Goal: Task Accomplishment & Management: Use online tool/utility

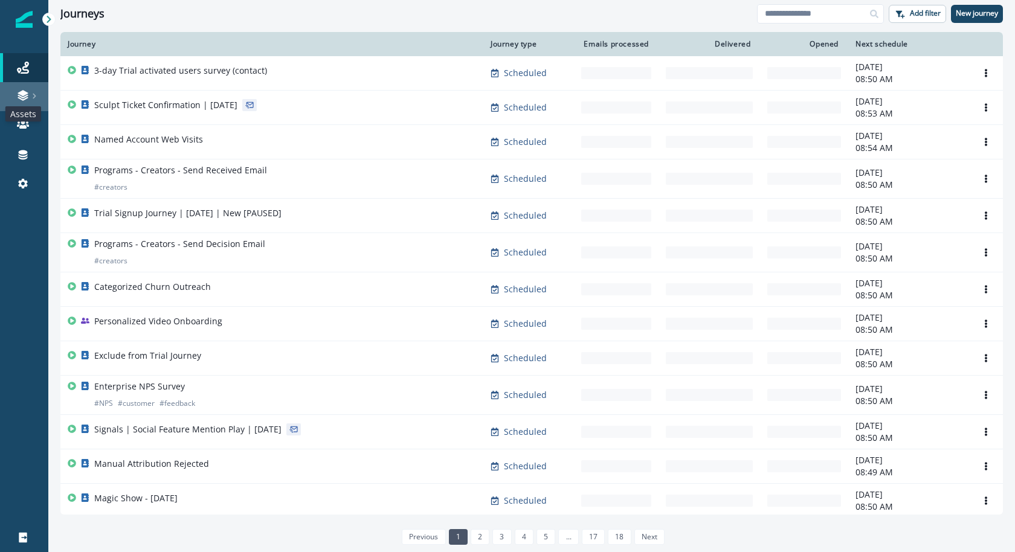
click at [28, 95] on icon at bounding box center [23, 95] width 12 height 12
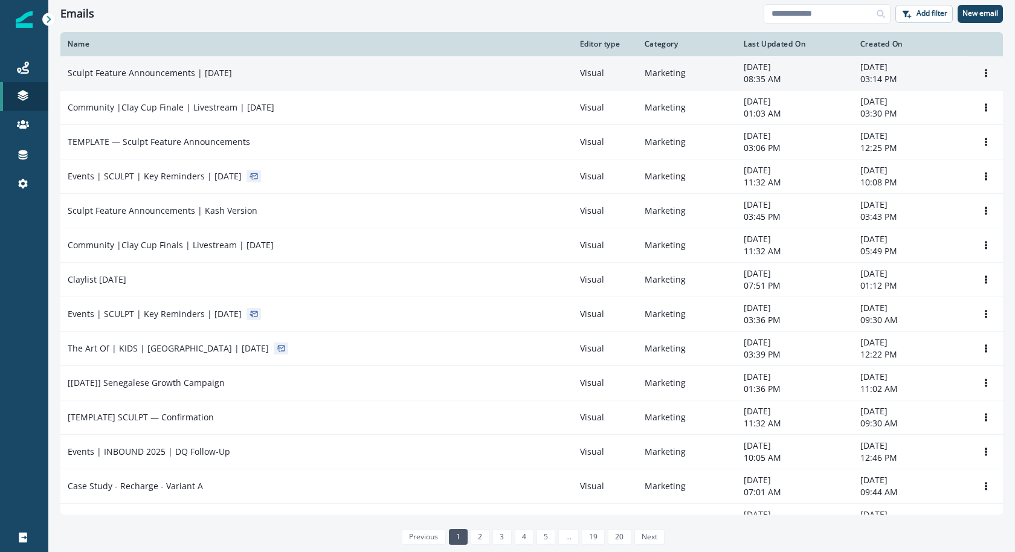
click at [290, 83] on td "Sculpt Feature Announcements | [DATE]" at bounding box center [316, 73] width 512 height 34
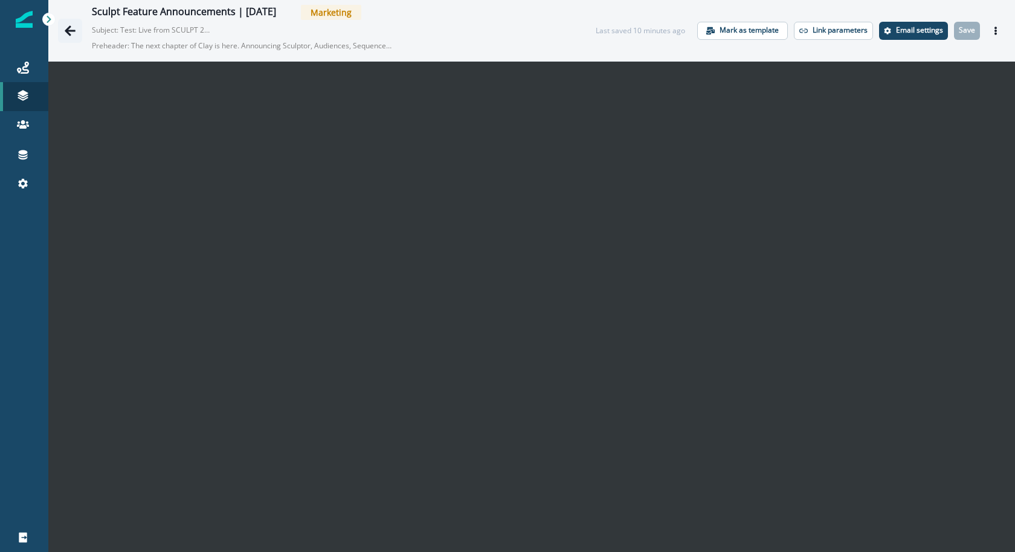
click at [61, 27] on button "Go back" at bounding box center [70, 31] width 24 height 24
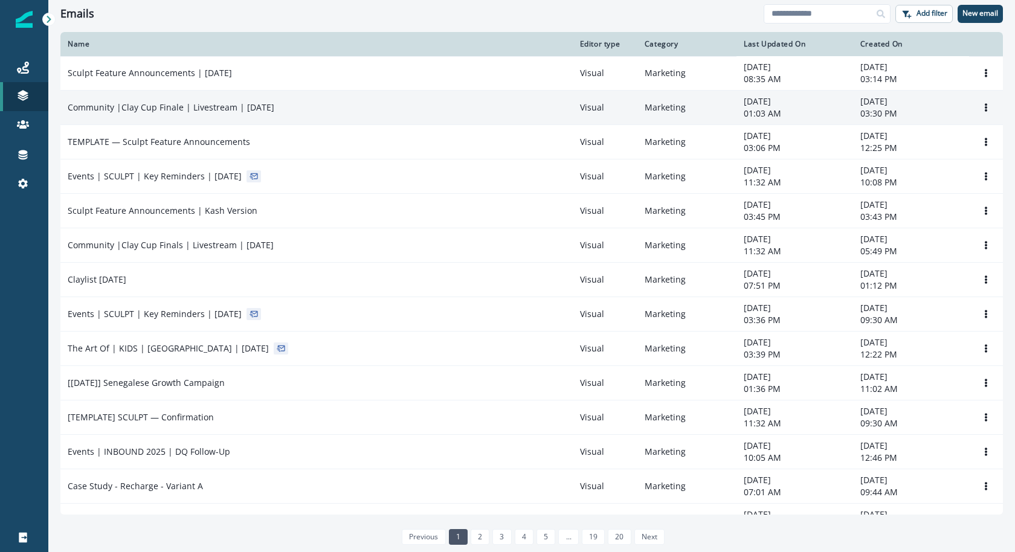
click at [113, 109] on p "Community |Clay Cup Finale | Livestream | [DATE]" at bounding box center [171, 108] width 207 height 12
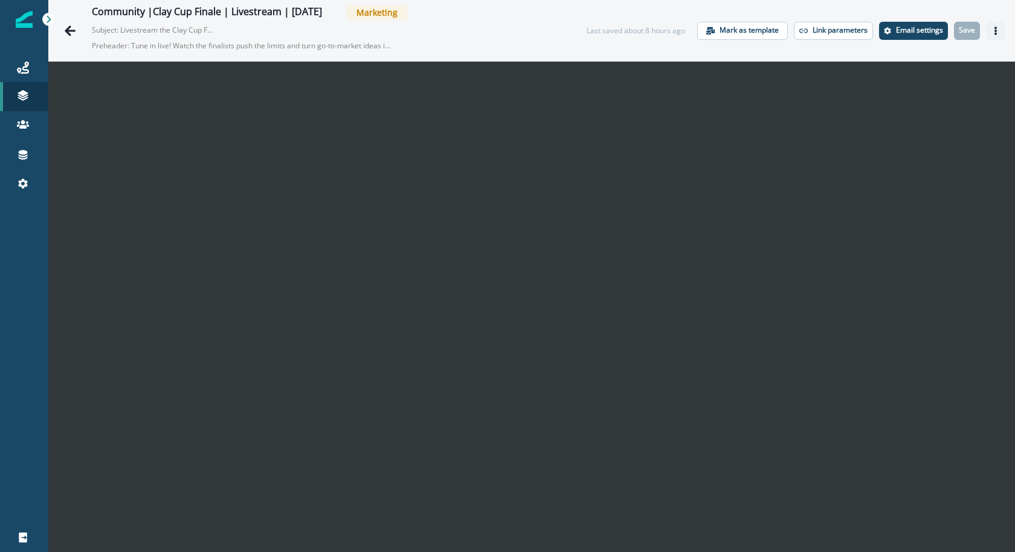
click at [997, 24] on button "Actions" at bounding box center [995, 31] width 19 height 18
click at [997, 34] on icon "Actions" at bounding box center [996, 31] width 8 height 8
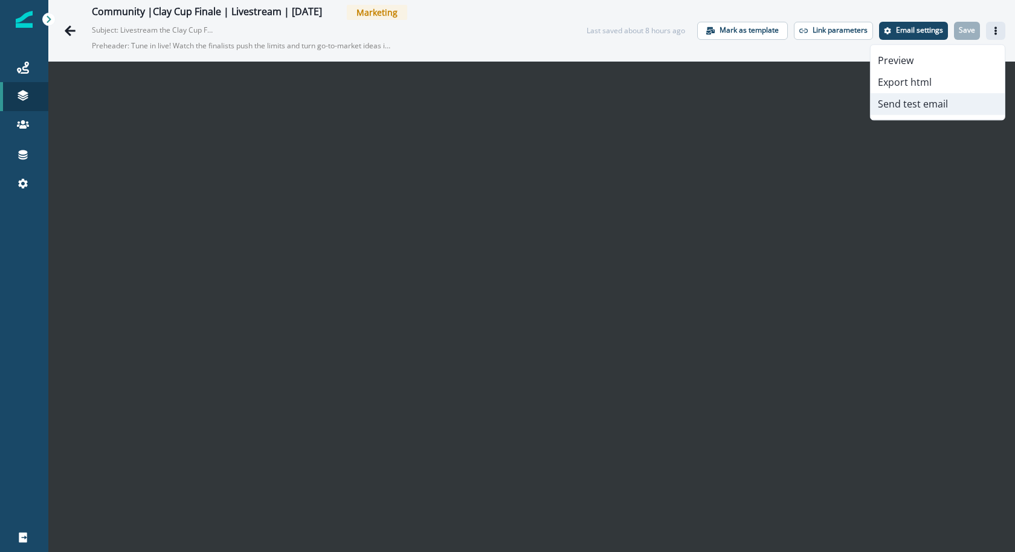
click at [957, 108] on button "Send test email" at bounding box center [938, 104] width 134 height 22
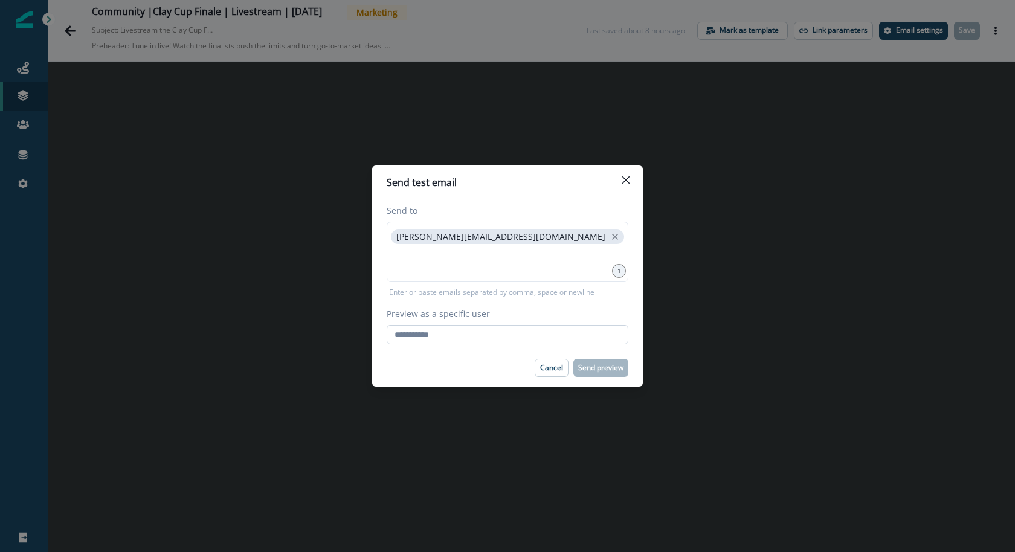
click at [572, 337] on input "Preview as a specific user" at bounding box center [508, 334] width 242 height 19
click at [541, 274] on div "[PERSON_NAME][EMAIL_ADDRESS][DOMAIN_NAME]" at bounding box center [508, 252] width 242 height 60
type input "**********"
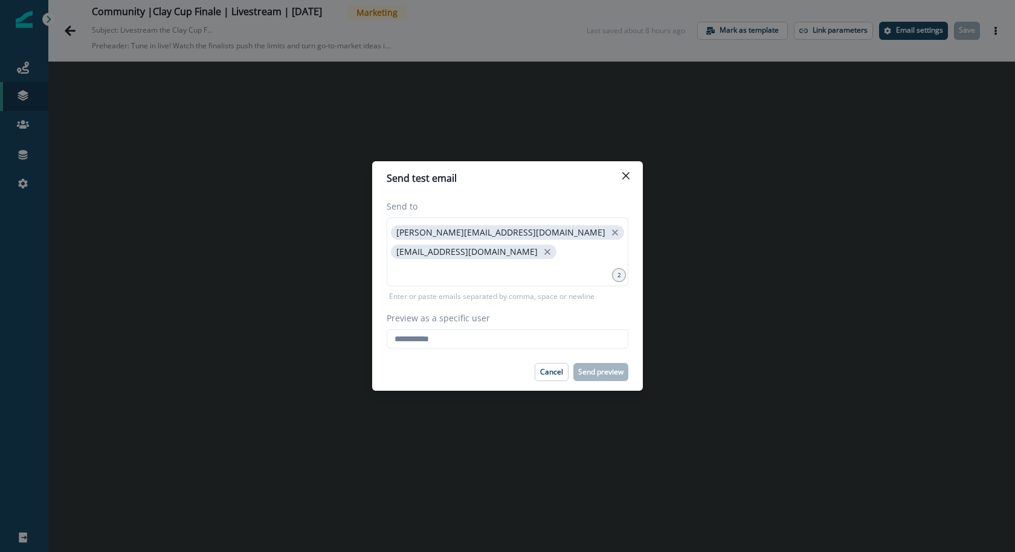
click at [507, 351] on div "Send to karishma.rajaratnam@clay.com lele.xu@clay.com 2 Enter or paste emails s…" at bounding box center [507, 274] width 271 height 158
click at [503, 341] on input "Preview as a specific user" at bounding box center [508, 338] width 242 height 19
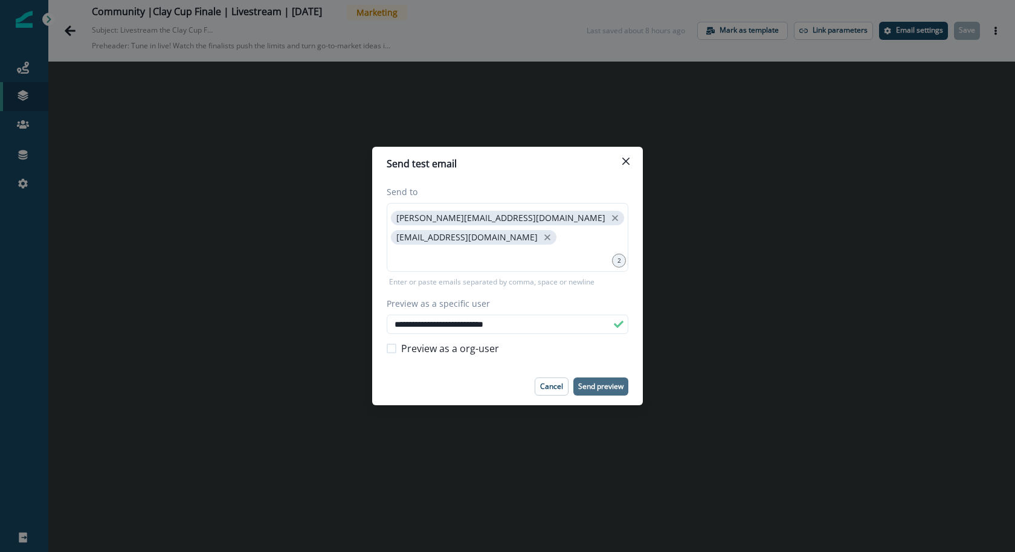
type input "**********"
click at [584, 389] on p "Send preview" at bounding box center [600, 387] width 45 height 8
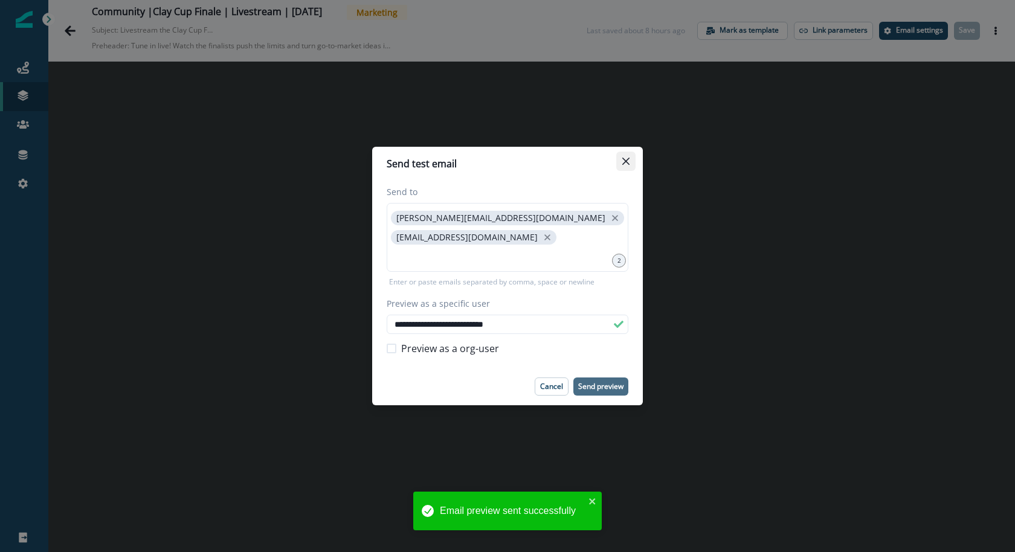
click at [629, 167] on button "Close" at bounding box center [625, 161] width 19 height 19
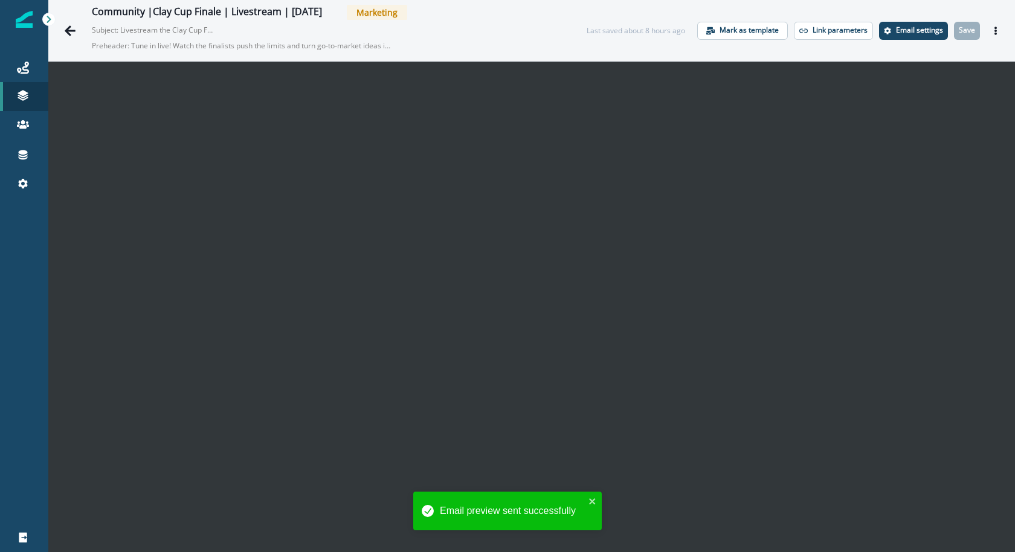
scroll to position [19, 0]
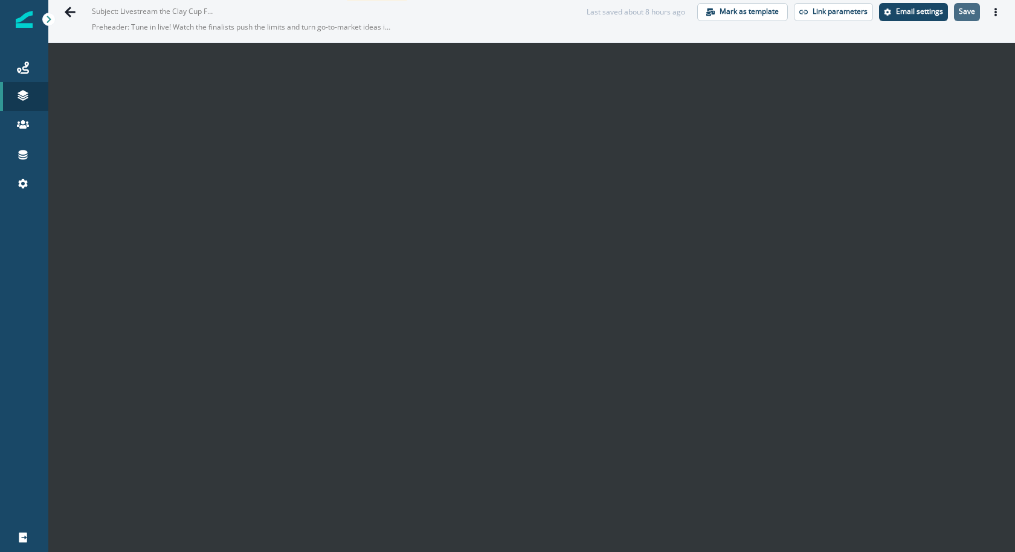
click at [965, 16] on button "Save" at bounding box center [967, 12] width 26 height 18
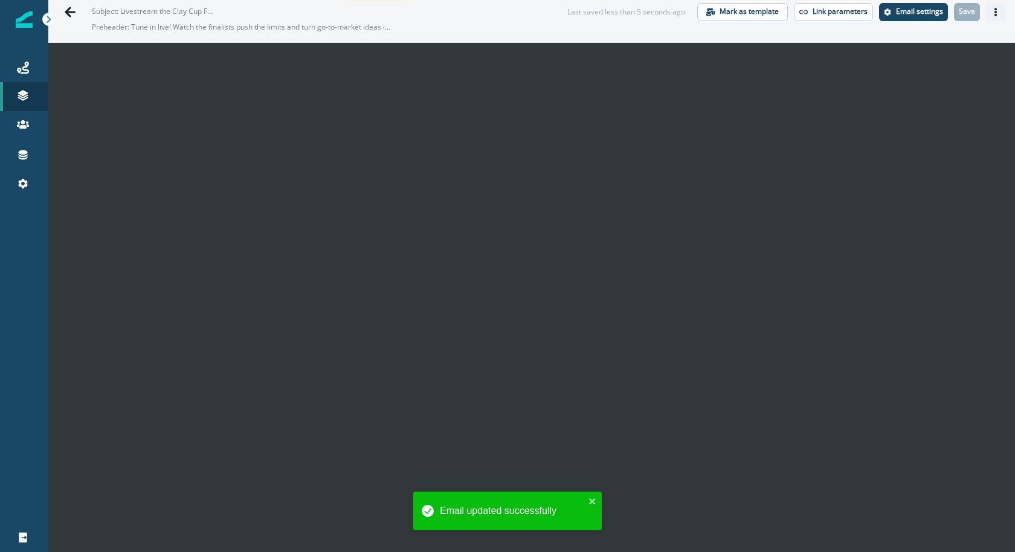
click at [1003, 15] on button "Actions" at bounding box center [995, 12] width 19 height 18
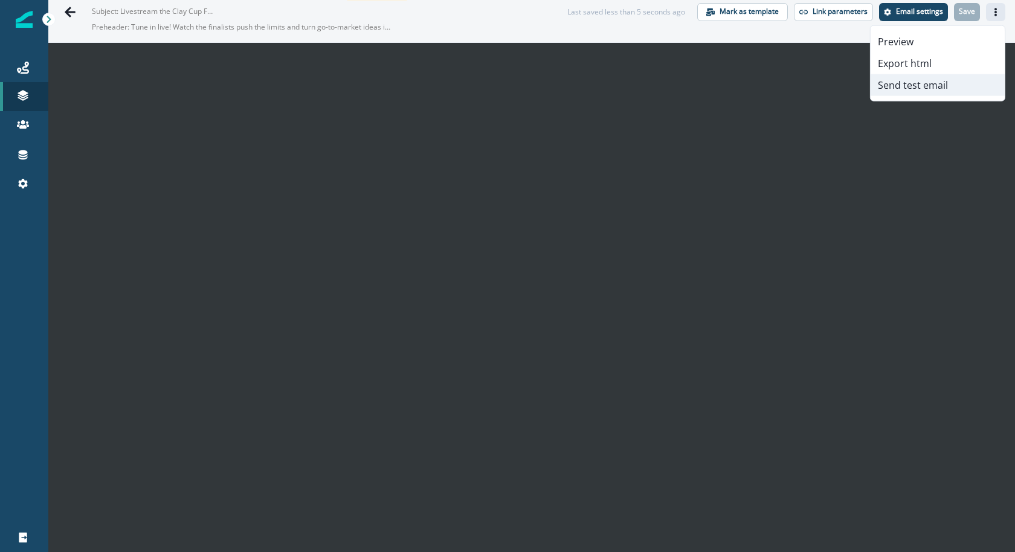
click at [957, 89] on button "Send test email" at bounding box center [938, 85] width 134 height 22
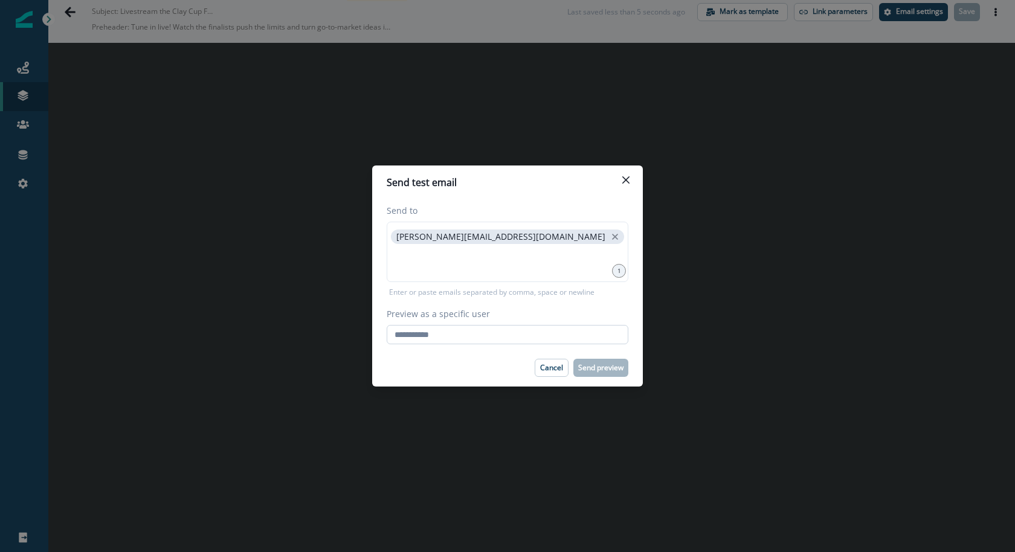
click at [534, 331] on input "Preview as a specific user" at bounding box center [508, 334] width 242 height 19
type input "**********"
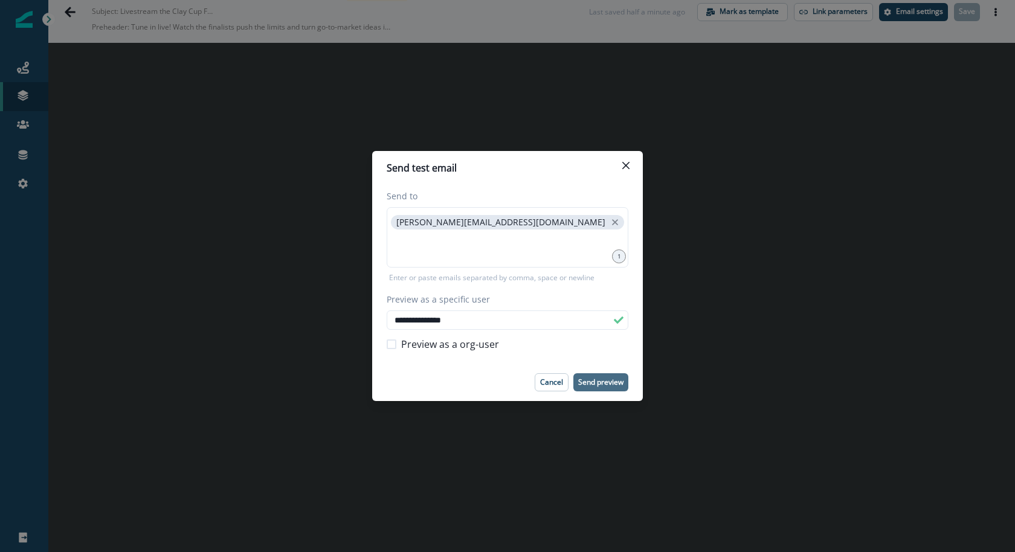
click at [600, 385] on p "Send preview" at bounding box center [600, 382] width 45 height 8
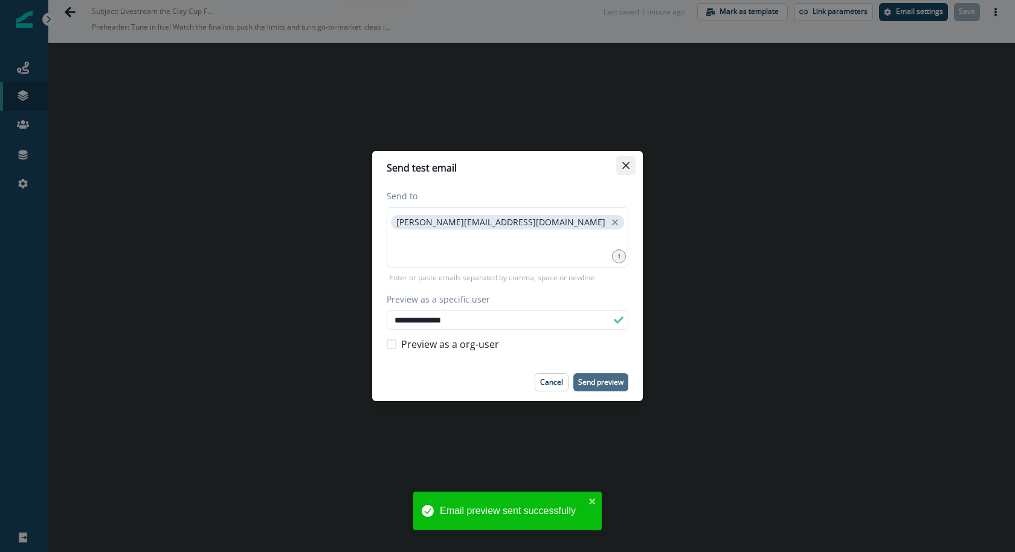
click at [633, 167] on button "Close" at bounding box center [625, 165] width 19 height 19
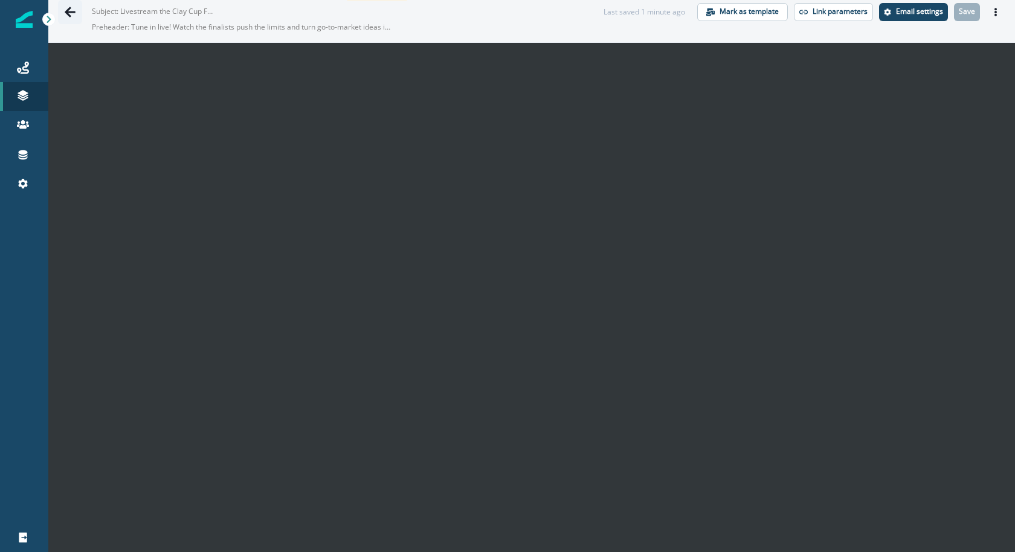
click at [62, 16] on button "Go back" at bounding box center [70, 12] width 24 height 24
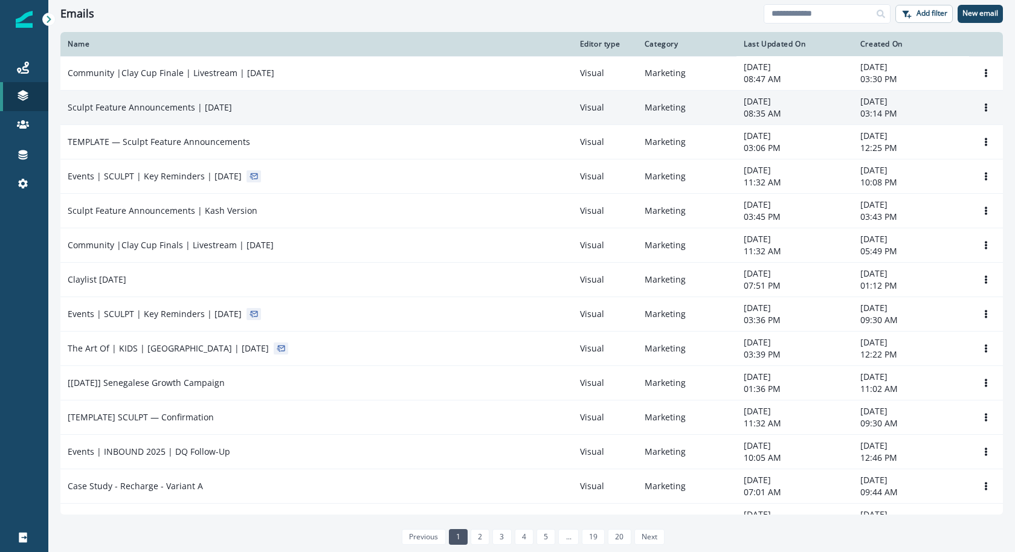
click at [215, 115] on td "Sculpt Feature Announcements | [DATE]" at bounding box center [316, 108] width 512 height 34
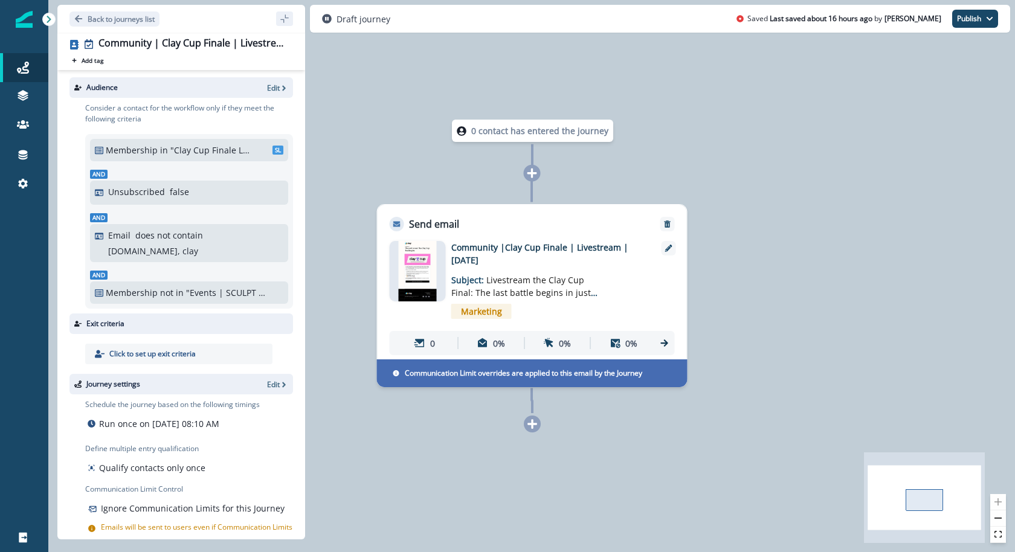
click at [427, 286] on img at bounding box center [418, 271] width 38 height 60
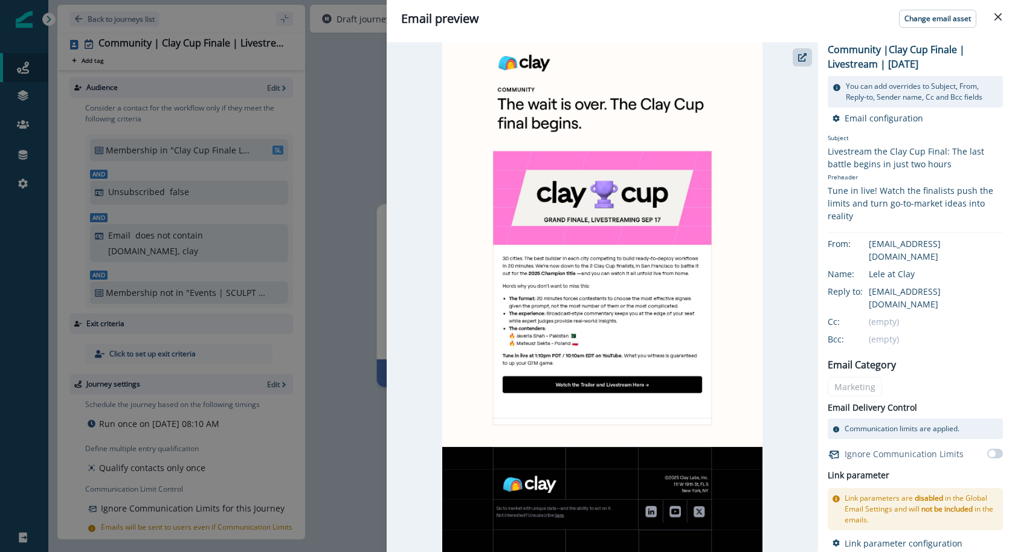
click at [374, 132] on div "Email preview Change email asset Community |Clay Cup Finale | Livestream | Sep …" at bounding box center [507, 276] width 1015 height 552
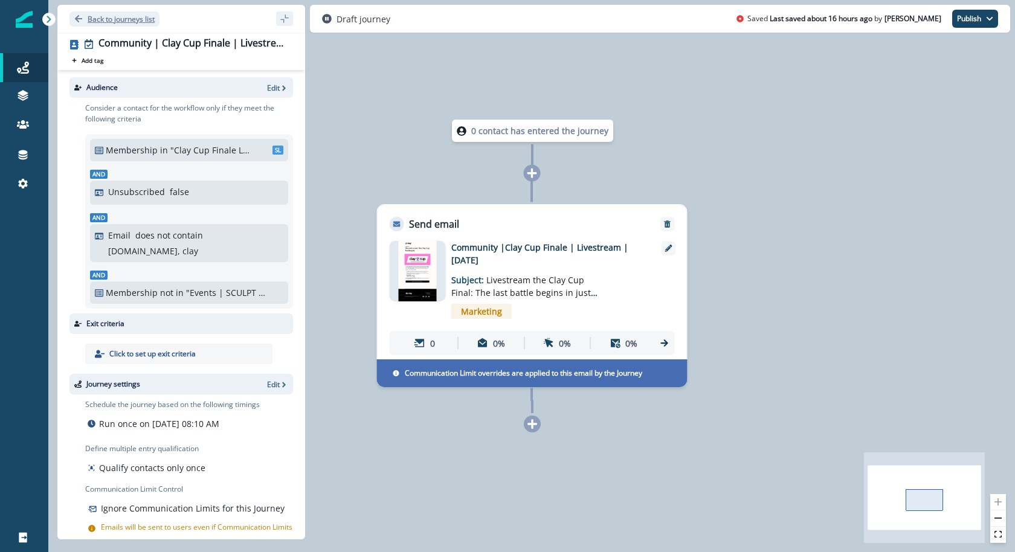
click at [108, 21] on p "Back to journeys list" at bounding box center [121, 19] width 67 height 10
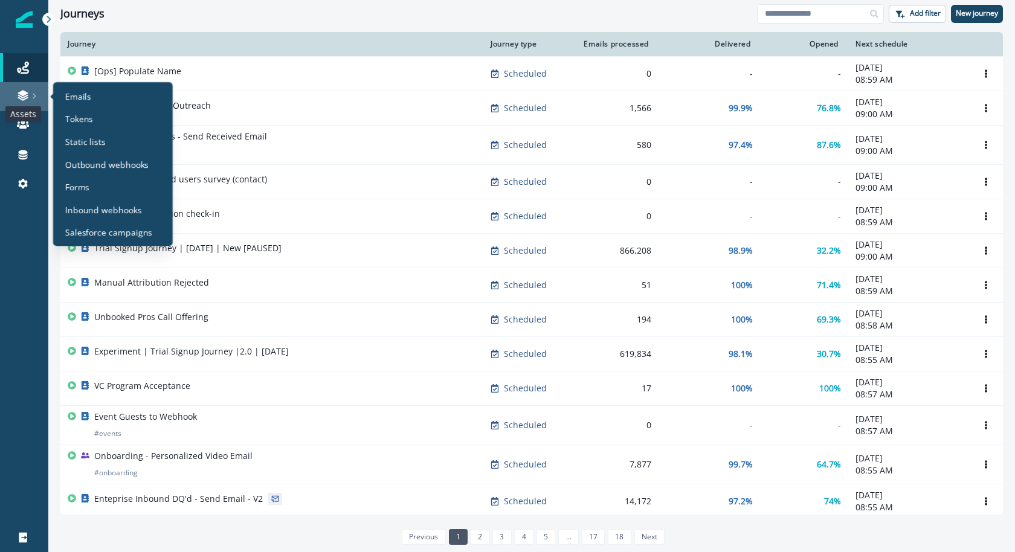
click at [23, 92] on icon at bounding box center [23, 93] width 10 height 6
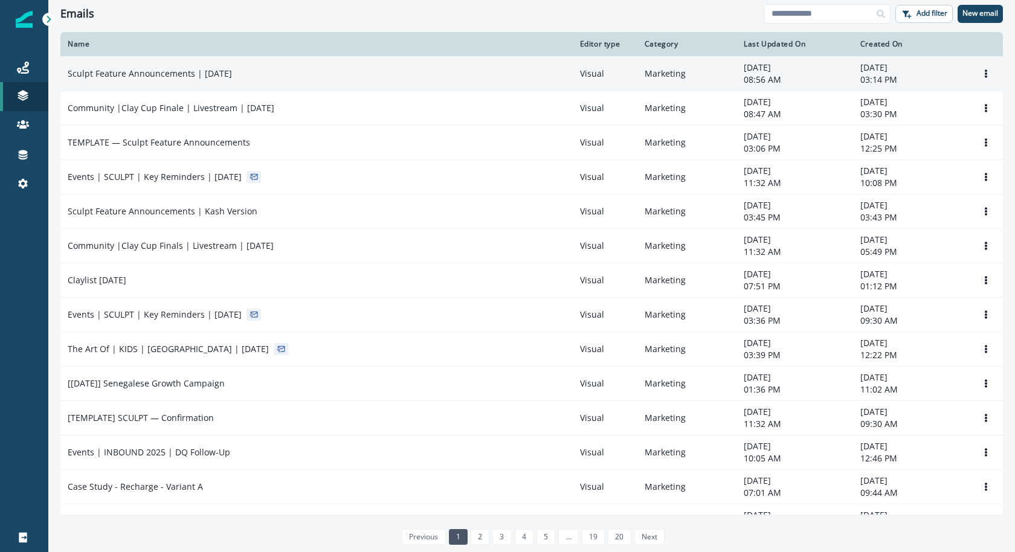
click at [343, 79] on div "Sculpt Feature Announcements | [DATE]" at bounding box center [317, 74] width 498 height 12
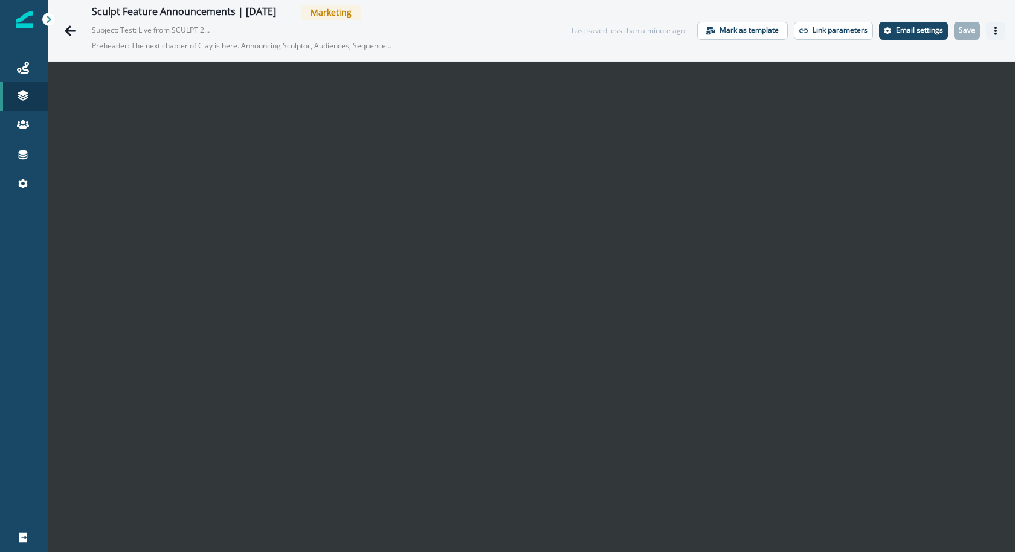
click at [999, 27] on icon "Actions" at bounding box center [996, 31] width 8 height 8
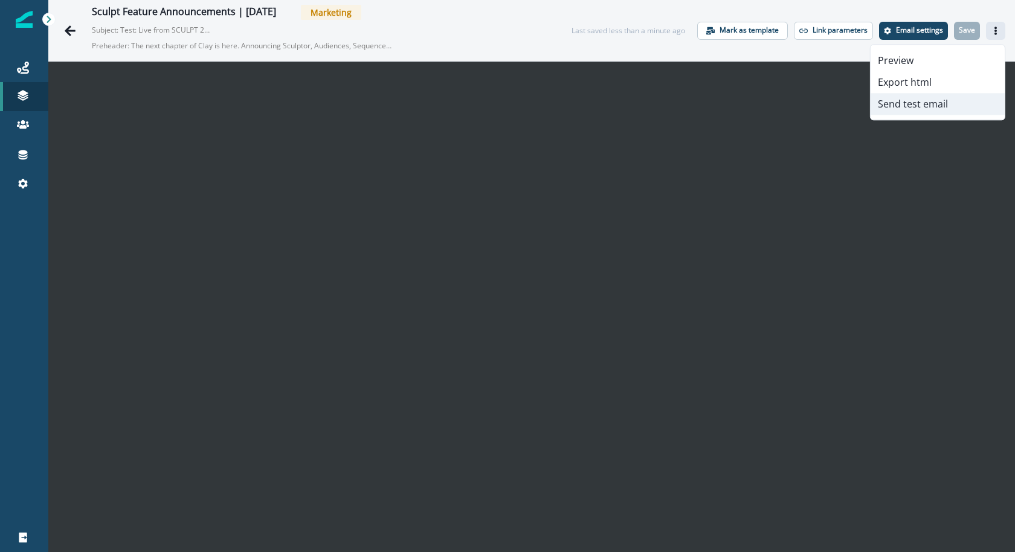
click at [941, 106] on button "Send test email" at bounding box center [938, 104] width 134 height 22
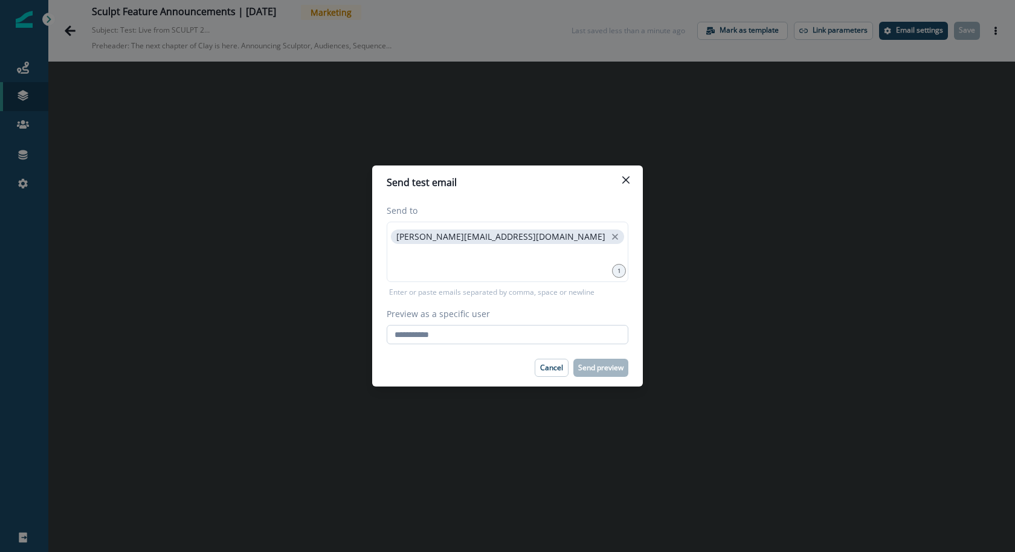
click at [531, 336] on input "Preview as a specific user" at bounding box center [508, 334] width 242 height 19
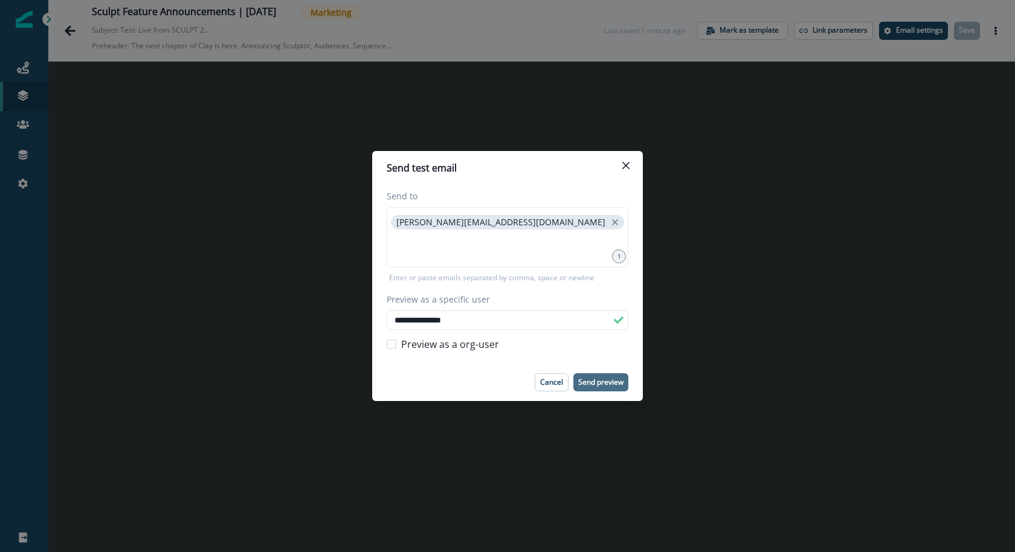
type input "**********"
click at [606, 383] on p "Send preview" at bounding box center [600, 382] width 45 height 8
click at [619, 163] on button "Close" at bounding box center [625, 165] width 19 height 19
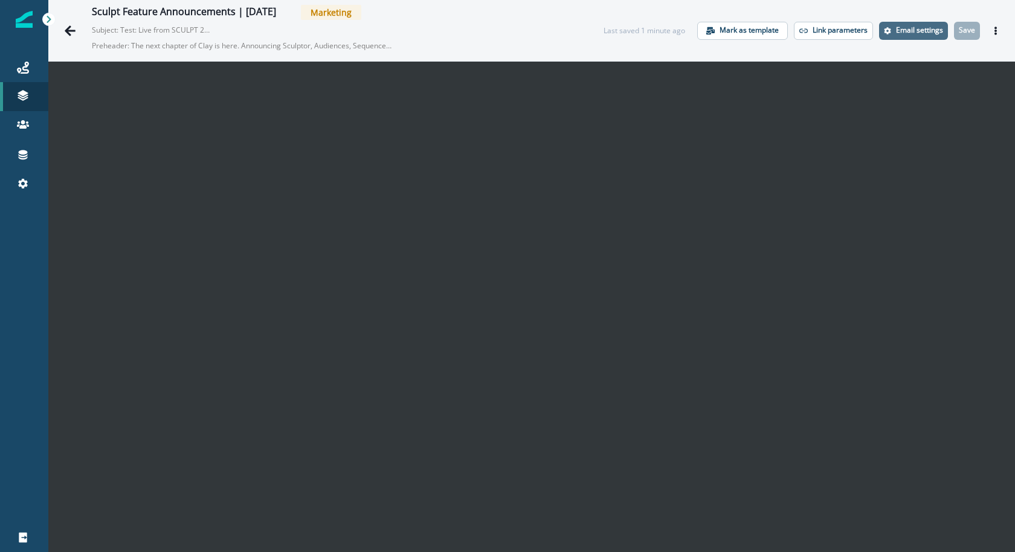
click at [895, 36] on button "Email settings" at bounding box center [913, 31] width 69 height 18
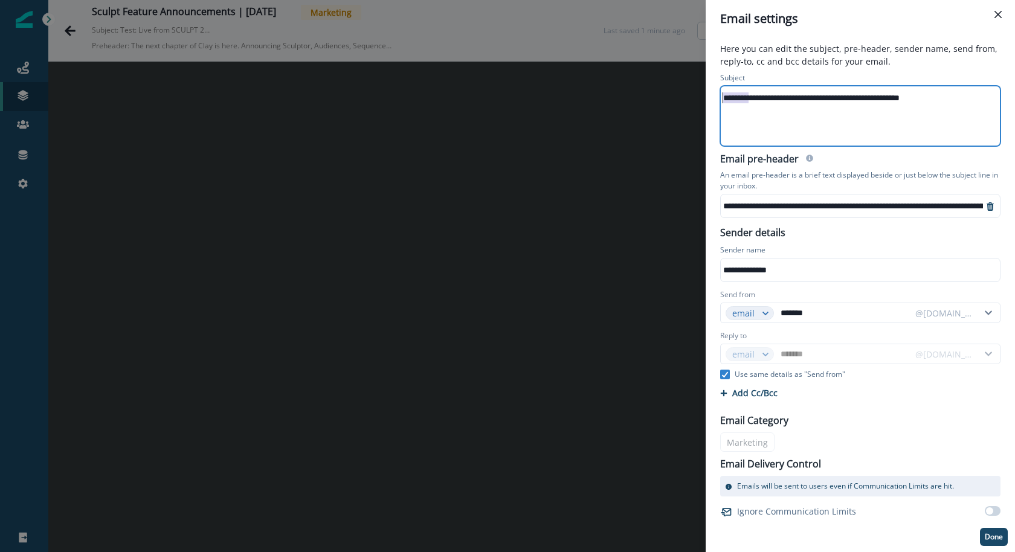
drag, startPoint x: 746, startPoint y: 96, endPoint x: 714, endPoint y: 95, distance: 32.1
click at [714, 95] on div "**********" at bounding box center [860, 109] width 295 height 79
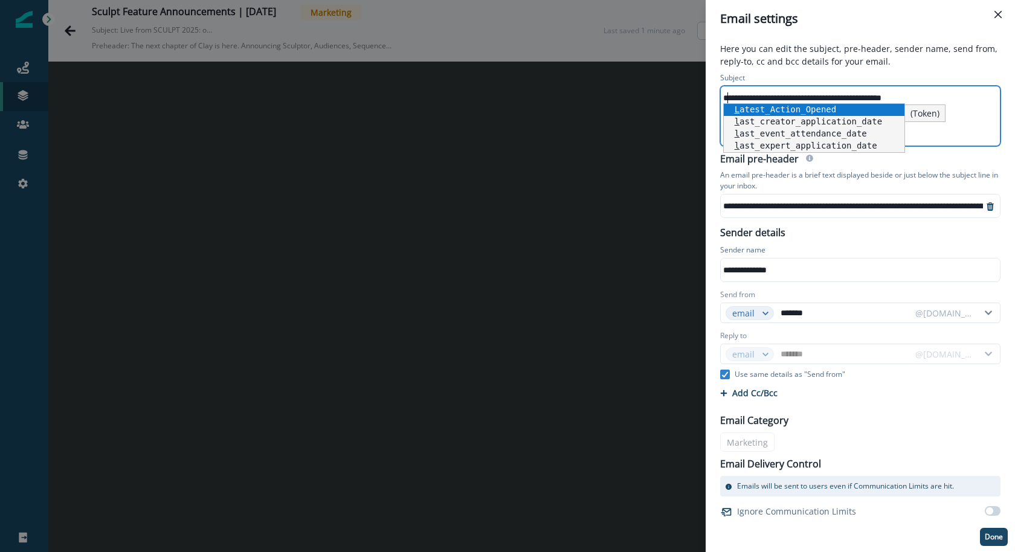
click at [835, 38] on div "**********" at bounding box center [860, 294] width 309 height 515
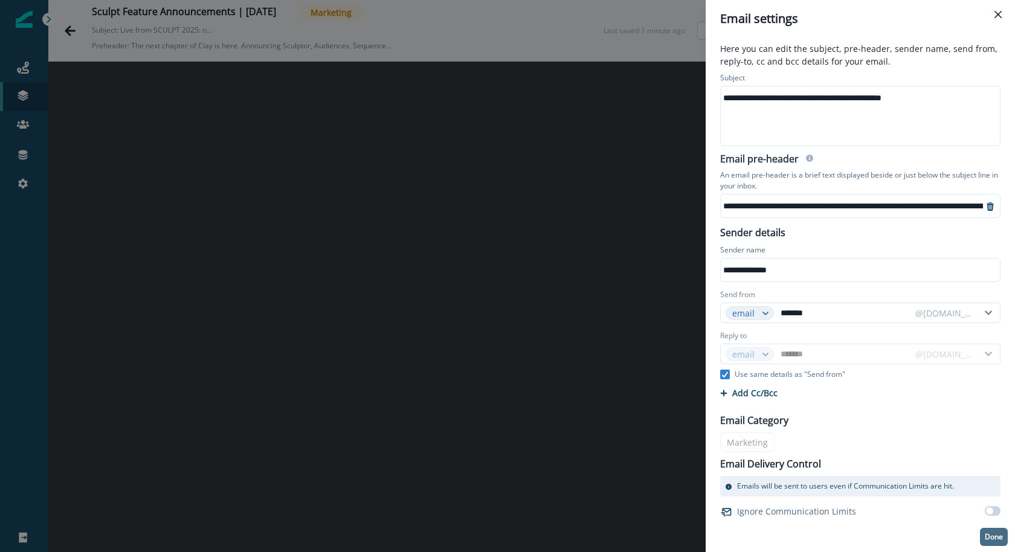
click at [984, 528] on button "Done" at bounding box center [994, 537] width 28 height 18
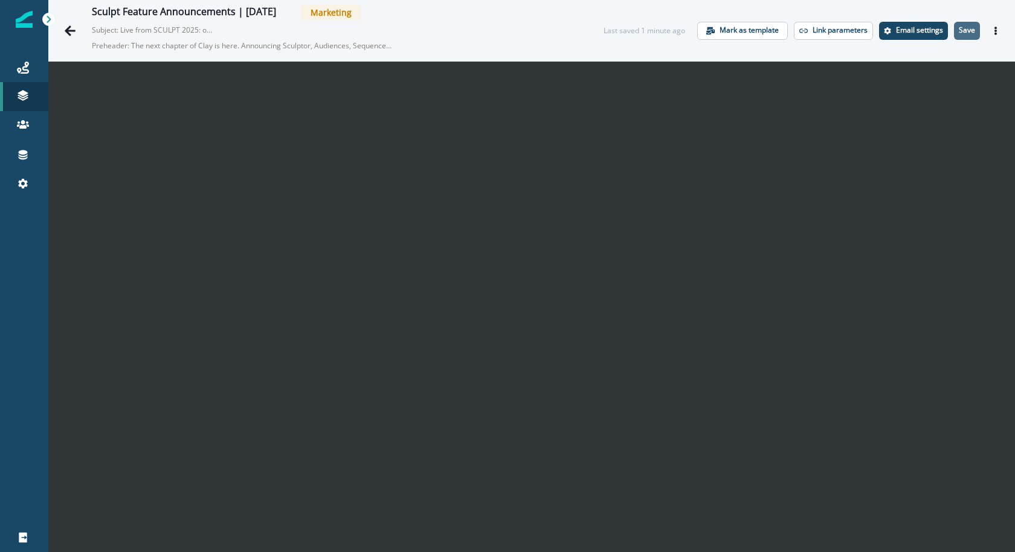
click at [972, 27] on p "Save" at bounding box center [967, 30] width 16 height 8
click at [965, 34] on p "Save" at bounding box center [967, 30] width 16 height 8
click at [68, 28] on icon "Go back" at bounding box center [70, 30] width 11 height 10
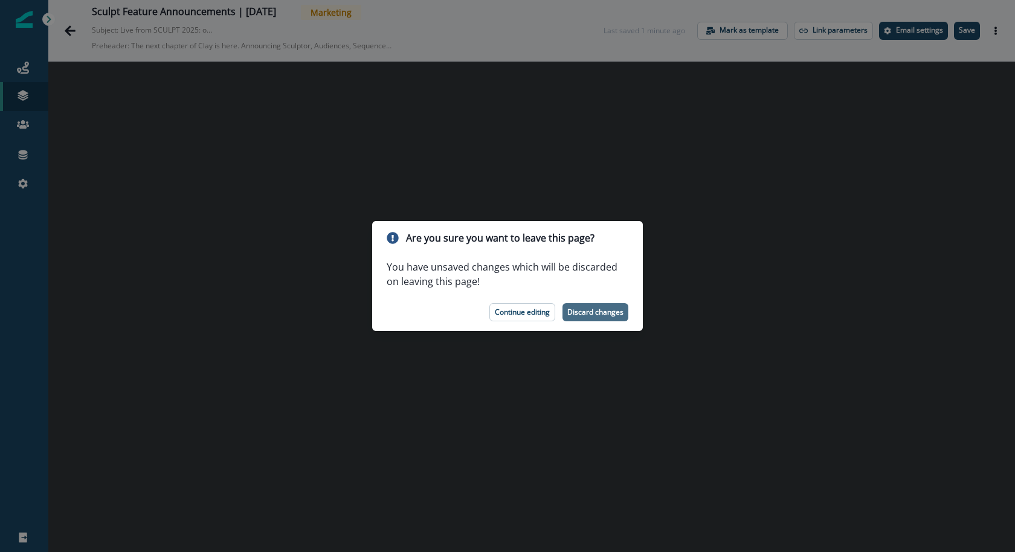
click at [609, 312] on p "Discard changes" at bounding box center [595, 312] width 56 height 8
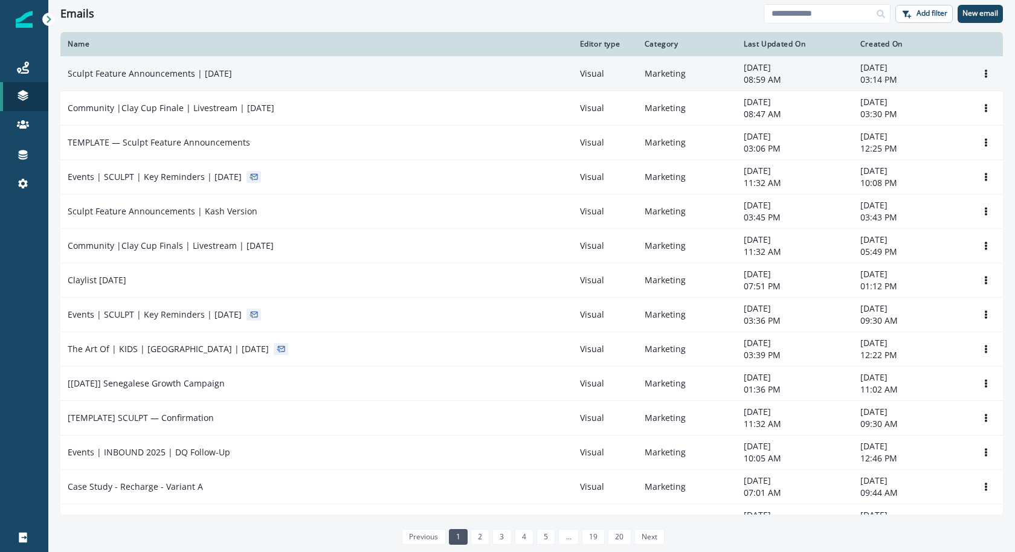
click at [368, 71] on div "Sculpt Feature Announcements | [DATE]" at bounding box center [317, 74] width 498 height 12
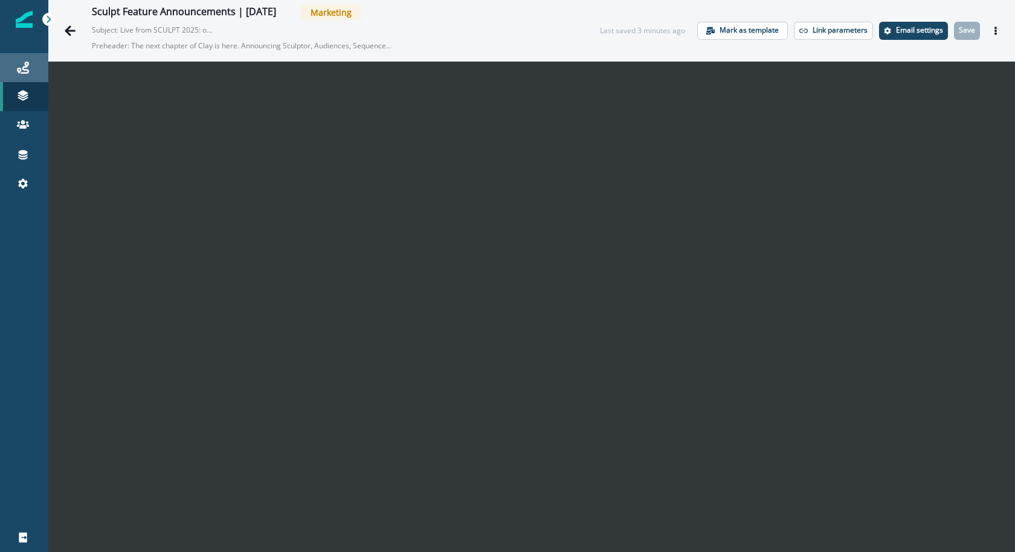
click at [34, 77] on link "Journeys" at bounding box center [24, 67] width 48 height 29
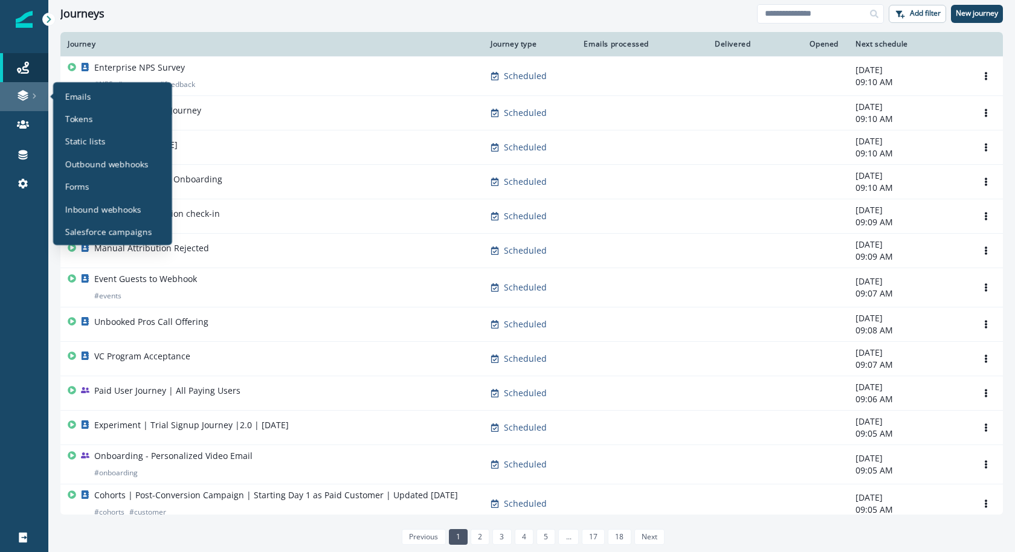
click at [33, 93] on icon at bounding box center [34, 96] width 6 height 6
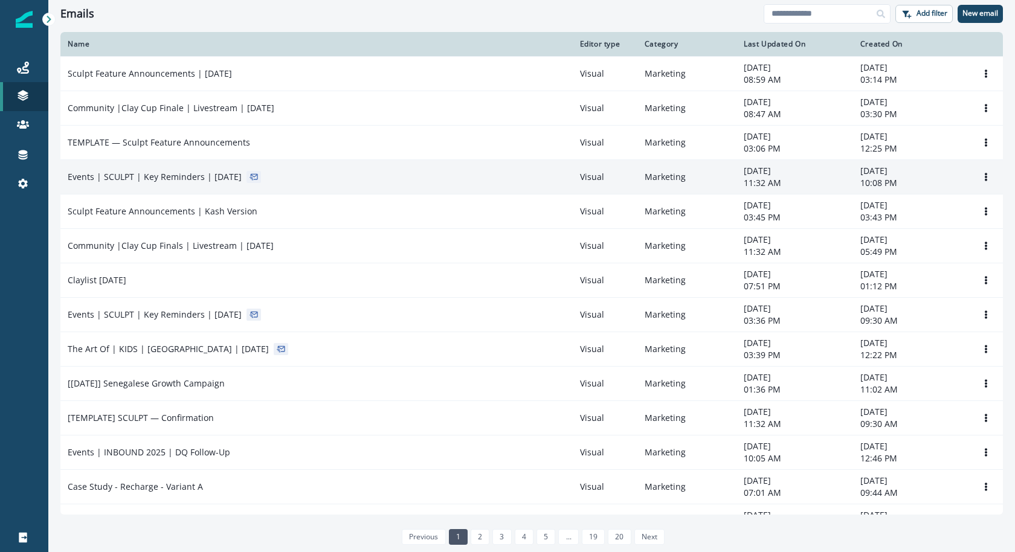
click at [207, 172] on p "Events | SCULPT | Key Reminders | Sep 15" at bounding box center [155, 177] width 174 height 12
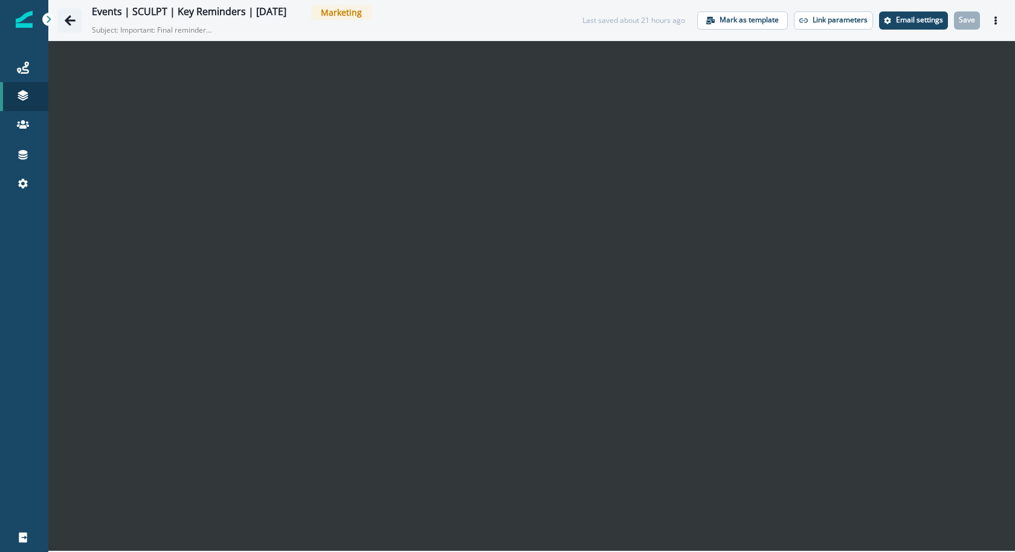
click at [68, 11] on button "Go back" at bounding box center [70, 20] width 24 height 24
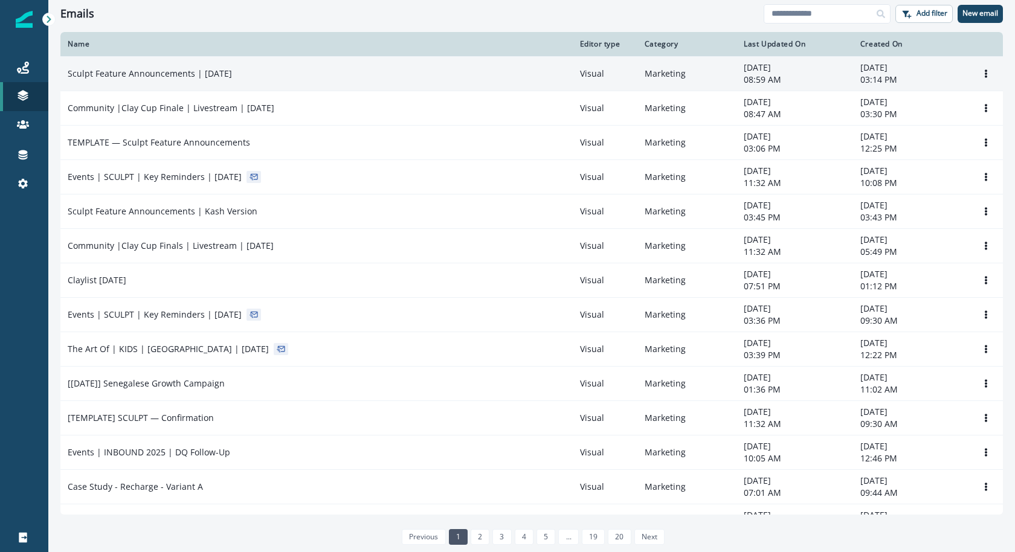
click at [216, 69] on p "Sculpt Feature Announcements | [DATE]" at bounding box center [150, 74] width 164 height 12
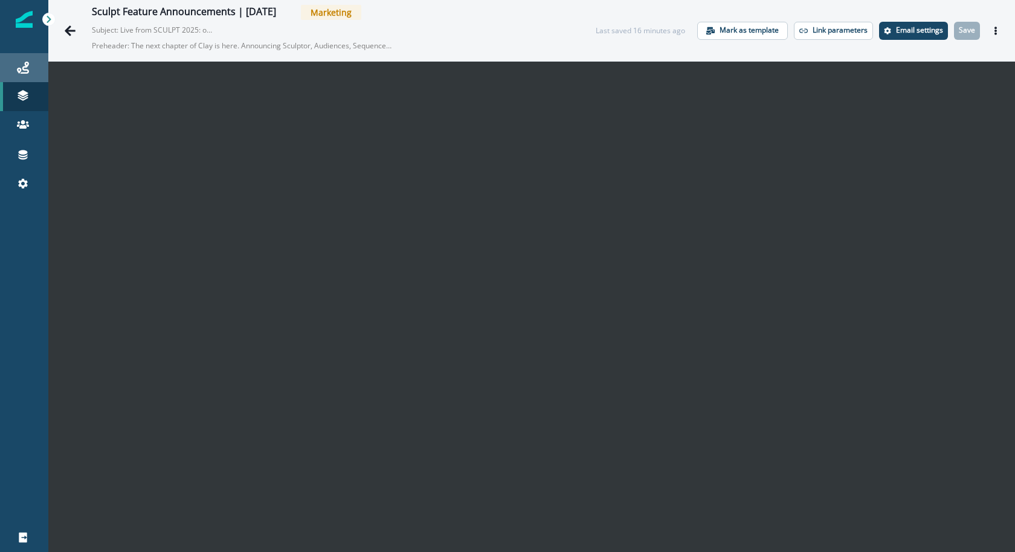
click at [22, 60] on link "Journeys" at bounding box center [24, 67] width 48 height 29
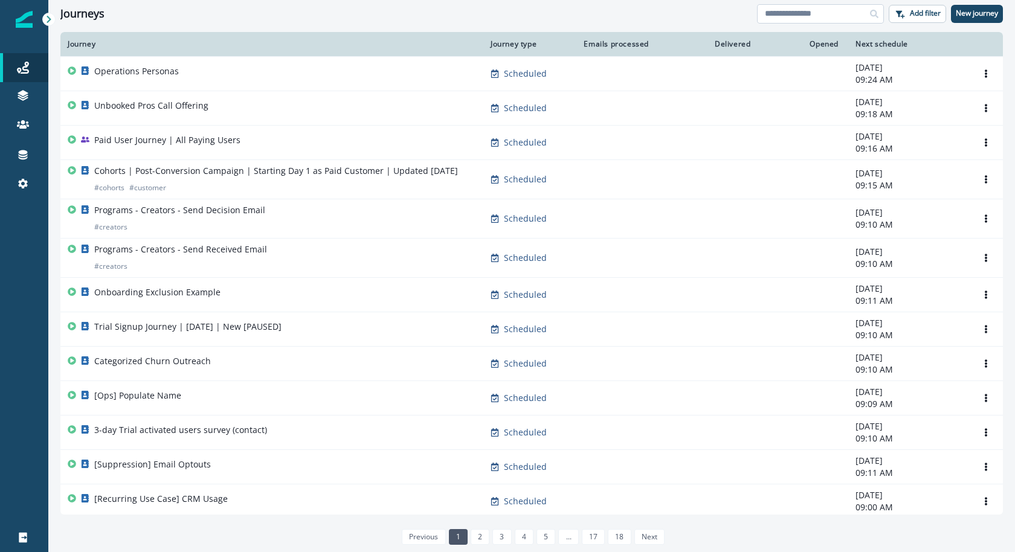
click at [781, 16] on input at bounding box center [820, 13] width 127 height 19
type input "******"
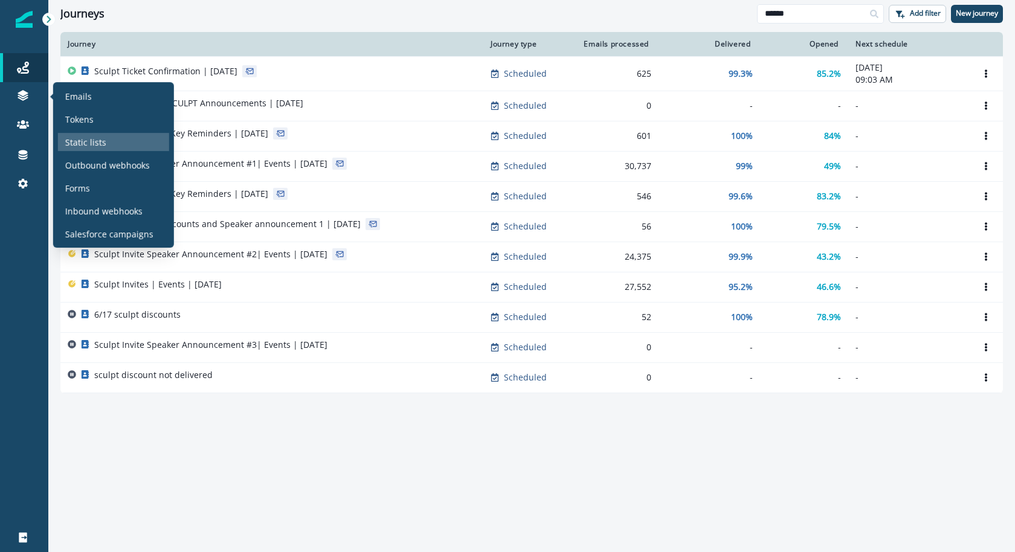
click at [82, 138] on p "Static lists" at bounding box center [85, 142] width 41 height 13
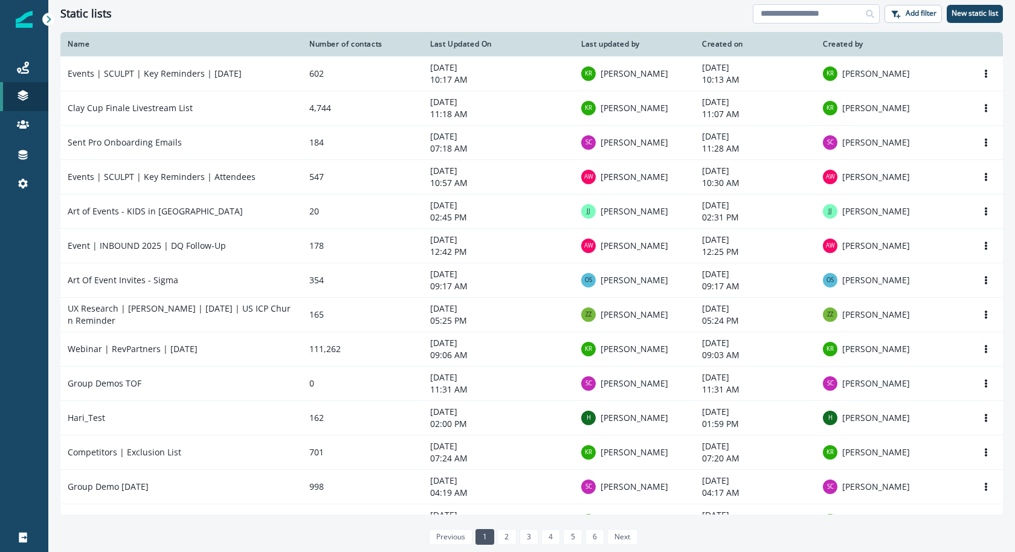
click at [818, 17] on input at bounding box center [816, 13] width 127 height 19
type input "******"
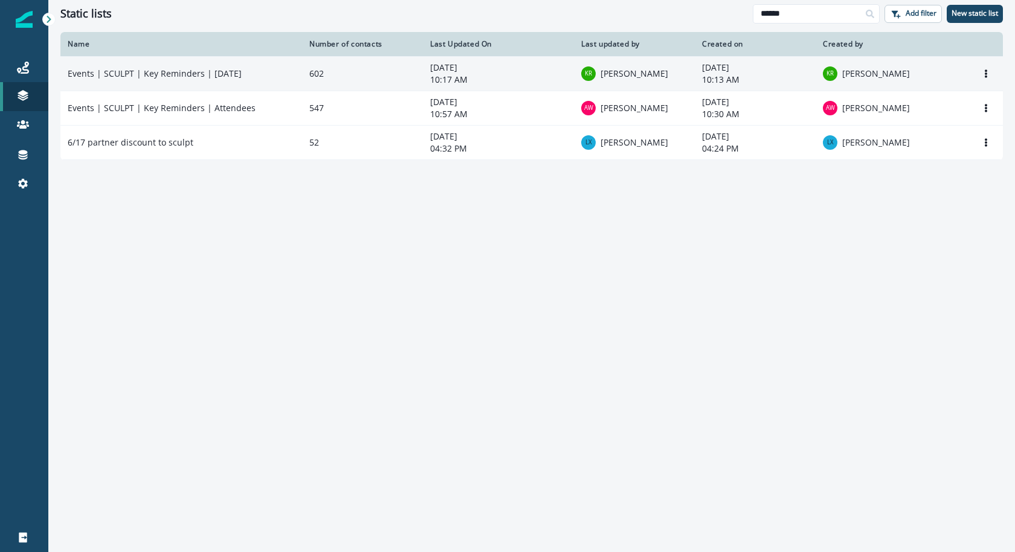
click at [210, 84] on td "Events | SCULPT | Key Reminders | Sep 16" at bounding box center [181, 73] width 242 height 34
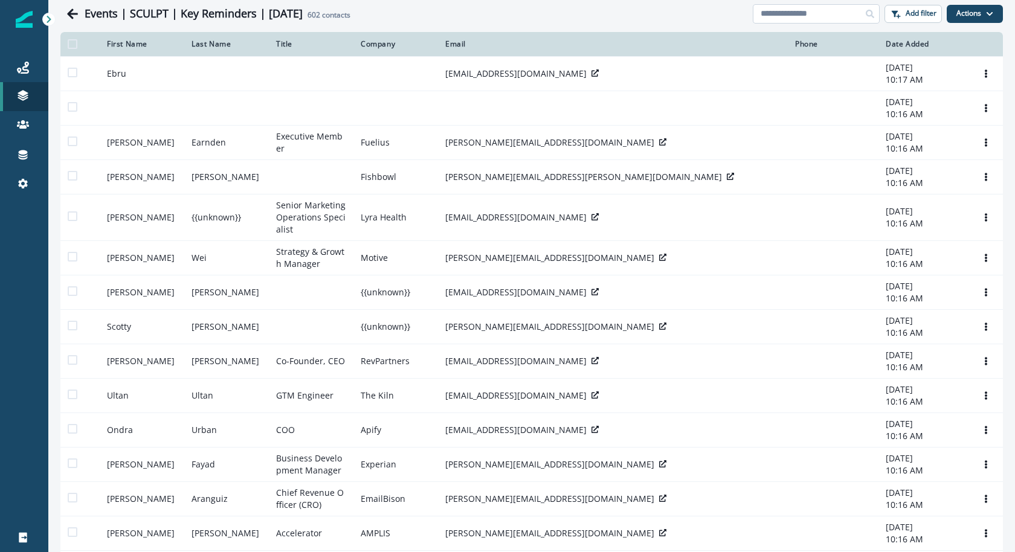
click at [826, 19] on input at bounding box center [816, 13] width 127 height 19
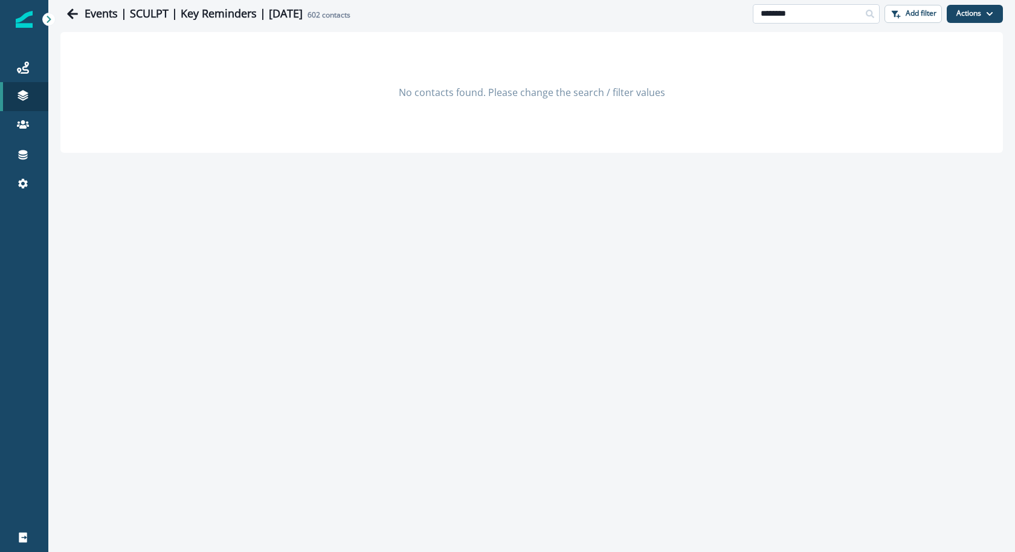
click at [813, 8] on input "********" at bounding box center [816, 13] width 127 height 19
type input "******"
click at [34, 62] on div "Journeys" at bounding box center [24, 67] width 39 height 15
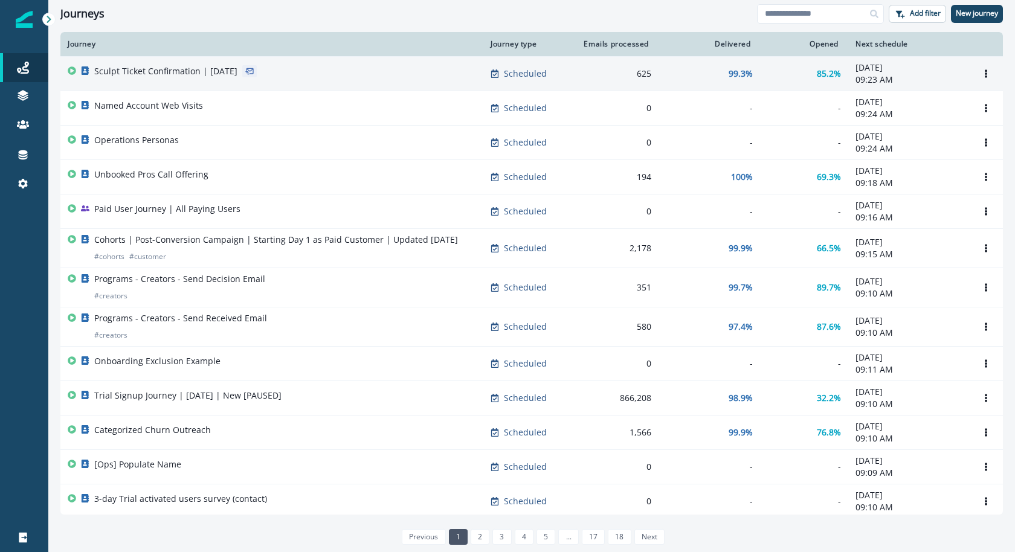
click at [299, 76] on div "Sculpt Ticket Confirmation | May 2025" at bounding box center [272, 73] width 409 height 17
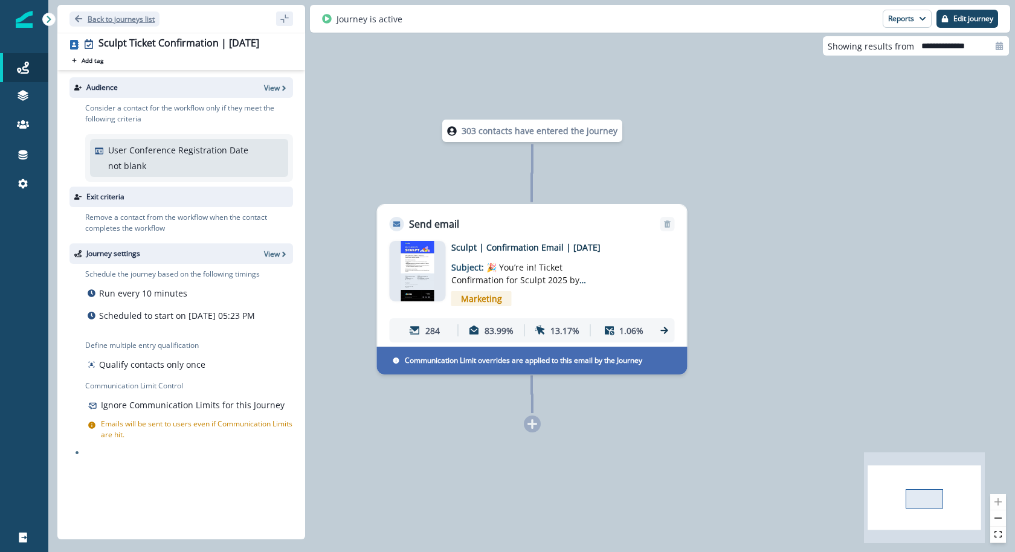
click at [80, 24] on button "Back to journeys list" at bounding box center [114, 18] width 90 height 15
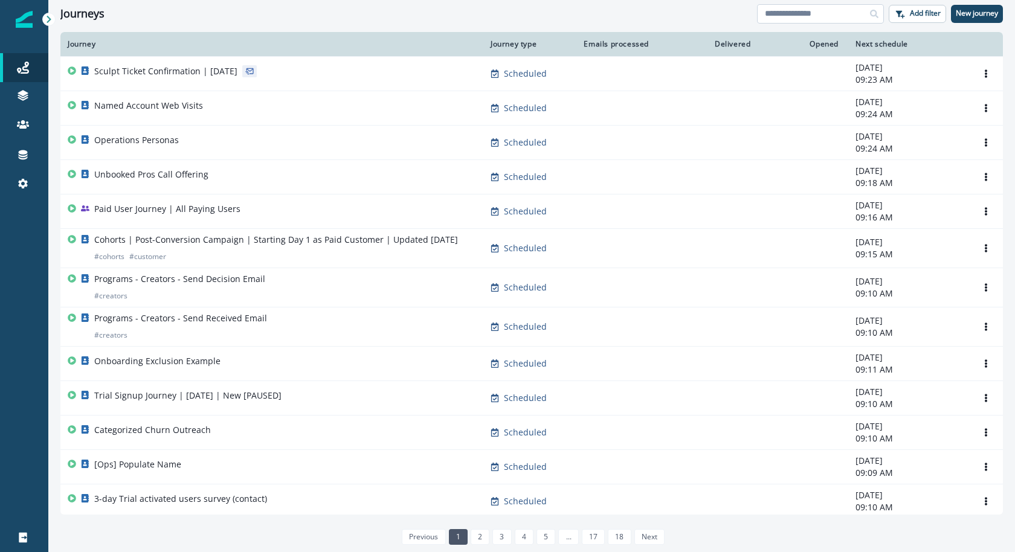
click at [827, 8] on input at bounding box center [820, 13] width 127 height 19
type input "**********"
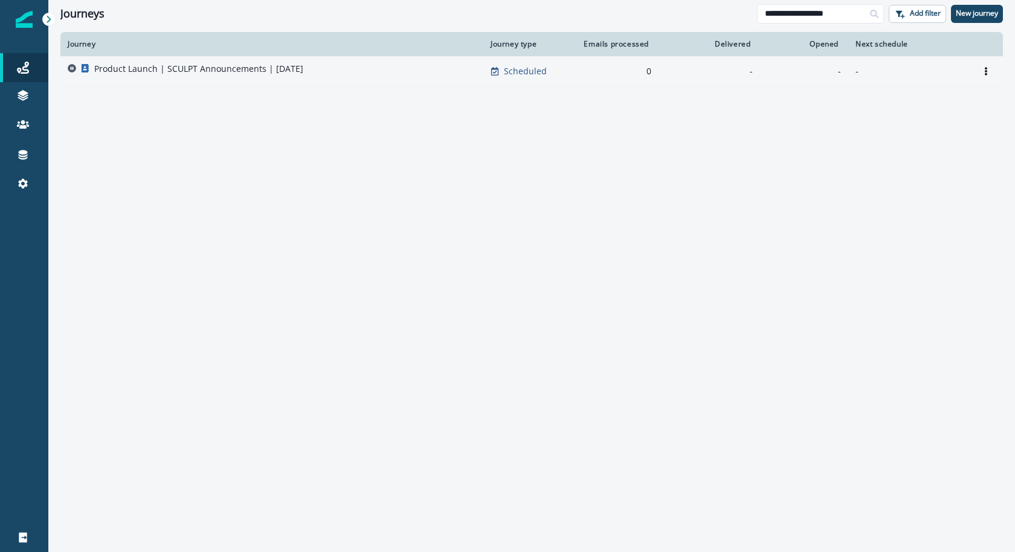
click at [388, 62] on td "Product Launch | SCULPT Announcements | Sep 17" at bounding box center [271, 71] width 423 height 30
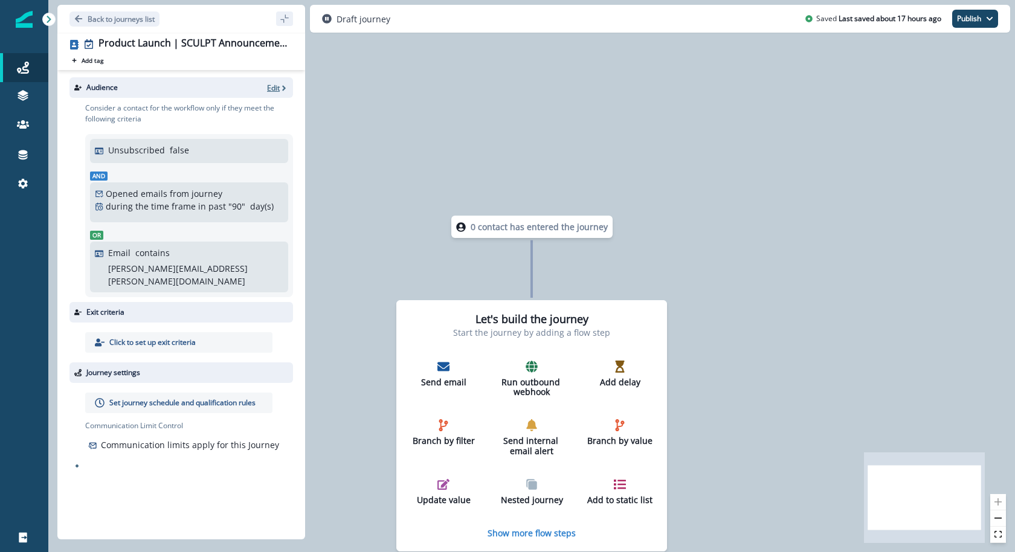
click at [276, 92] on p "Edit" at bounding box center [273, 88] width 13 height 10
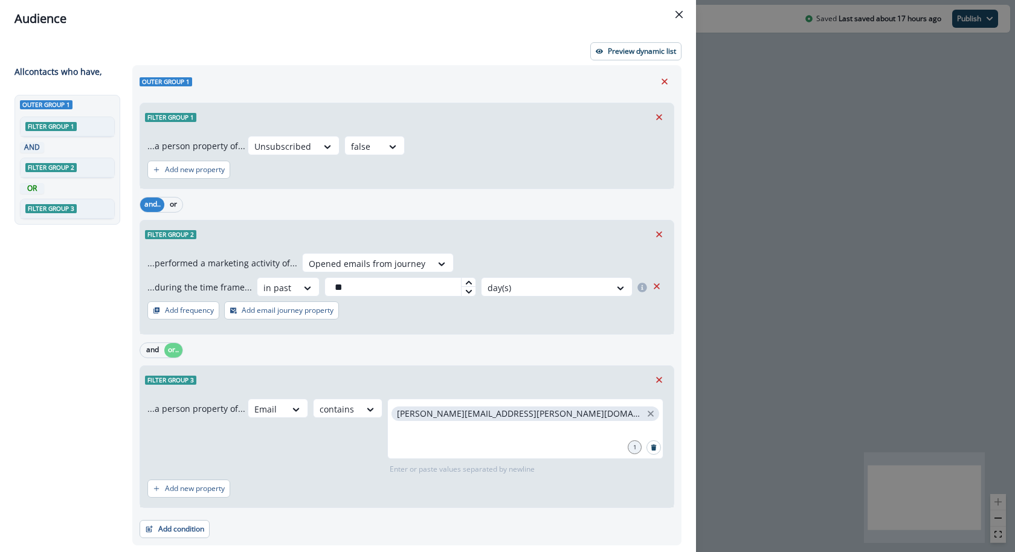
scroll to position [33, 0]
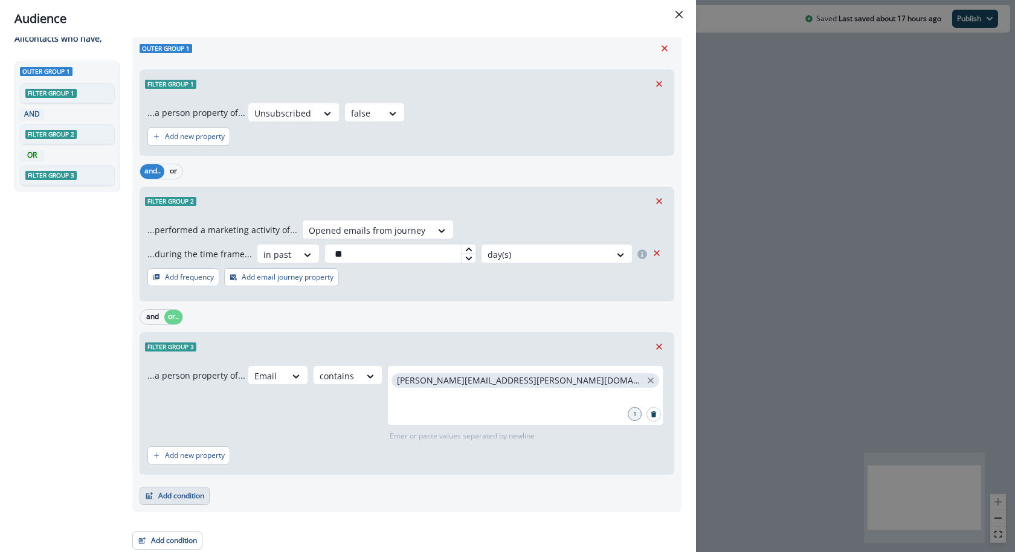
click at [169, 491] on button "Add condition" at bounding box center [175, 496] width 70 height 18
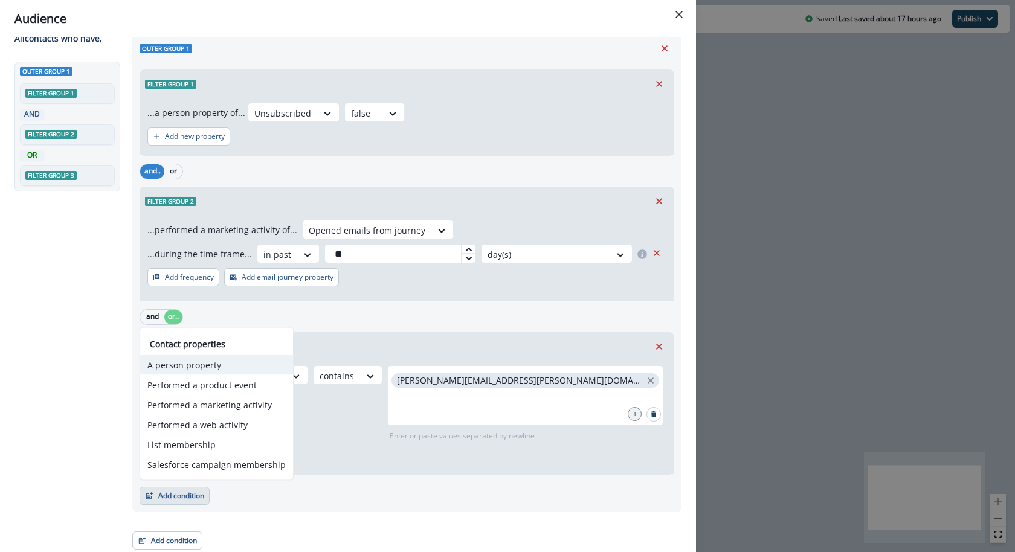
click at [213, 361] on button "A person property" at bounding box center [216, 365] width 153 height 20
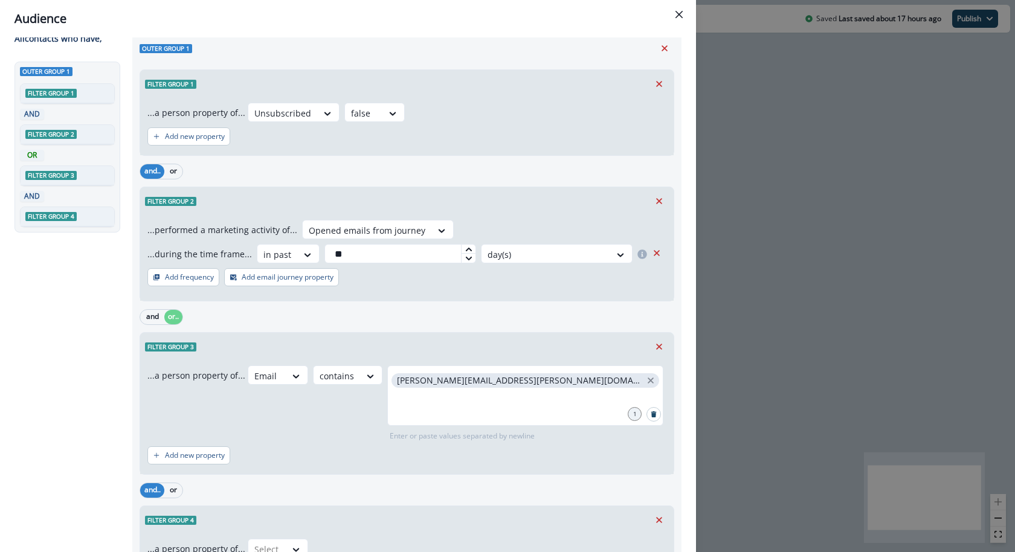
scroll to position [122, 0]
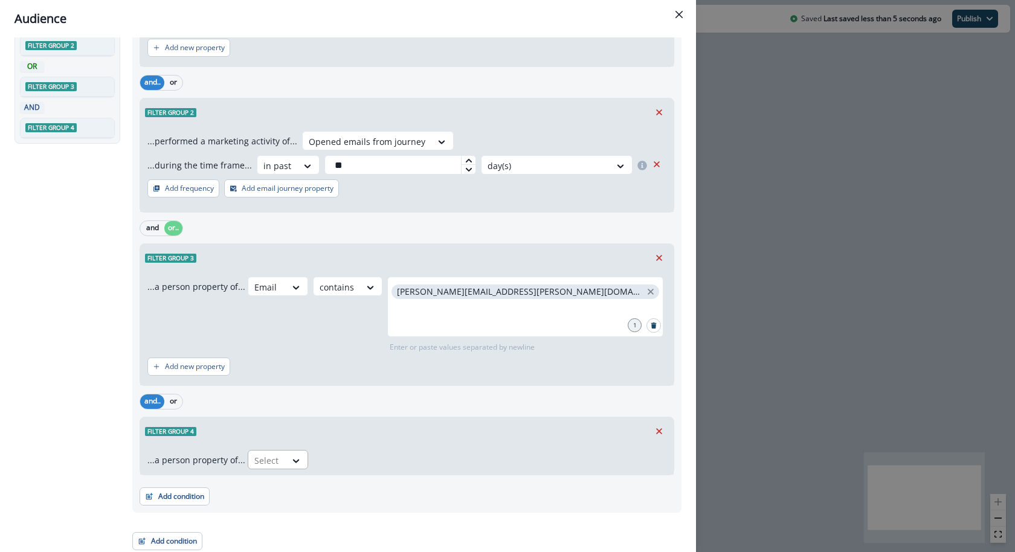
click at [273, 456] on div at bounding box center [266, 460] width 25 height 15
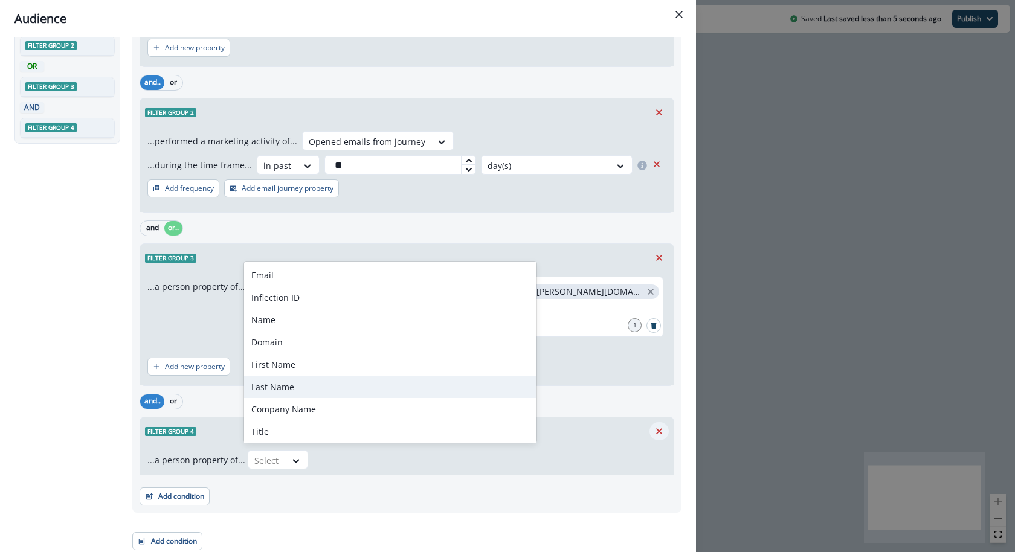
click at [662, 428] on icon "Remove" at bounding box center [659, 431] width 11 height 11
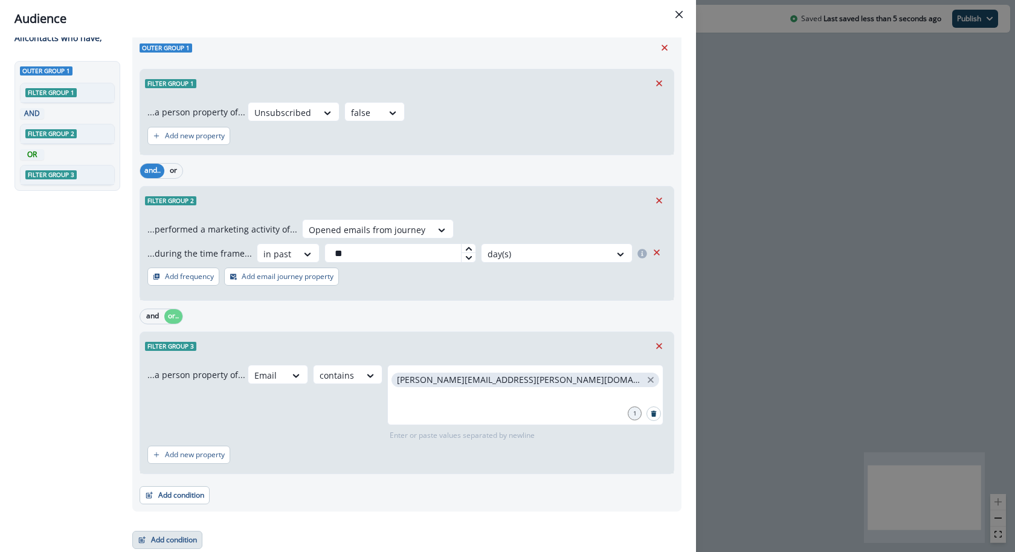
click at [163, 540] on button "Add condition" at bounding box center [167, 540] width 70 height 18
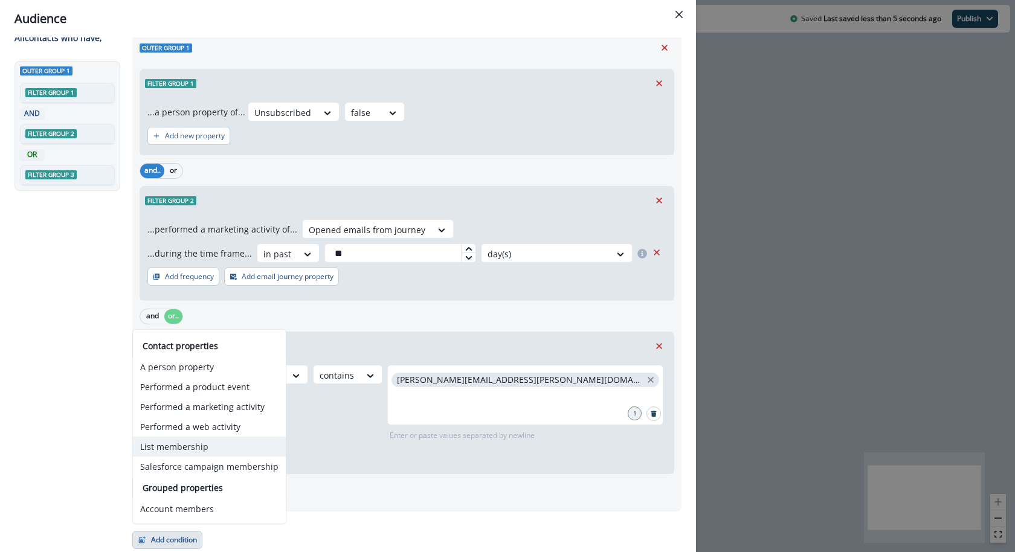
click at [241, 451] on button "List membership" at bounding box center [209, 447] width 153 height 20
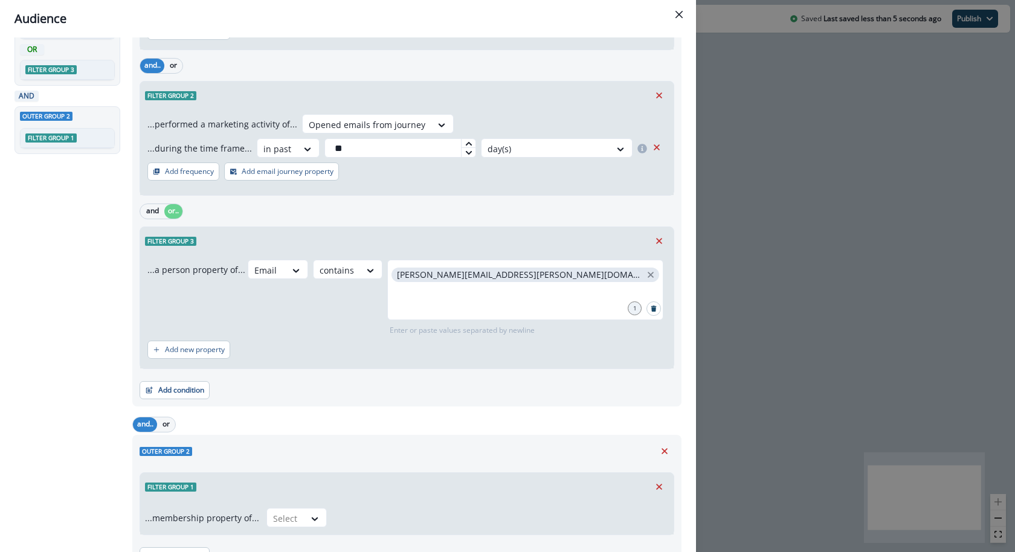
scroll to position [199, 0]
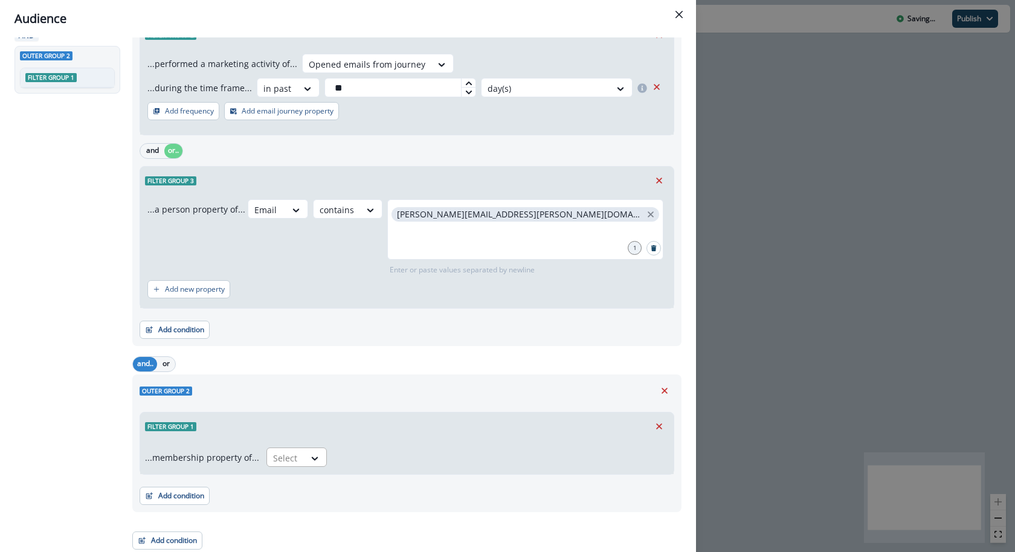
click at [273, 454] on div at bounding box center [285, 458] width 25 height 15
click at [277, 477] on div "not in" at bounding box center [292, 484] width 60 height 22
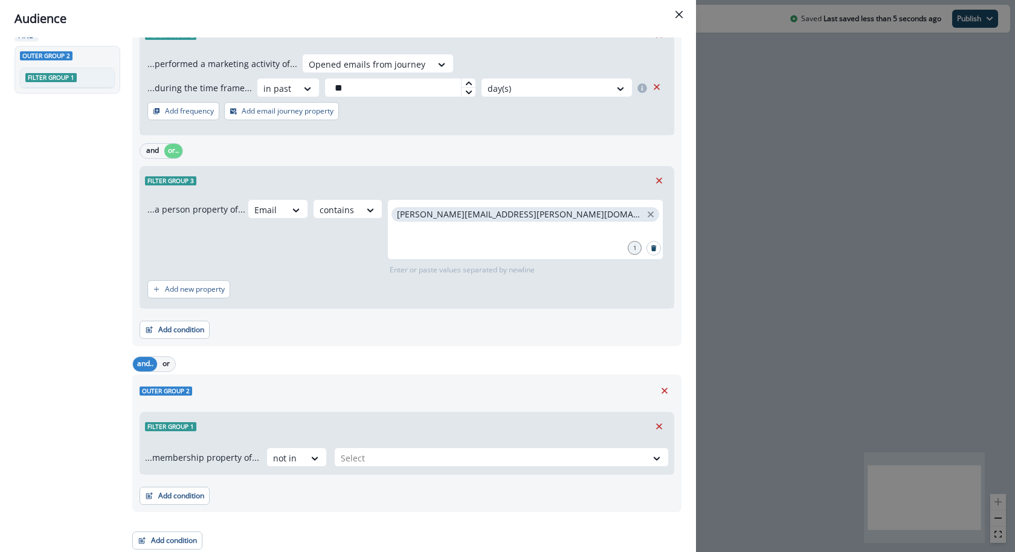
click at [358, 441] on div "...membership property of... option not in, selected. not in Select" at bounding box center [407, 458] width 534 height 34
click at [354, 451] on div at bounding box center [491, 458] width 300 height 15
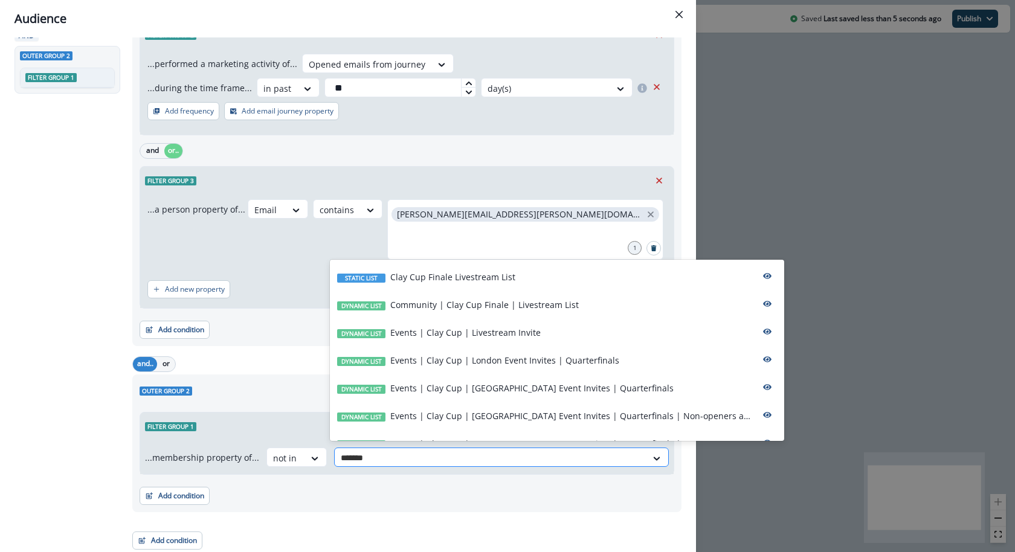
type input "********"
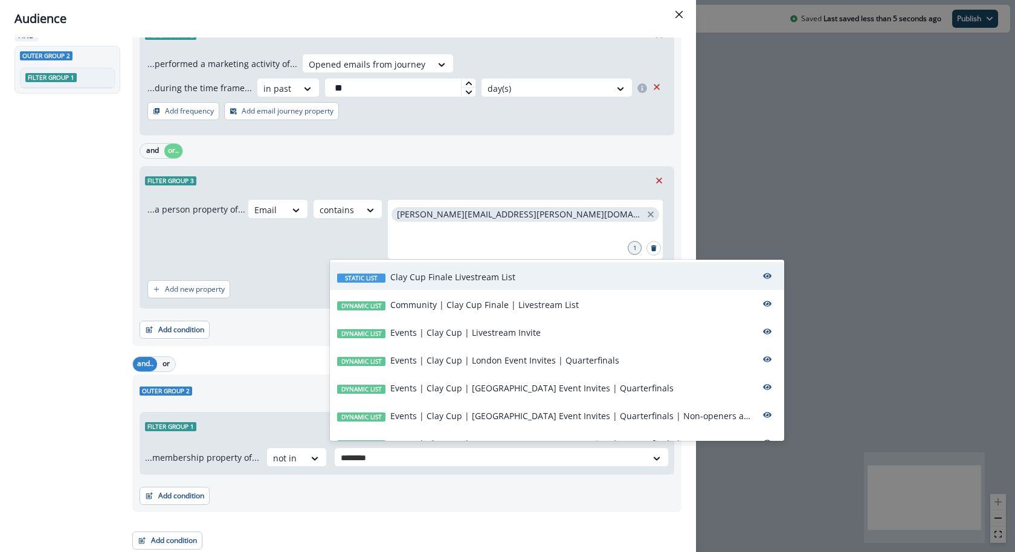
click at [427, 283] on div "Static list Clay Cup Finale Livestream List" at bounding box center [557, 276] width 454 height 28
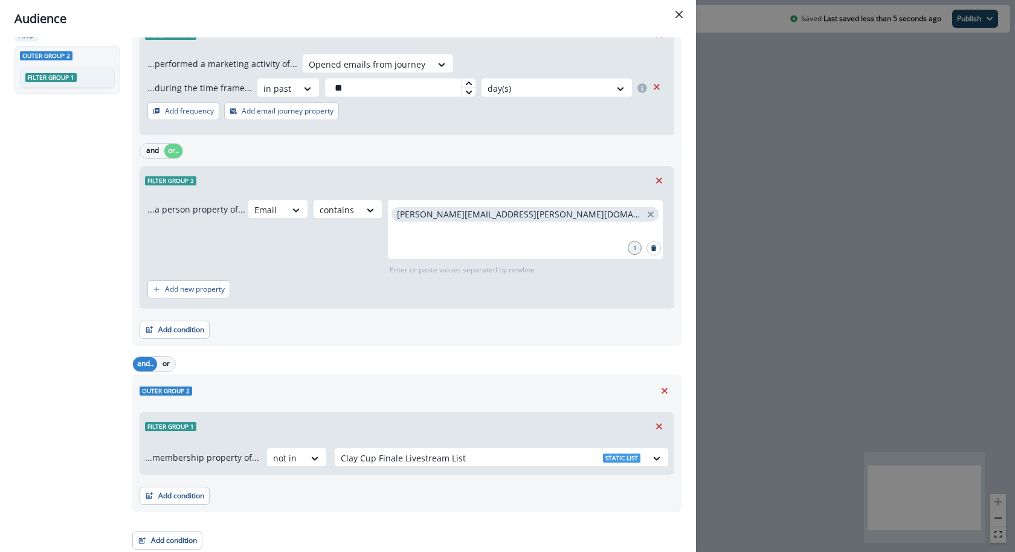
scroll to position [0, 0]
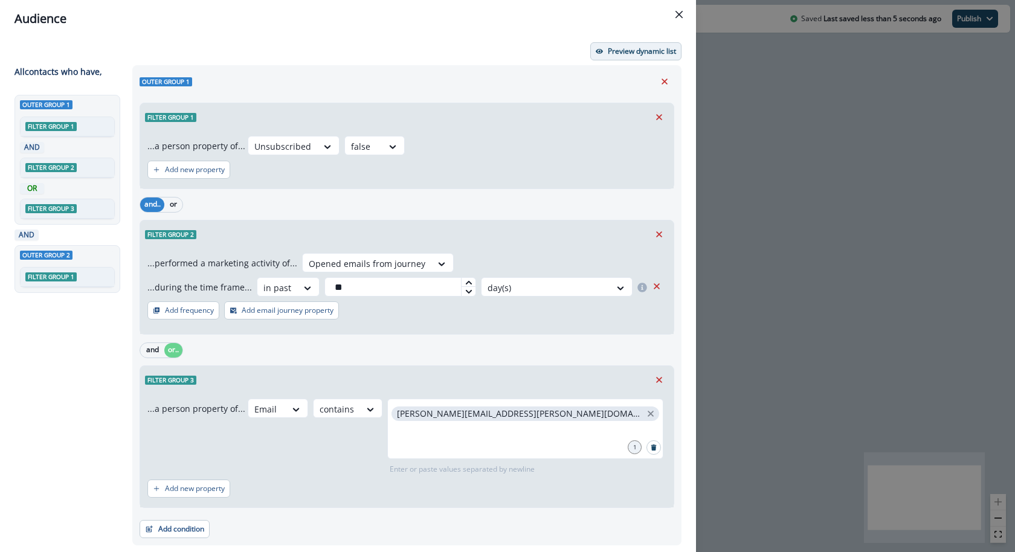
click at [612, 52] on p "Preview dynamic list" at bounding box center [642, 51] width 68 height 8
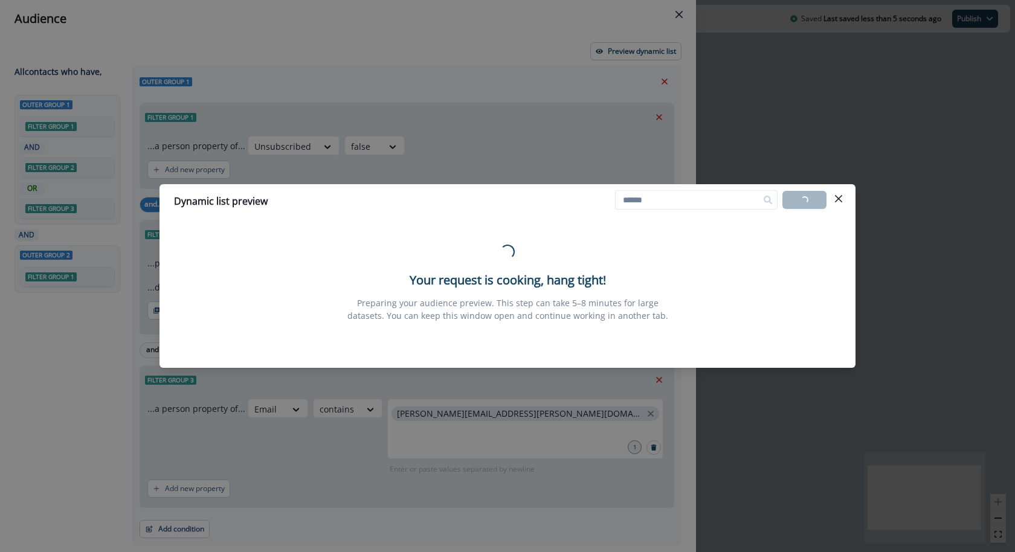
click at [557, 99] on div "Dynamic list preview Loading... Export list Loading... Your request is cooking,…" at bounding box center [507, 276] width 1015 height 552
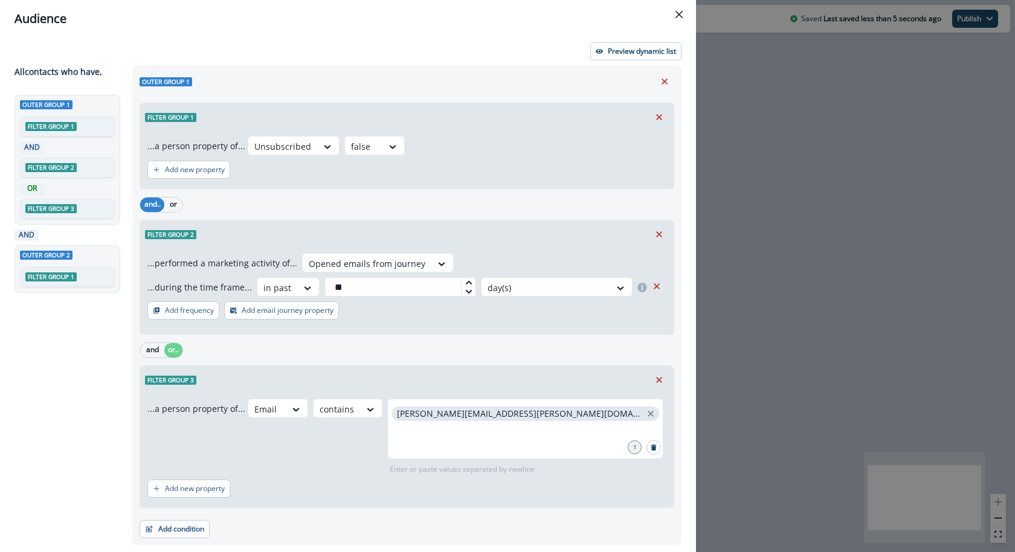
click at [608, 41] on div "Preview dynamic list All contact s who have, Outer group 1 Filter group 1 AND F…" at bounding box center [348, 294] width 696 height 515
click at [603, 56] on button "Preview dynamic list" at bounding box center [635, 51] width 91 height 18
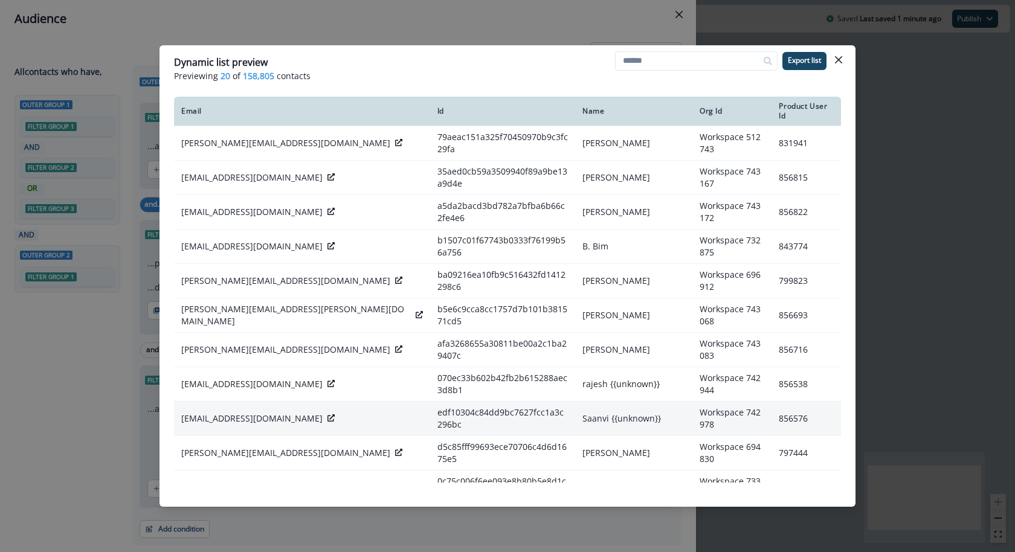
scroll to position [242, 0]
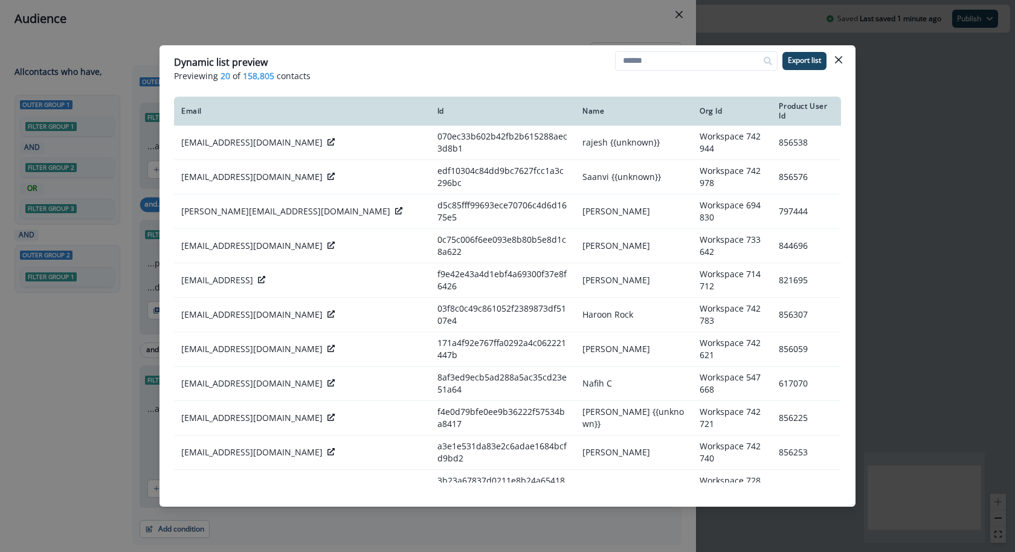
click at [353, 28] on div "Dynamic list preview Previewing 20 of 158,805 contacts Export list Email Id Nam…" at bounding box center [507, 276] width 1015 height 552
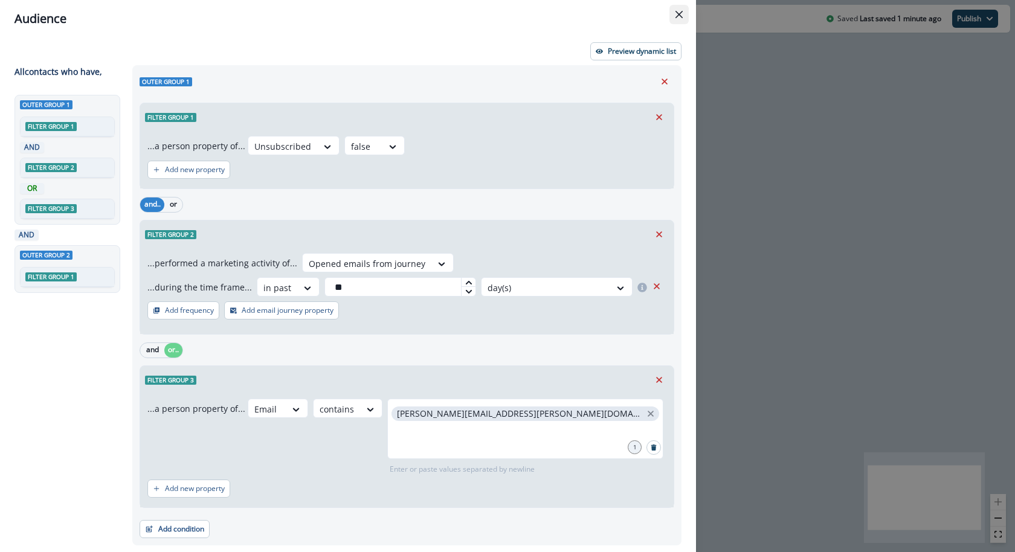
click at [671, 12] on button "Close" at bounding box center [679, 14] width 19 height 19
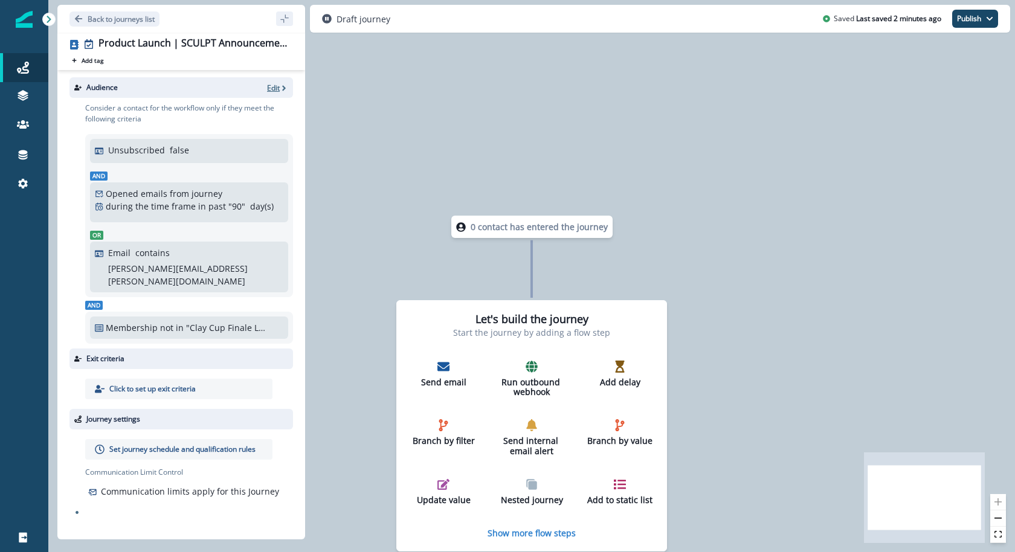
click at [274, 88] on p "Edit" at bounding box center [273, 88] width 13 height 10
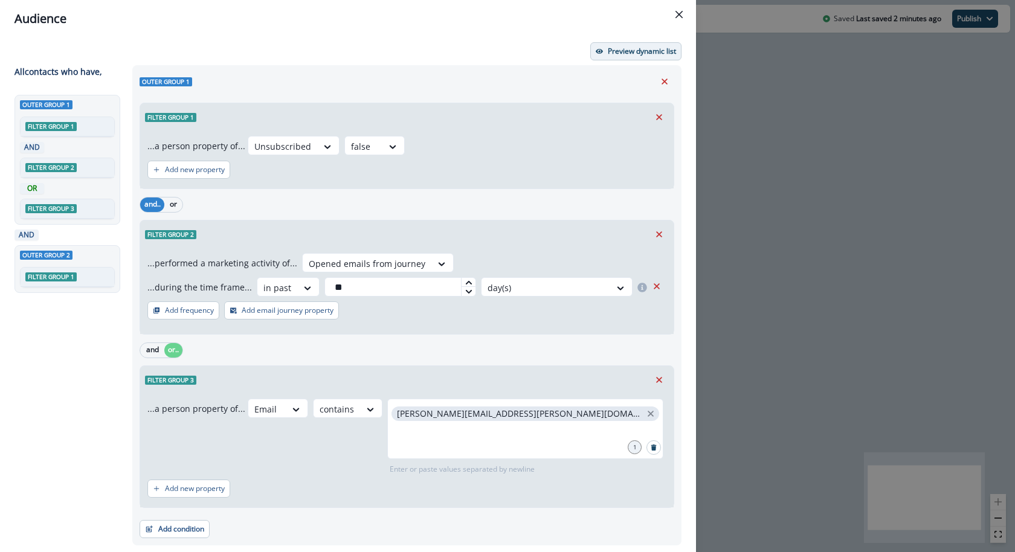
click at [606, 48] on button "Preview dynamic list" at bounding box center [635, 51] width 91 height 18
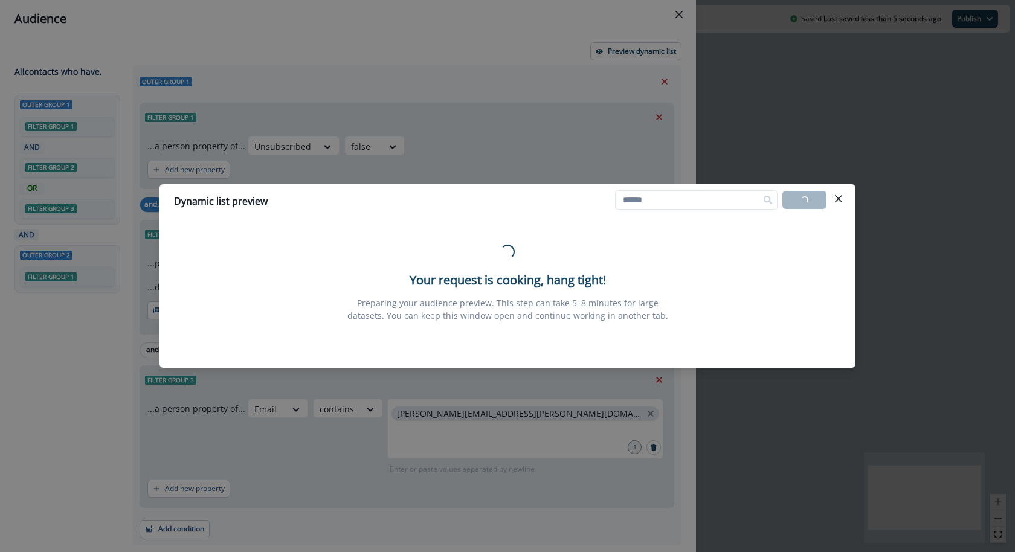
click at [461, 118] on div "Dynamic list preview Loading... Export list Loading... Your request is cooking,…" at bounding box center [507, 276] width 1015 height 552
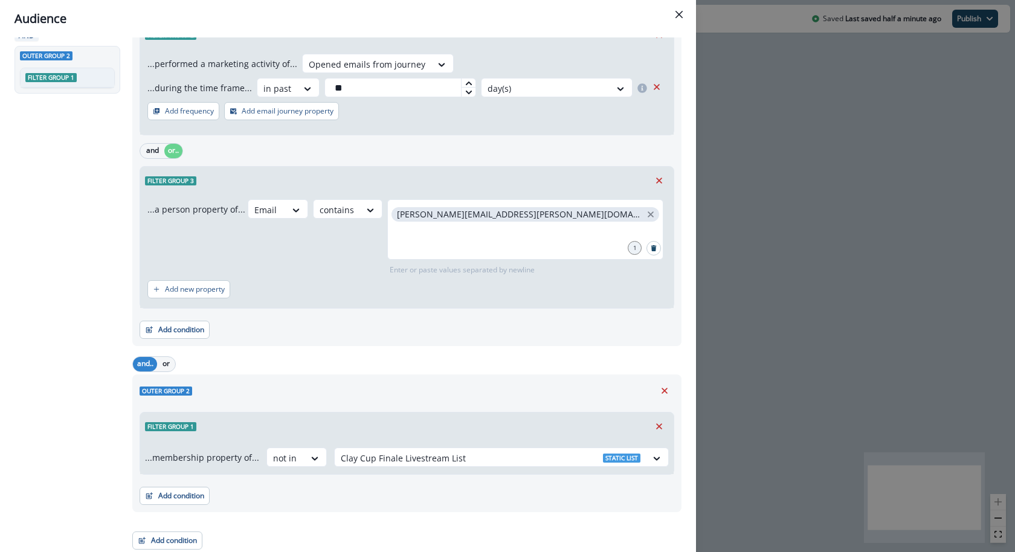
scroll to position [0, 0]
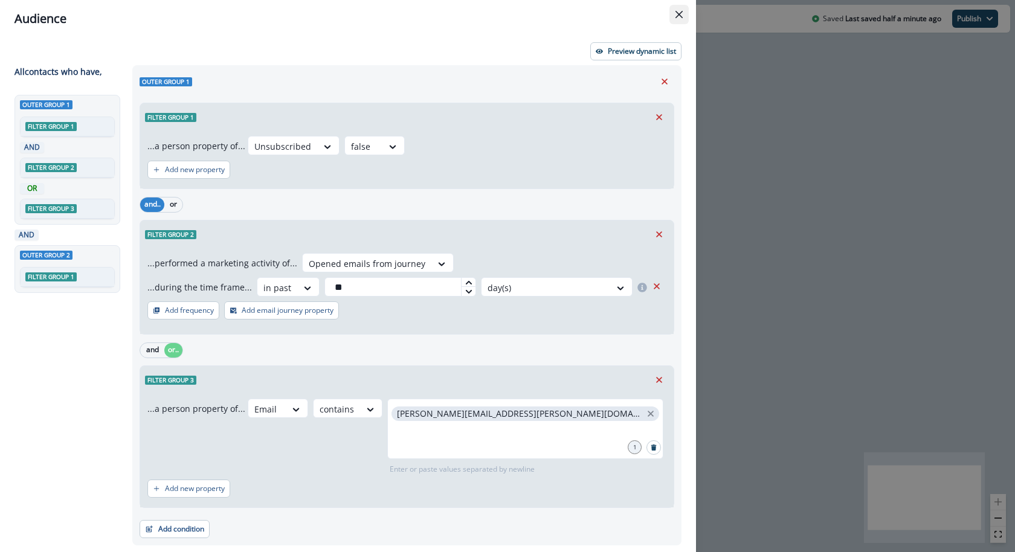
click at [670, 13] on button "Close" at bounding box center [679, 14] width 19 height 19
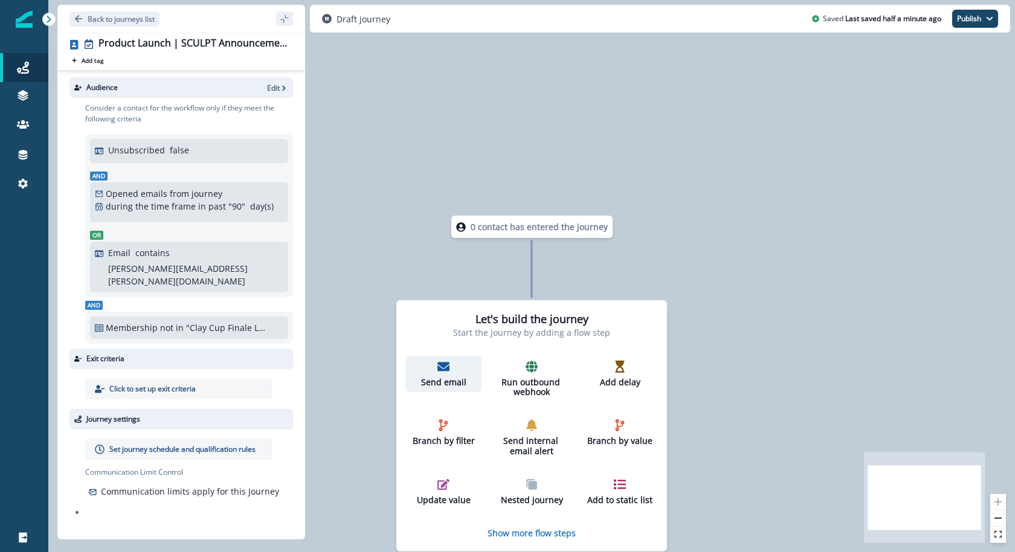
click at [444, 371] on icon "button" at bounding box center [444, 367] width 12 height 12
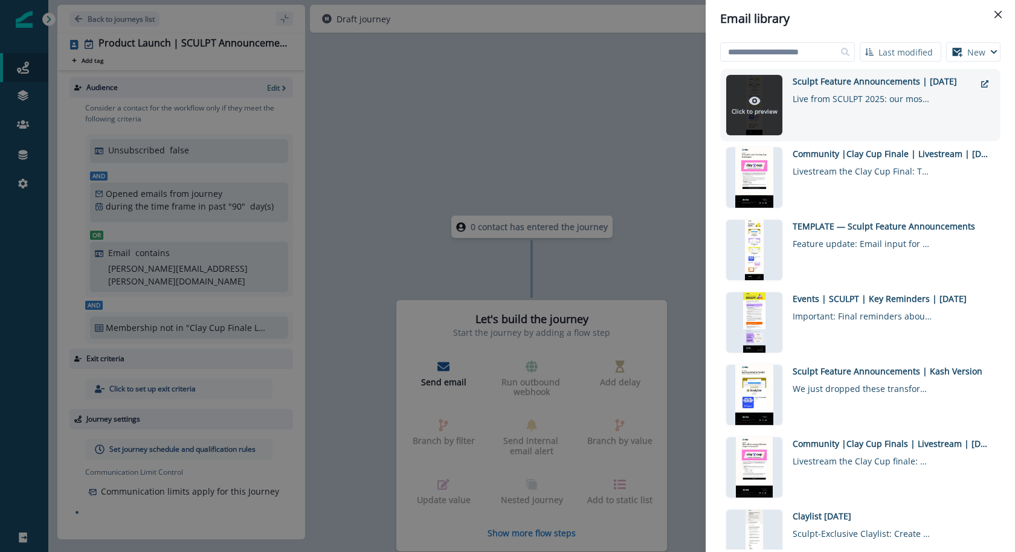
click at [771, 115] on p "Click to preview" at bounding box center [755, 111] width 46 height 9
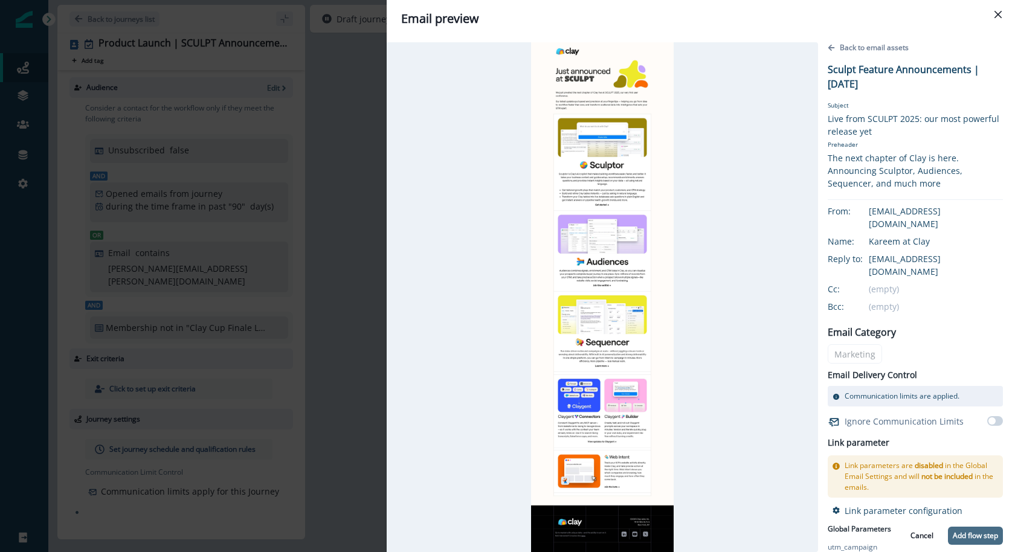
click at [963, 532] on p "Add flow step" at bounding box center [975, 536] width 45 height 8
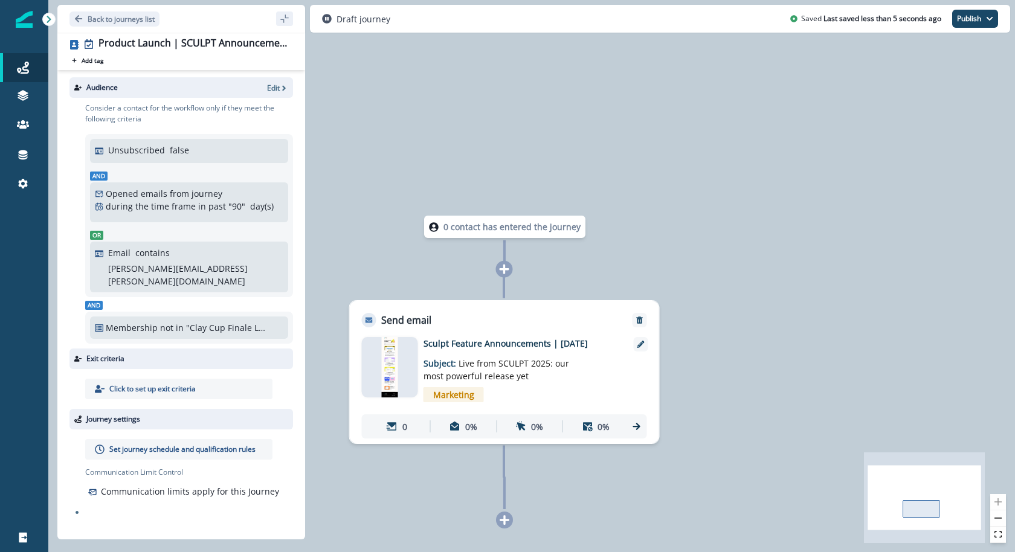
click at [373, 366] on div at bounding box center [390, 367] width 56 height 60
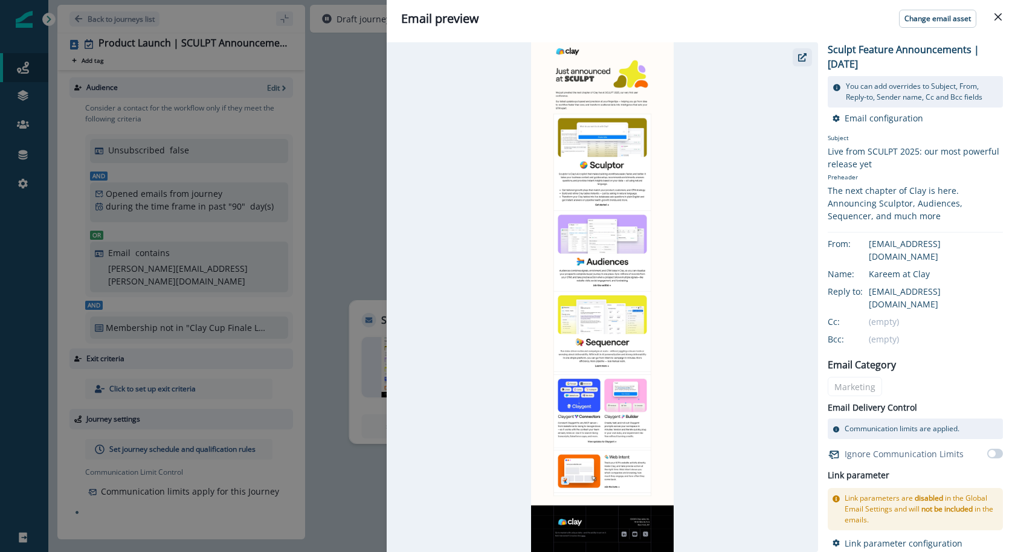
click at [797, 51] on button "button" at bounding box center [802, 57] width 19 height 18
click at [267, 198] on div "Email preview Change email asset Sculpt Feature Announcements | September 17 Yo…" at bounding box center [507, 276] width 1015 height 552
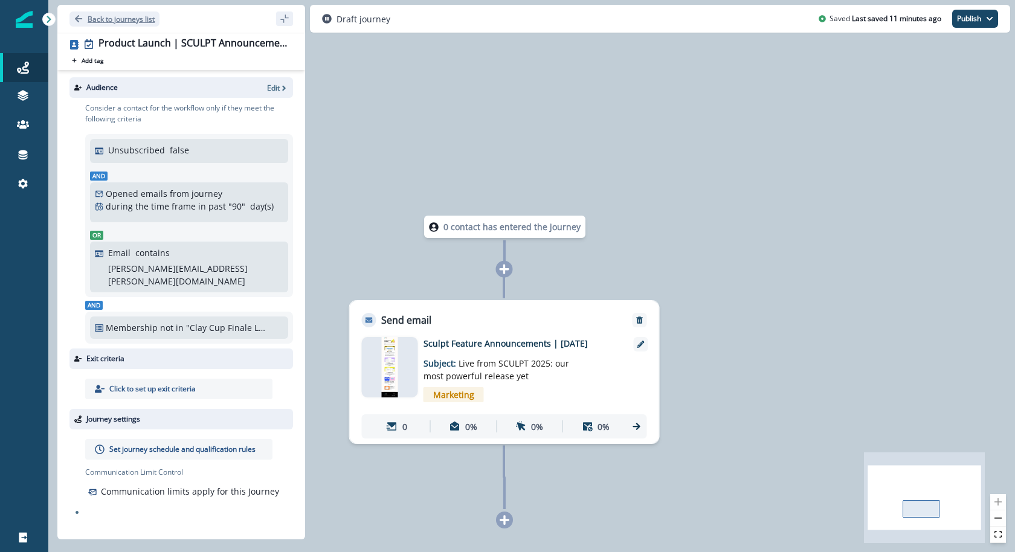
click at [146, 21] on p "Back to journeys list" at bounding box center [121, 19] width 67 height 10
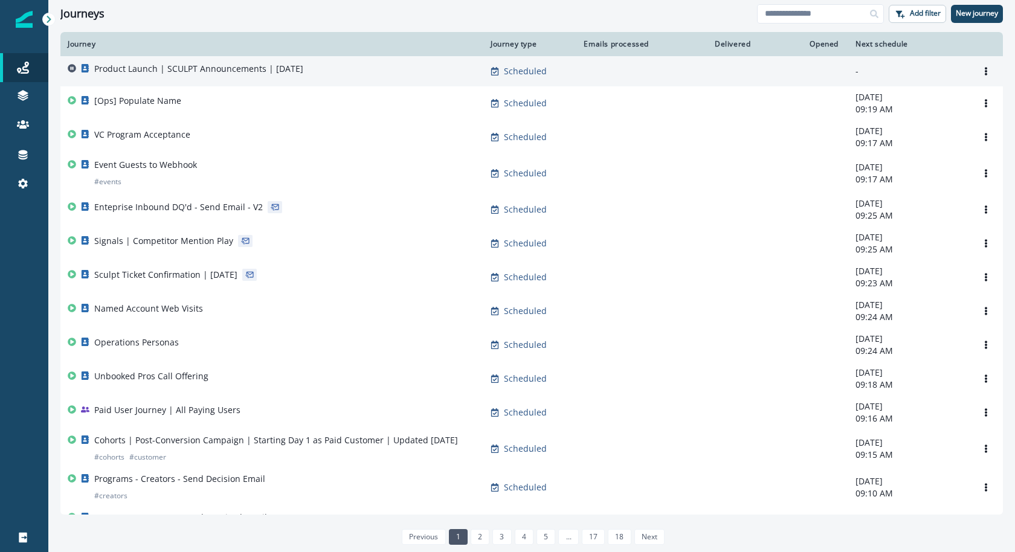
click at [381, 68] on div "Product Launch | SCULPT Announcements | [DATE]" at bounding box center [272, 71] width 409 height 17
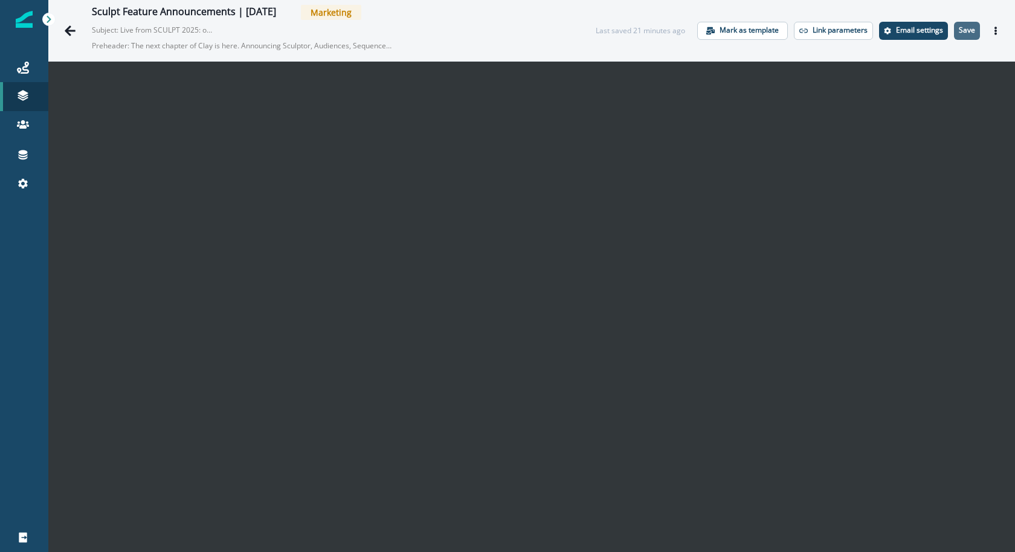
click at [977, 37] on button "Save" at bounding box center [967, 31] width 26 height 18
click at [72, 33] on icon "Go back" at bounding box center [70, 31] width 12 height 12
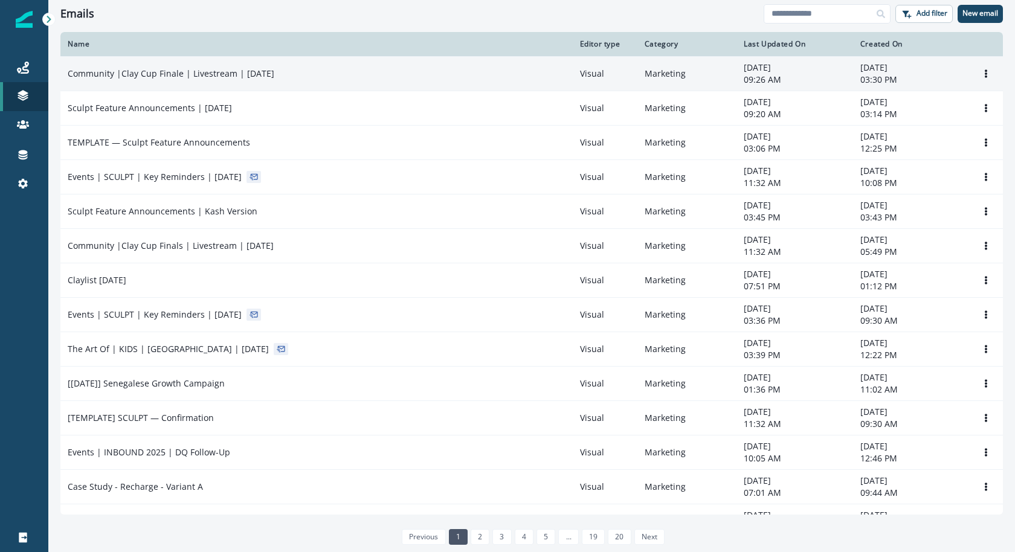
click at [493, 76] on div "Community |Clay Cup Finale | Livestream | Sep 17" at bounding box center [317, 74] width 498 height 12
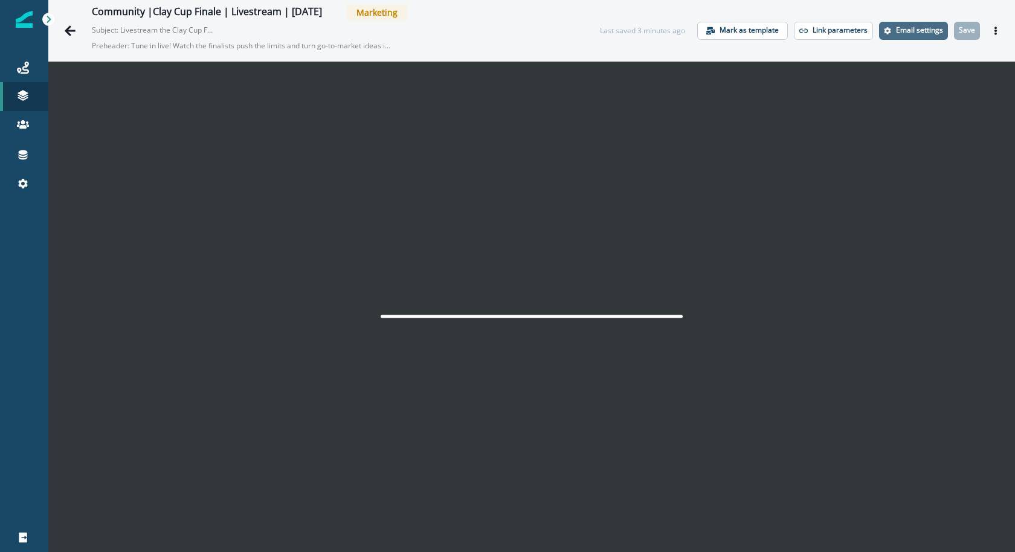
click at [904, 36] on button "Email settings" at bounding box center [913, 31] width 69 height 18
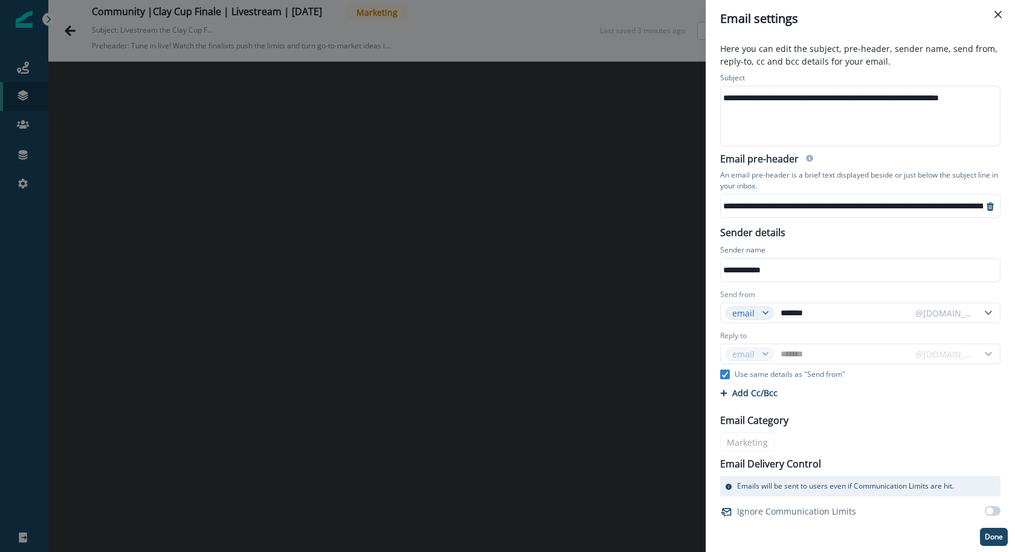
click at [839, 101] on div "**********" at bounding box center [860, 98] width 278 height 18
click at [923, 156] on div "Email pre-header" at bounding box center [860, 160] width 280 height 14
click at [996, 535] on p "Done" at bounding box center [994, 537] width 18 height 8
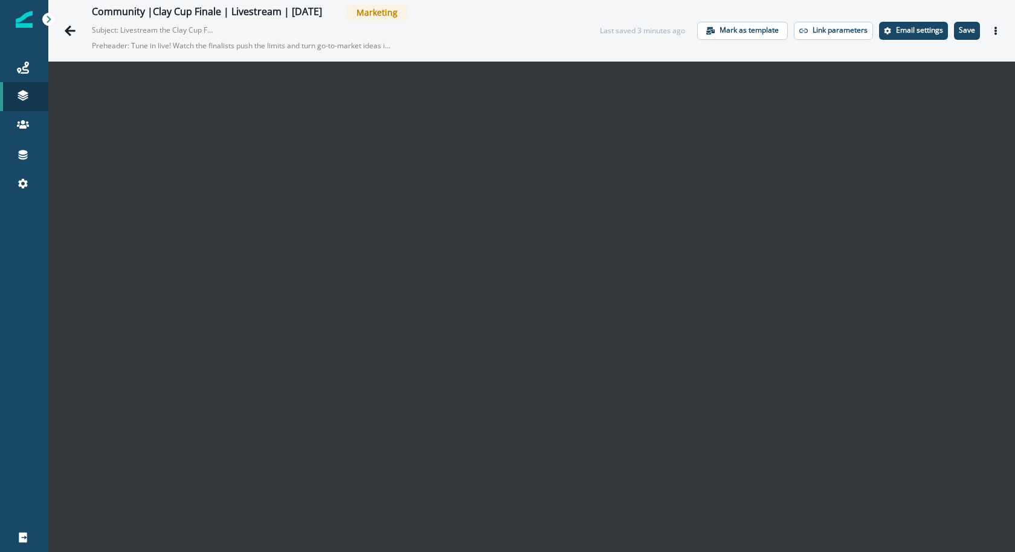
click at [954, 37] on div "Last saved 3 minutes ago Mark as template Link parameters Email settings Save P…" at bounding box center [803, 31] width 406 height 18
click at [969, 32] on p "Save" at bounding box center [967, 30] width 16 height 8
click at [71, 33] on icon "Go back" at bounding box center [70, 31] width 12 height 12
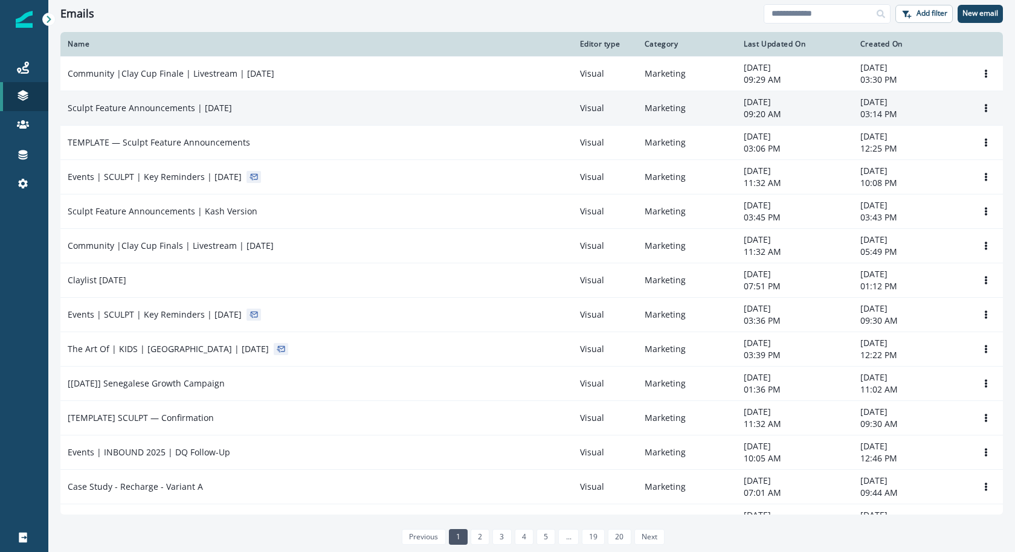
click at [519, 106] on div "Sculpt Feature Announcements | [DATE]" at bounding box center [317, 108] width 498 height 12
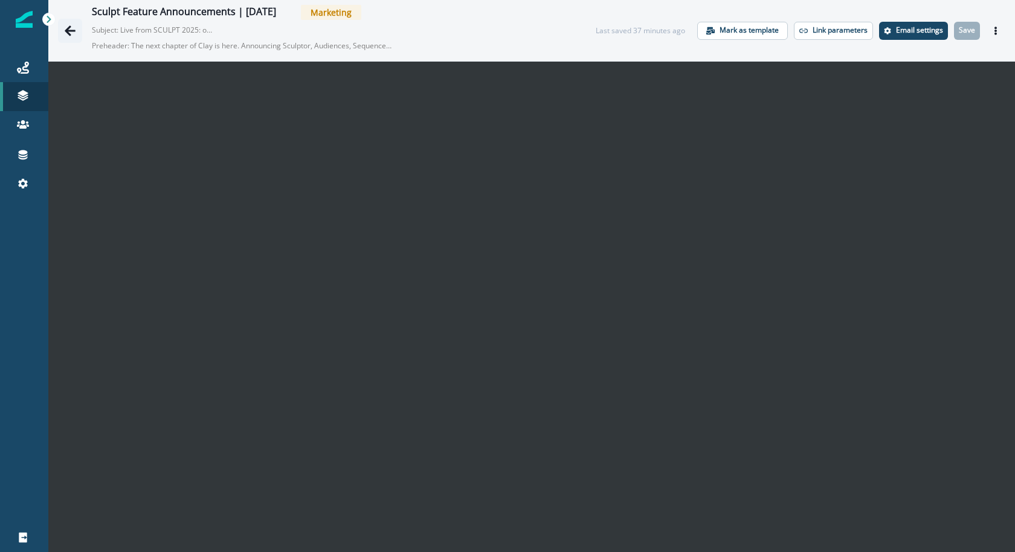
click at [69, 37] on button "Go back" at bounding box center [70, 31] width 24 height 24
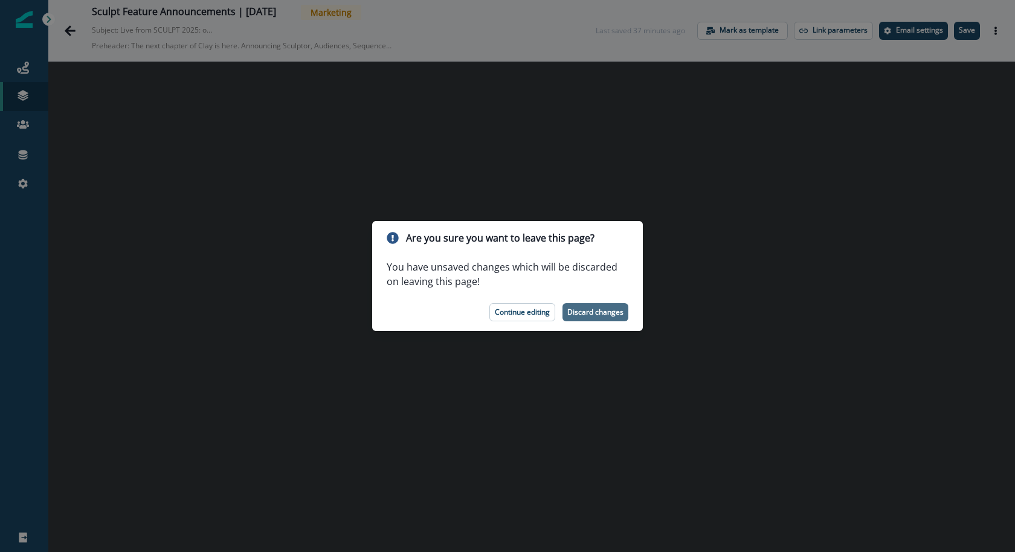
click at [608, 308] on p "Discard changes" at bounding box center [595, 312] width 56 height 8
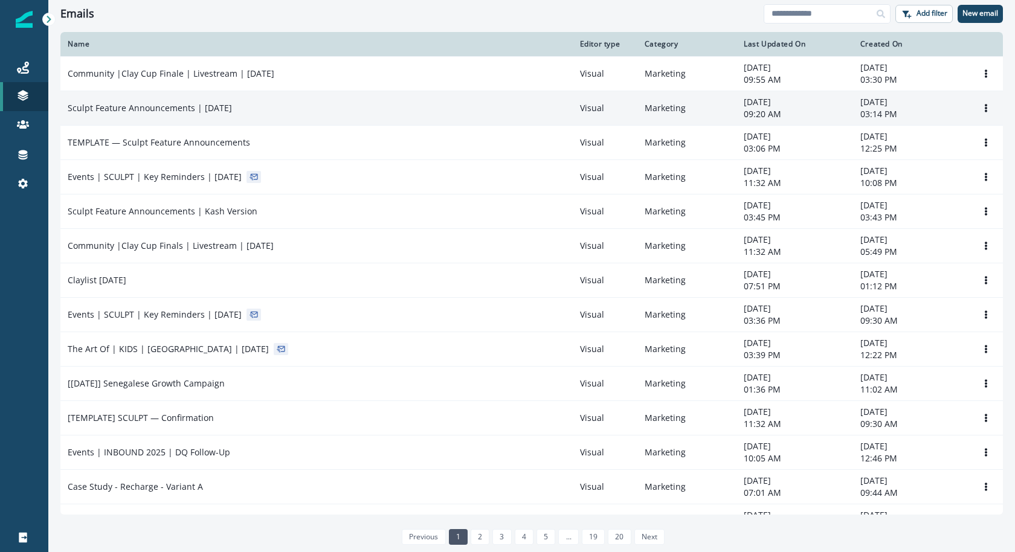
click at [298, 115] on td "Sculpt Feature Announcements | [DATE]" at bounding box center [316, 108] width 512 height 34
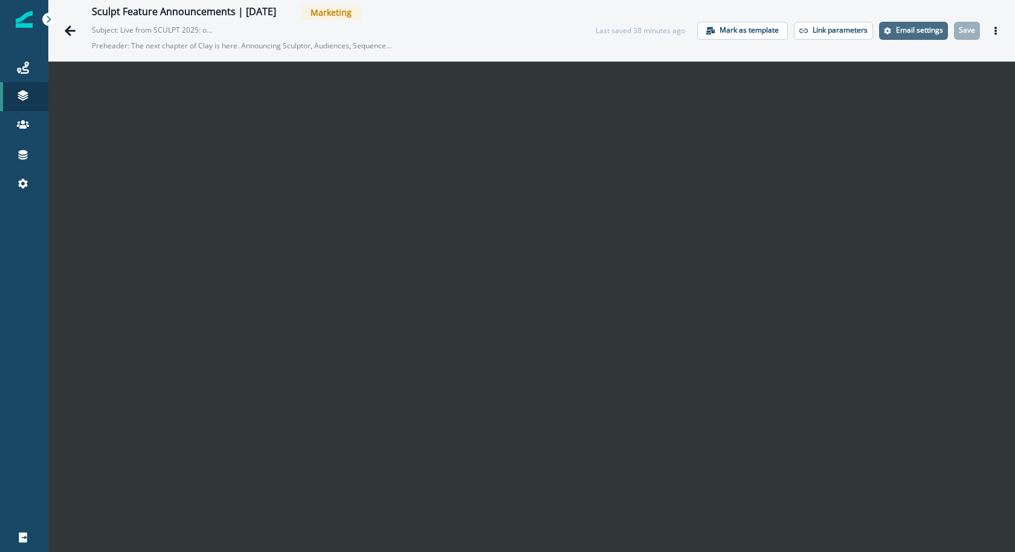
click at [914, 27] on p "Email settings" at bounding box center [919, 30] width 47 height 8
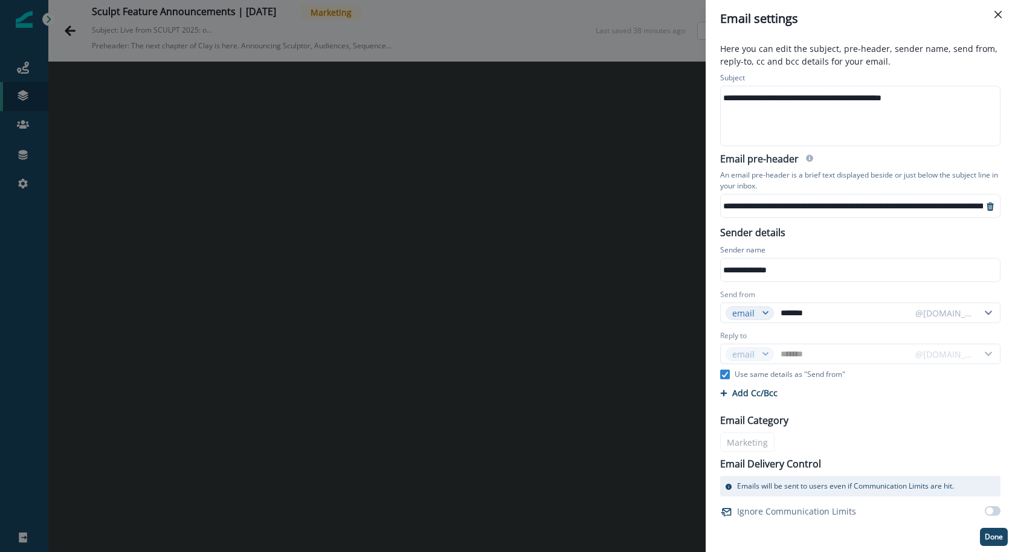
click at [462, 441] on div "**********" at bounding box center [507, 276] width 1015 height 552
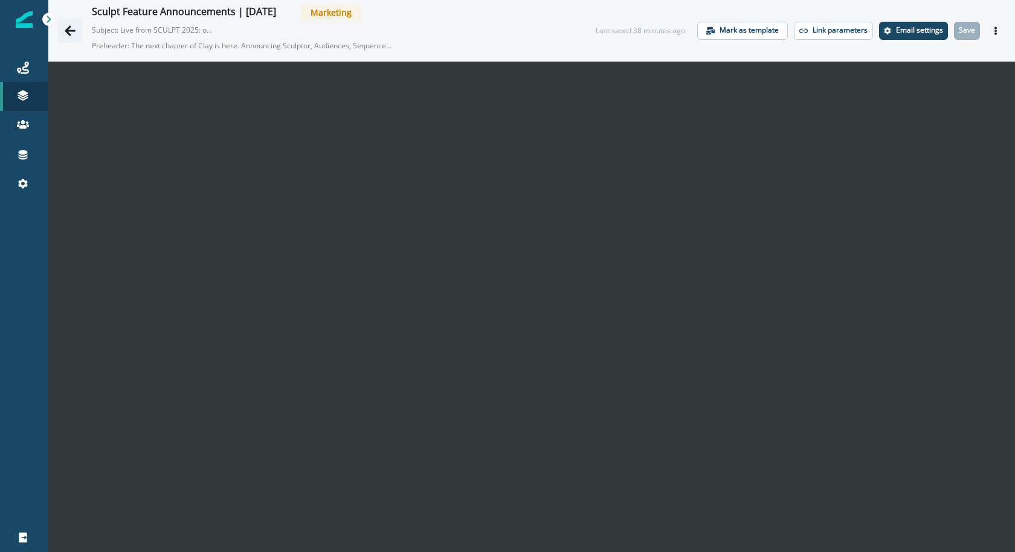
click at [74, 32] on icon "Go back" at bounding box center [70, 31] width 12 height 12
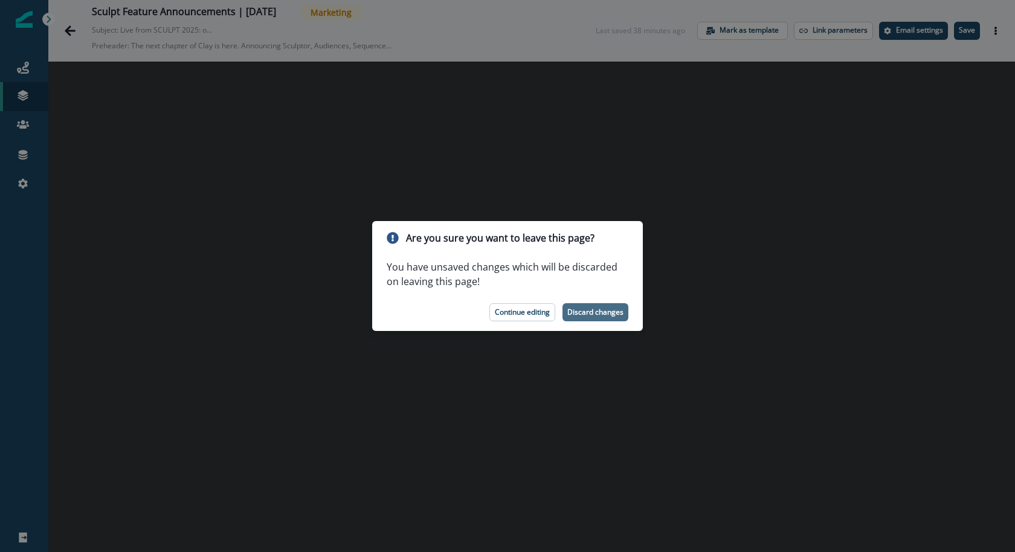
click at [582, 312] on p "Discard changes" at bounding box center [595, 312] width 56 height 8
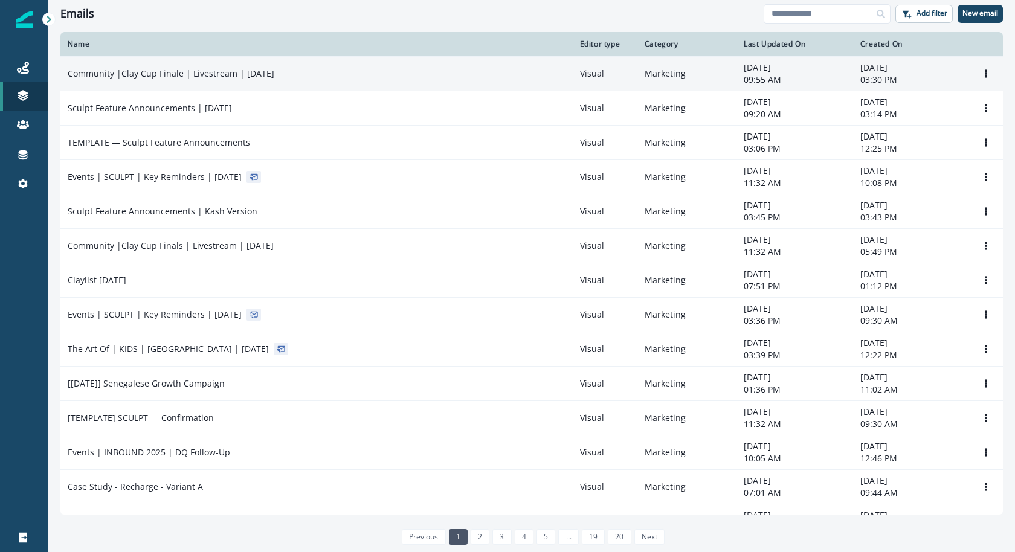
click at [512, 82] on td "Community |Clay Cup Finale | Livestream | Sep 17" at bounding box center [316, 73] width 512 height 34
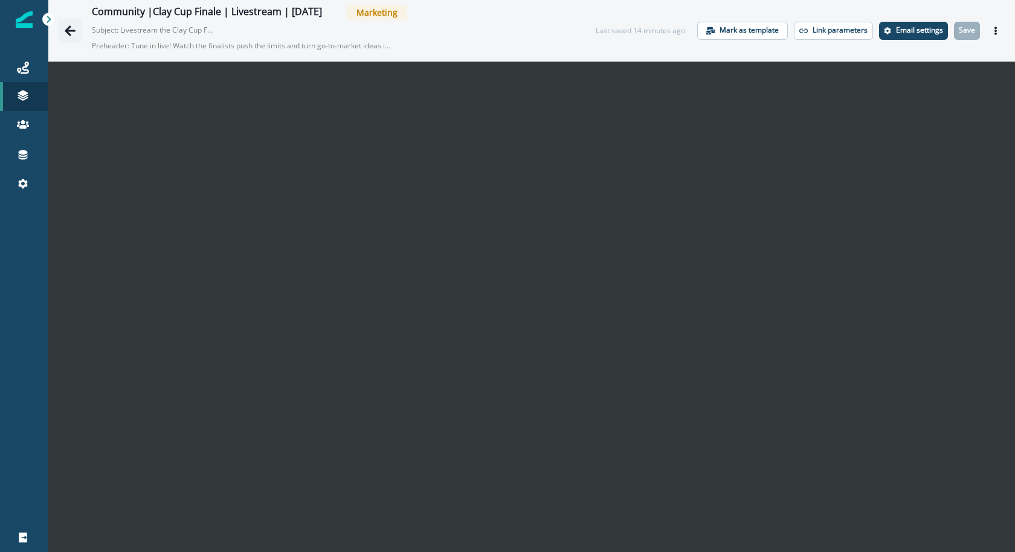
click at [67, 31] on icon "Go back" at bounding box center [70, 30] width 11 height 10
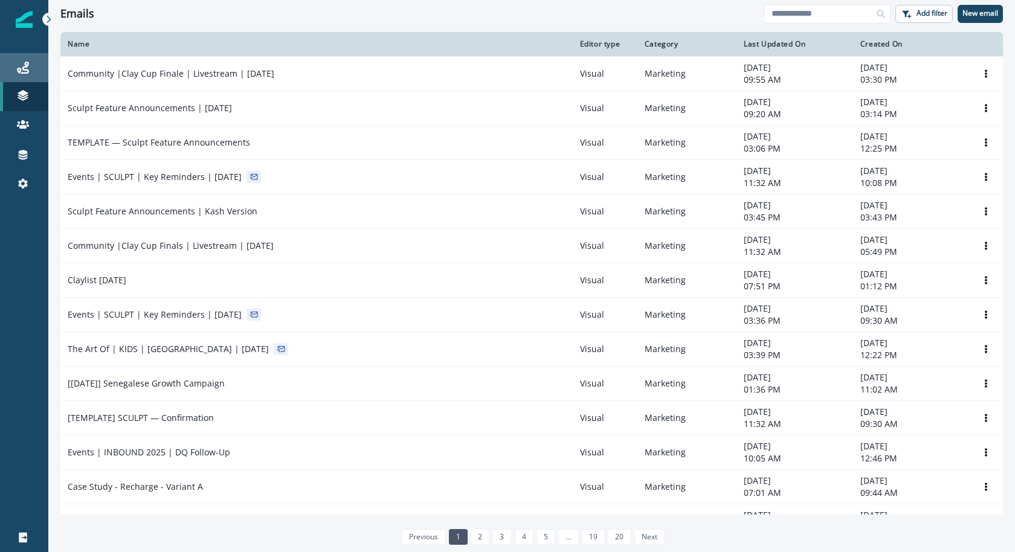
click at [36, 69] on div "Journeys" at bounding box center [24, 67] width 39 height 15
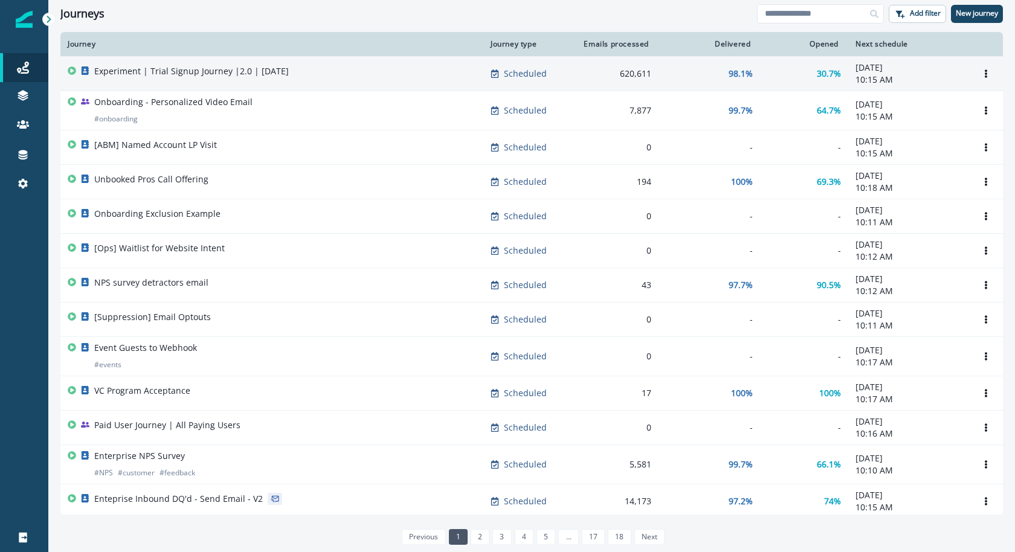
click at [282, 80] on div "Experiment | Trial Signup Journey |2.0 | July 2025" at bounding box center [191, 73] width 195 height 17
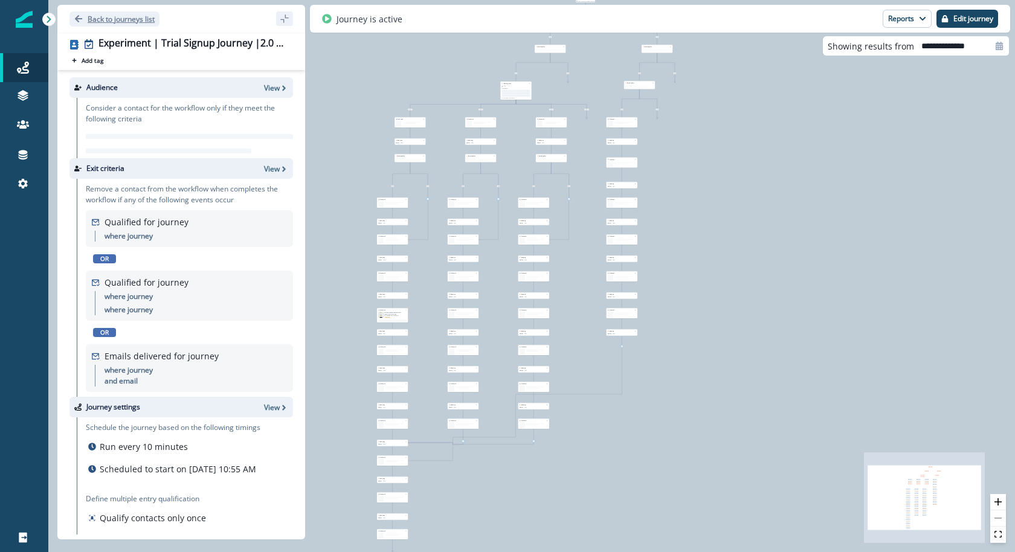
click at [123, 17] on p "Back to journeys list" at bounding box center [121, 19] width 67 height 10
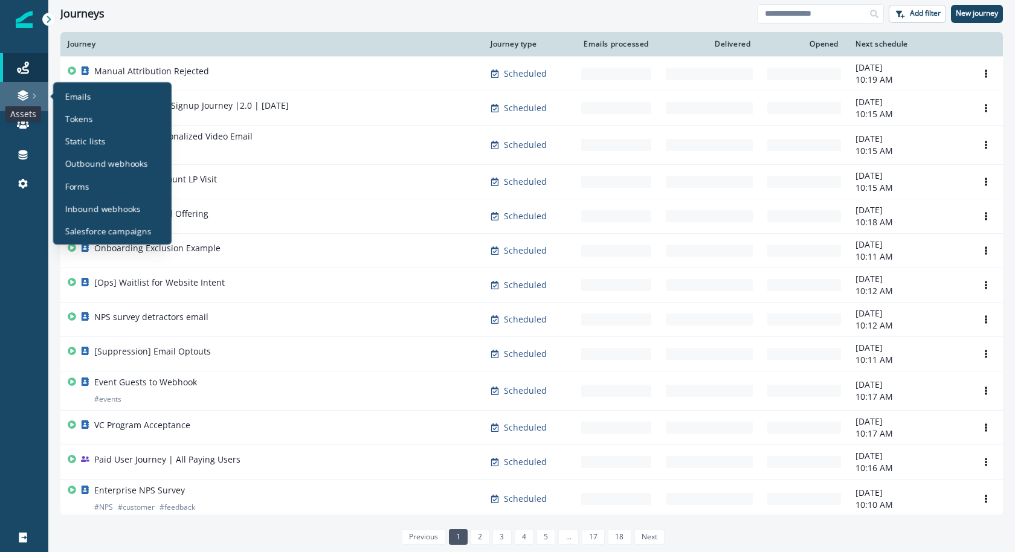
click at [27, 100] on icon at bounding box center [23, 95] width 12 height 12
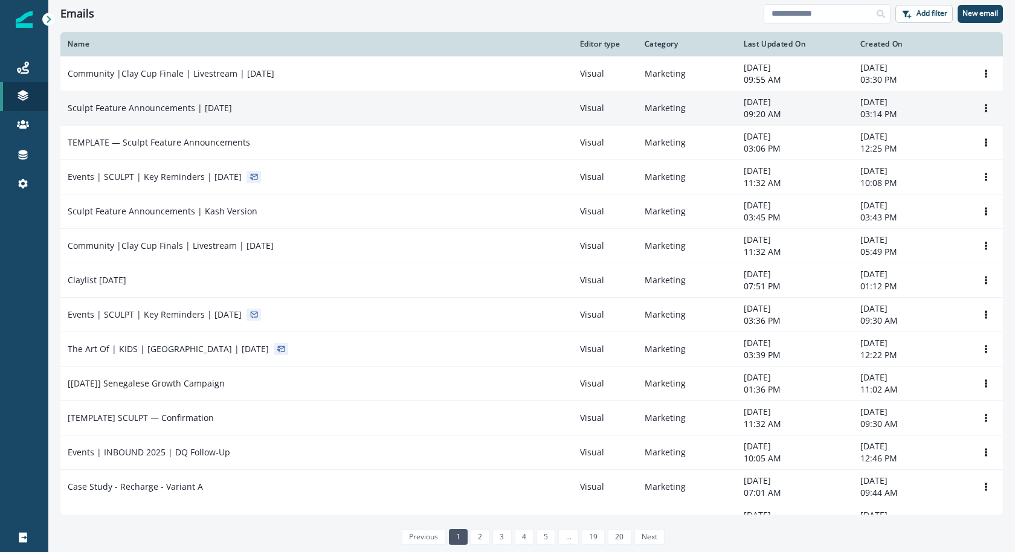
click at [375, 108] on div "Sculpt Feature Announcements | [DATE]" at bounding box center [317, 108] width 498 height 12
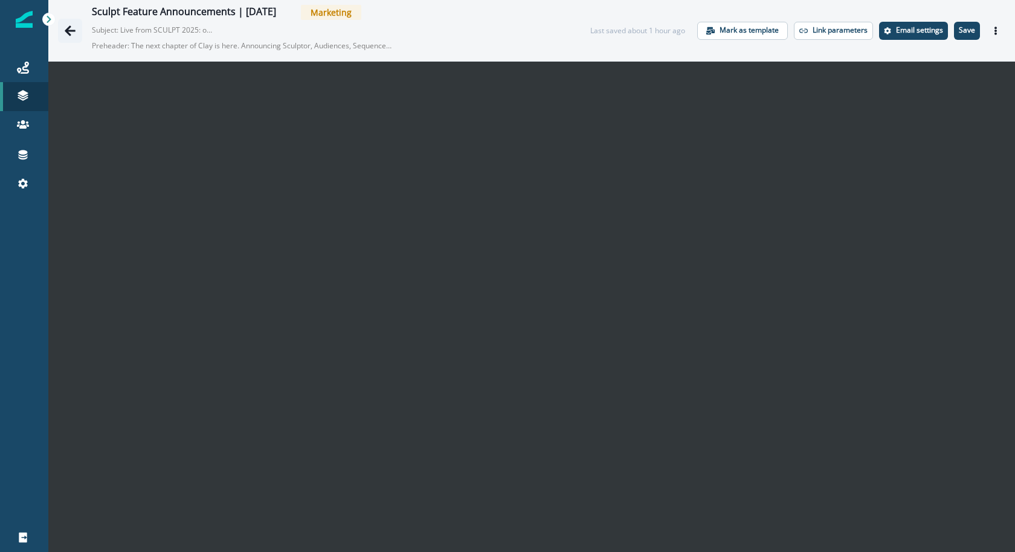
click at [72, 23] on button "Go back" at bounding box center [70, 31] width 24 height 24
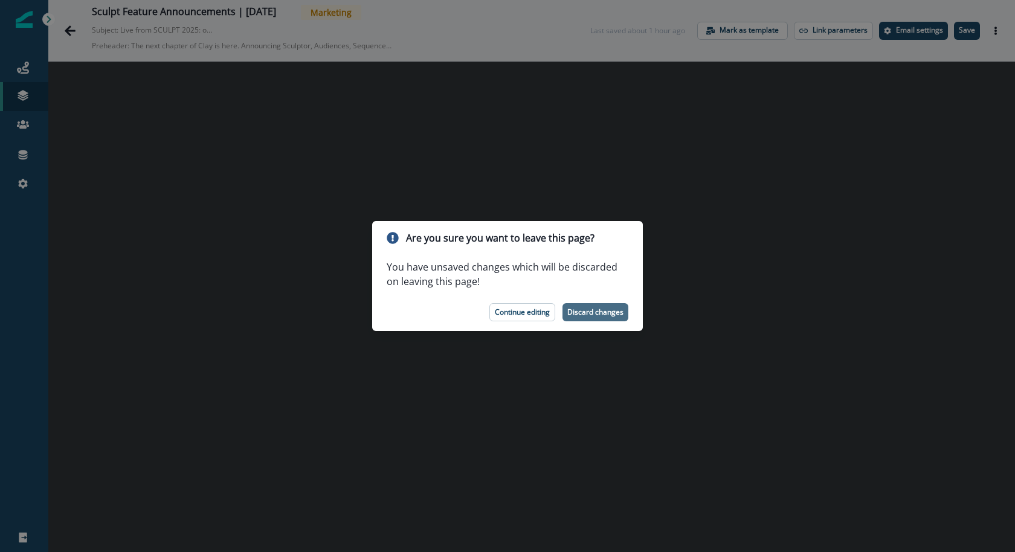
click at [596, 313] on p "Discard changes" at bounding box center [595, 312] width 56 height 8
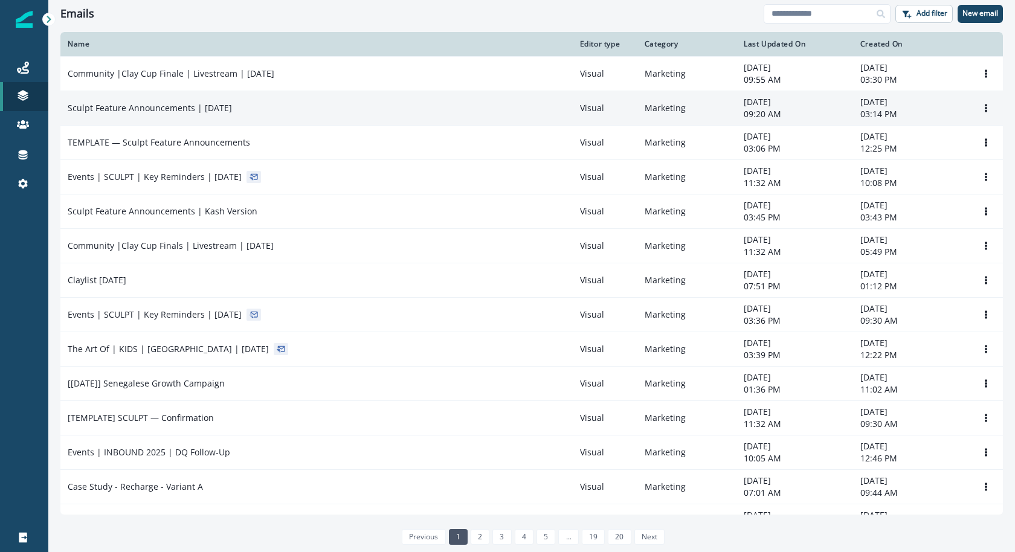
click at [343, 106] on div "Sculpt Feature Announcements | [DATE]" at bounding box center [317, 108] width 498 height 12
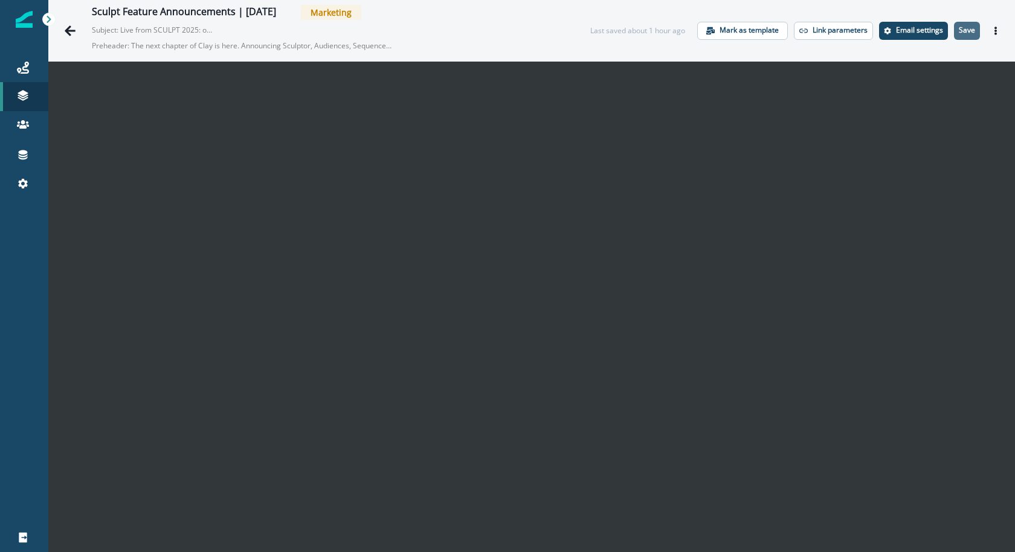
click at [972, 31] on p "Save" at bounding box center [967, 30] width 16 height 8
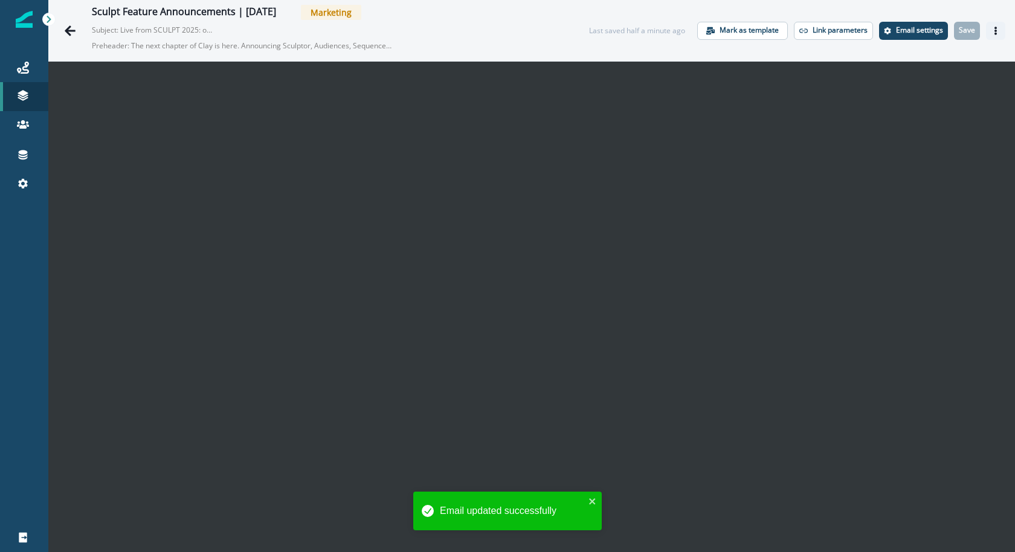
click at [998, 30] on icon "Actions" at bounding box center [996, 31] width 8 height 8
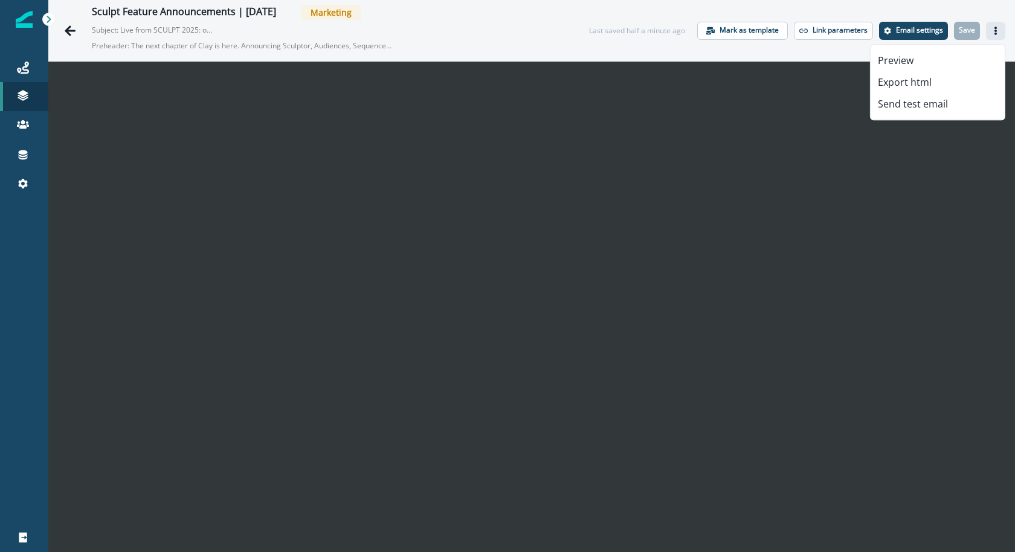
click at [938, 115] on div "Preview Export html Send test email" at bounding box center [937, 82] width 135 height 76
click at [938, 107] on button "Send test email" at bounding box center [938, 104] width 134 height 22
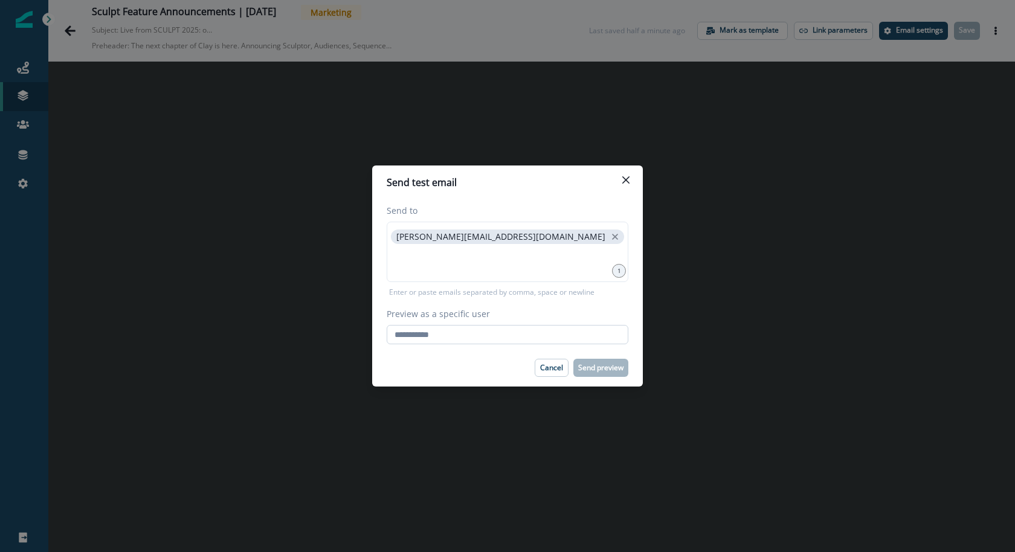
click at [575, 329] on input "Preview as a specific user" at bounding box center [508, 334] width 242 height 19
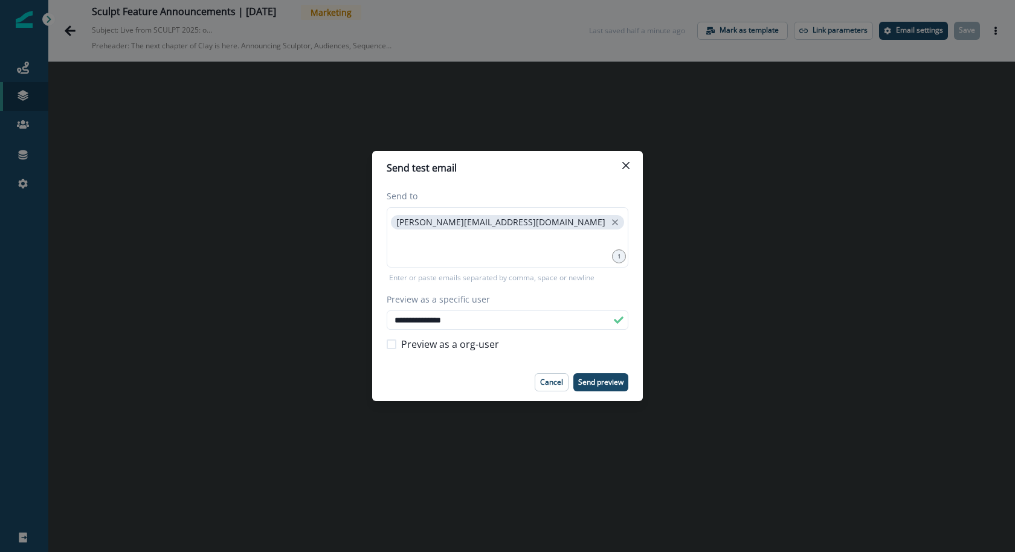
type input "**********"
click at [604, 395] on footer "Cancel Send preview" at bounding box center [507, 382] width 271 height 37
click at [604, 386] on p "Send preview" at bounding box center [600, 382] width 45 height 8
click at [558, 240] on input at bounding box center [508, 247] width 238 height 24
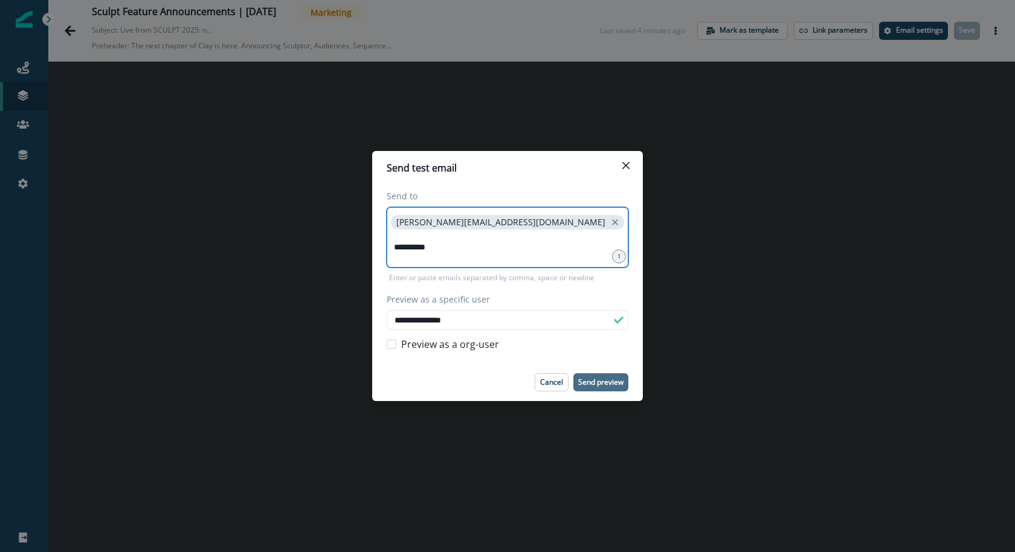
type input "**********"
click at [451, 245] on input "**********" at bounding box center [508, 247] width 238 height 24
paste input
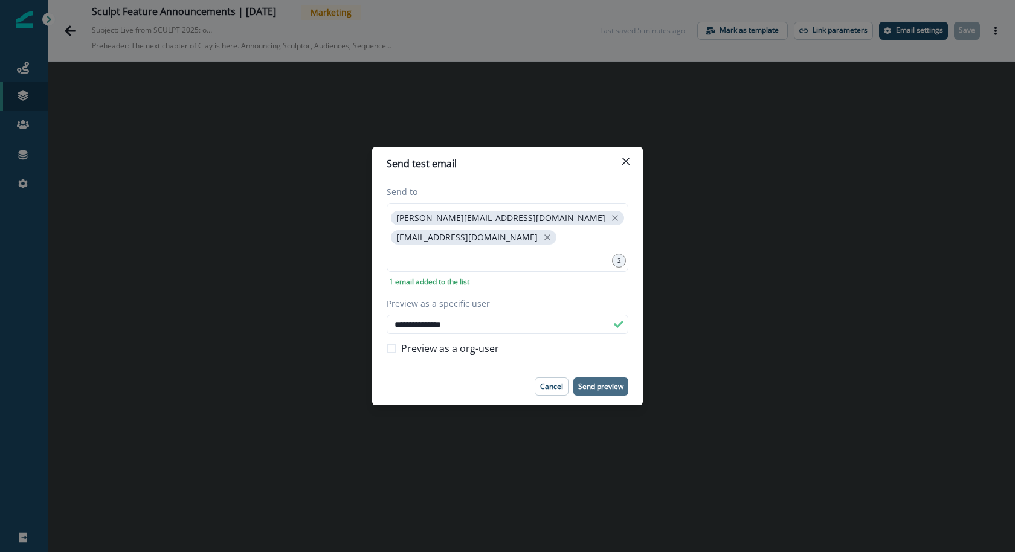
click at [612, 386] on p "Send preview" at bounding box center [600, 387] width 45 height 8
click at [622, 158] on icon "Close" at bounding box center [625, 161] width 7 height 7
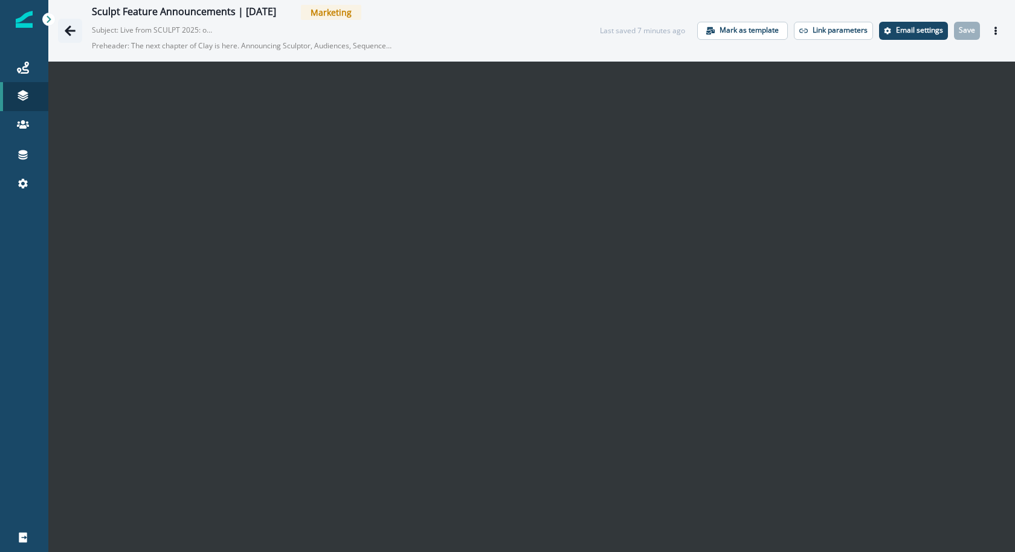
click at [73, 34] on icon "Go back" at bounding box center [70, 31] width 12 height 12
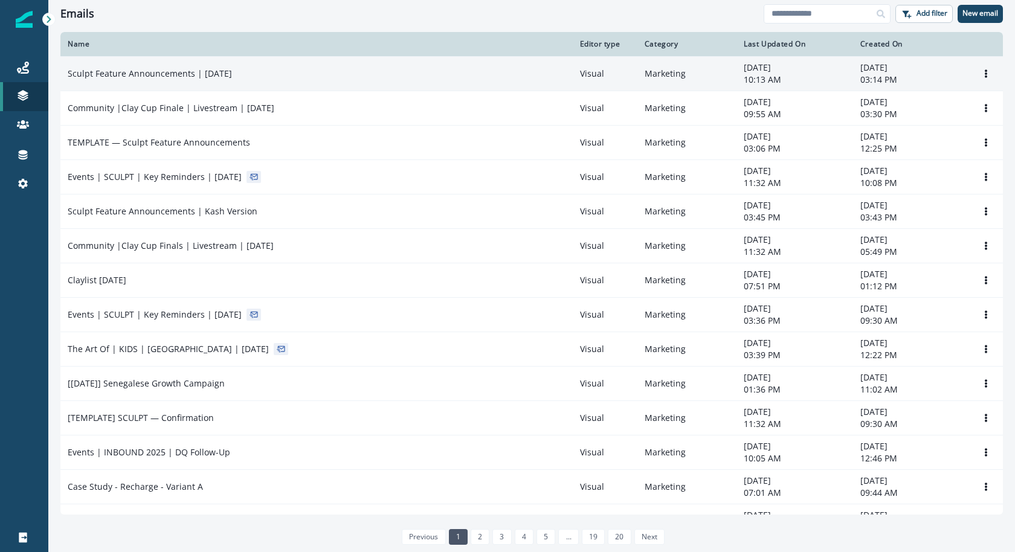
click at [489, 74] on div "Sculpt Feature Announcements | [DATE]" at bounding box center [317, 74] width 498 height 12
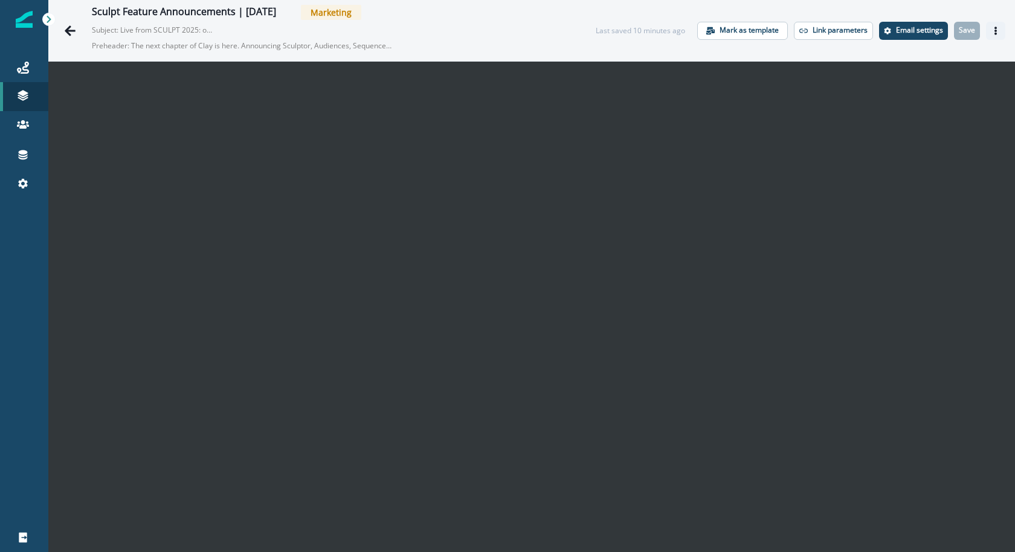
click at [998, 31] on icon "Actions" at bounding box center [996, 31] width 8 height 8
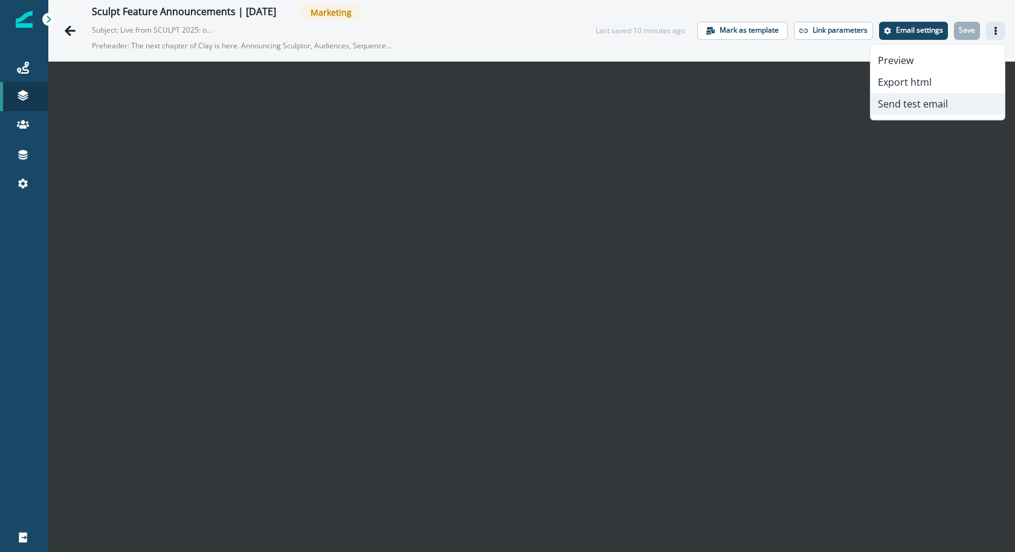
click at [957, 99] on button "Send test email" at bounding box center [938, 104] width 134 height 22
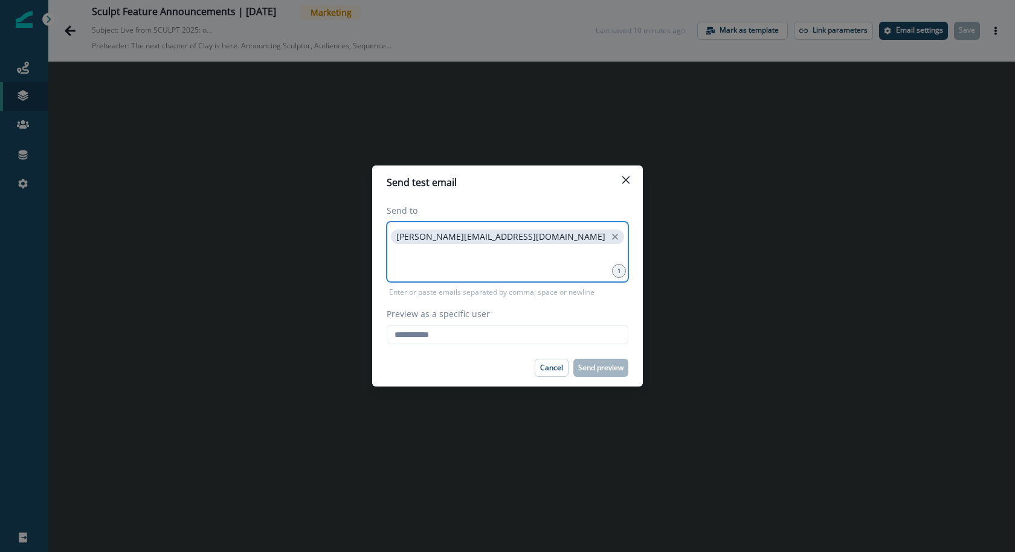
click at [439, 257] on input at bounding box center [508, 262] width 238 height 24
type input "**********"
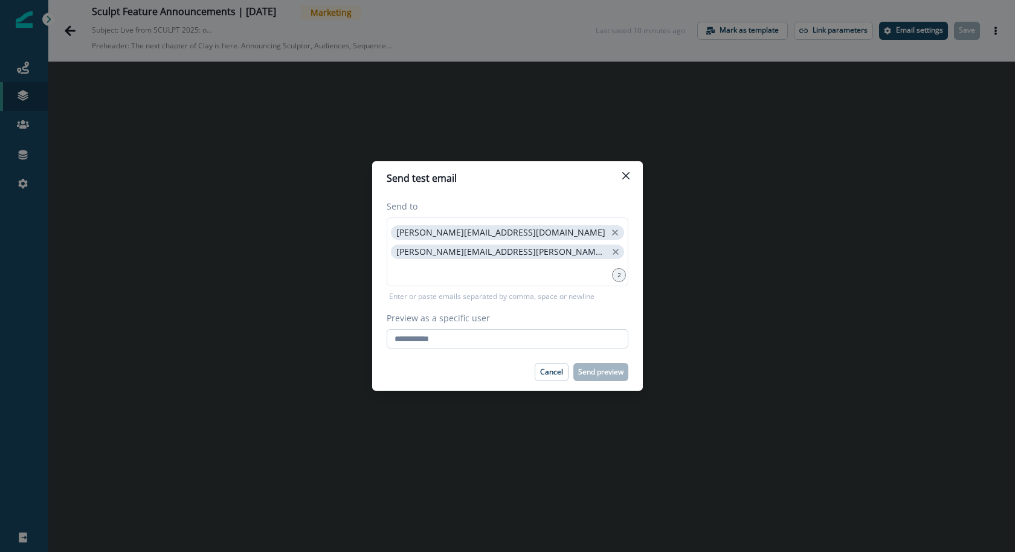
click at [407, 342] on input "Preview as a specific user" at bounding box center [508, 338] width 242 height 19
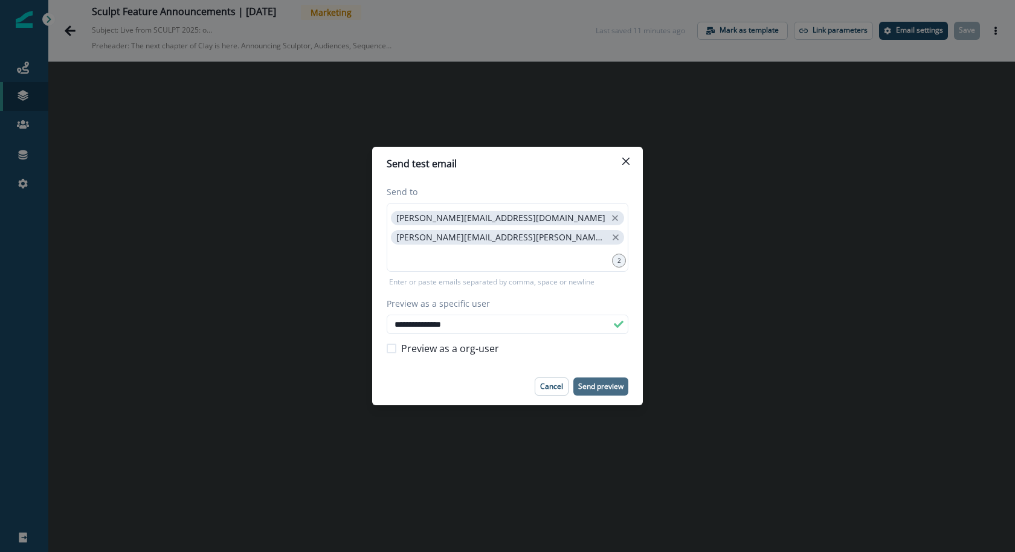
type input "**********"
click at [603, 395] on button "Send preview" at bounding box center [601, 387] width 55 height 18
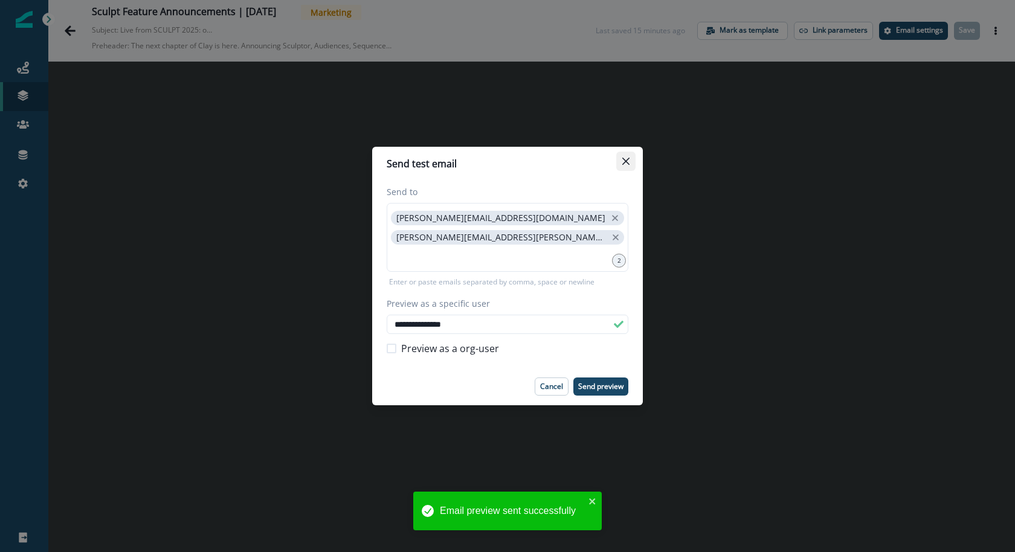
click at [635, 161] on button "Close" at bounding box center [625, 161] width 19 height 19
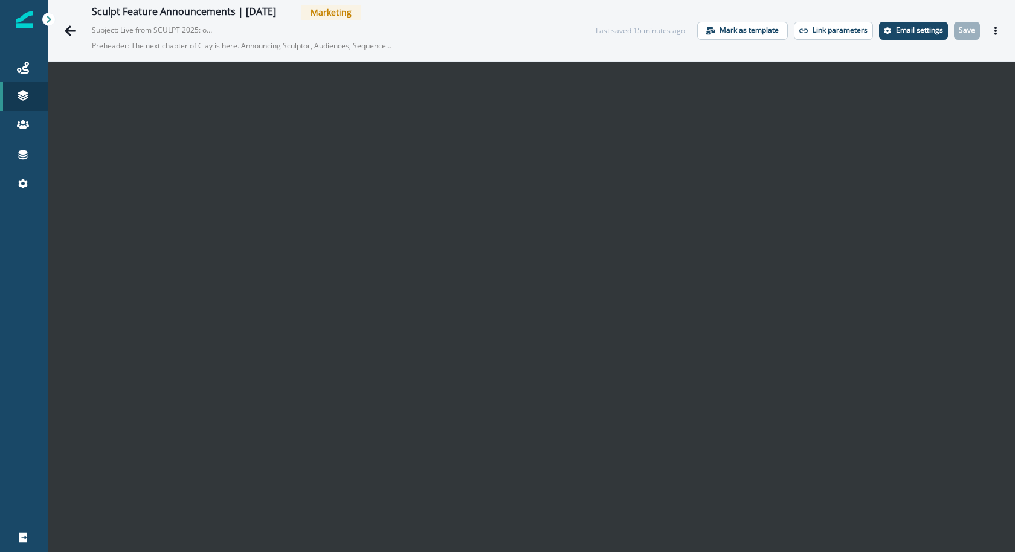
scroll to position [19, 0]
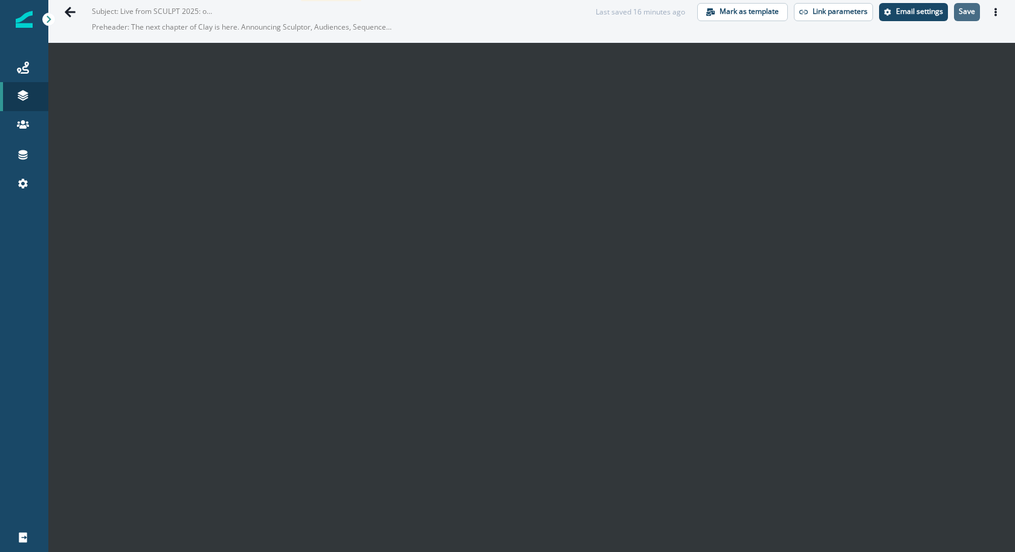
click at [970, 18] on button "Save" at bounding box center [967, 12] width 26 height 18
click at [966, 12] on p "Save" at bounding box center [967, 11] width 16 height 8
click at [975, 13] on p "Save" at bounding box center [967, 11] width 16 height 8
click at [969, 17] on button "Save" at bounding box center [967, 12] width 26 height 18
click at [969, 8] on p "Save" at bounding box center [967, 11] width 16 height 8
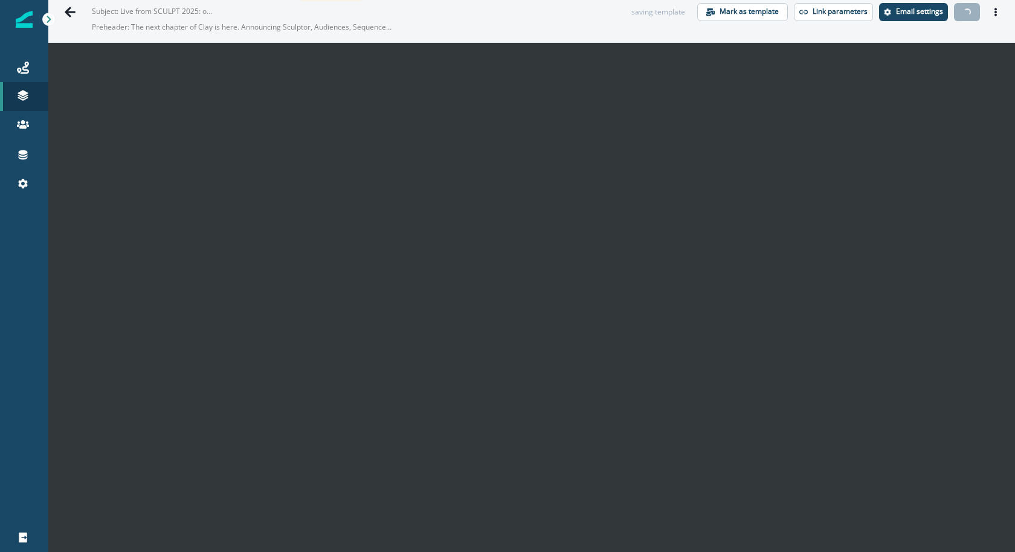
click at [995, 13] on icon "Actions" at bounding box center [996, 12] width 8 height 8
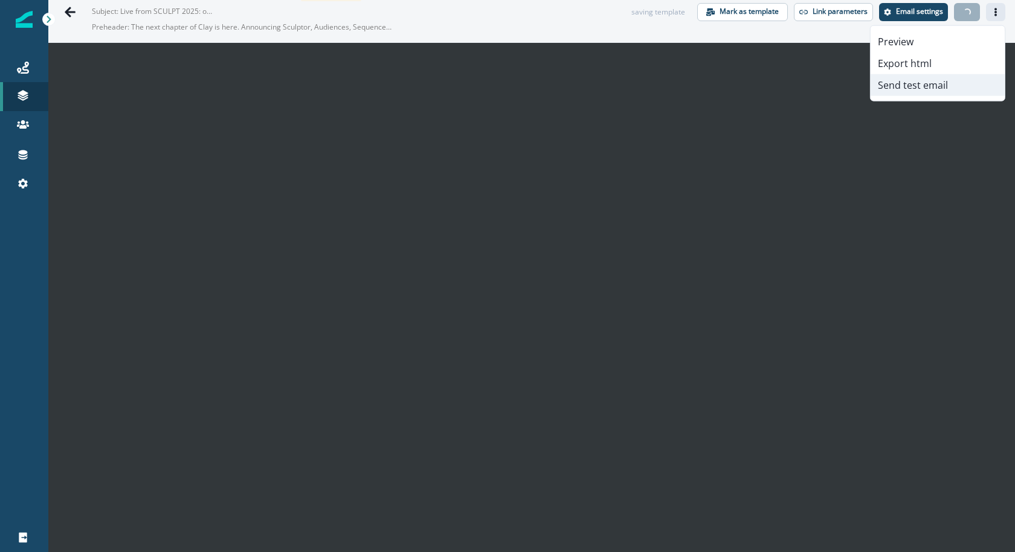
click at [967, 91] on button "Send test email" at bounding box center [938, 85] width 134 height 22
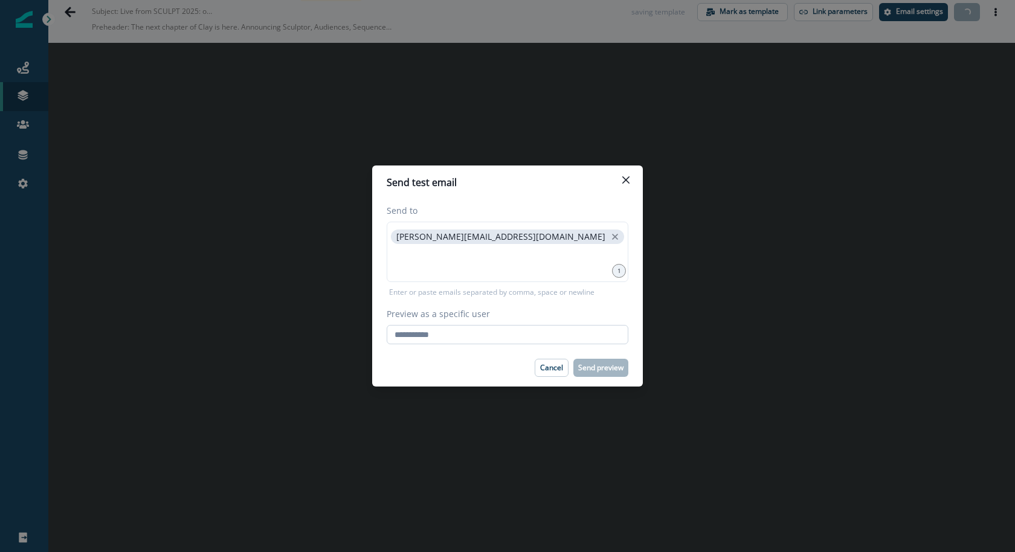
click at [451, 332] on input "Preview as a specific user" at bounding box center [508, 334] width 242 height 19
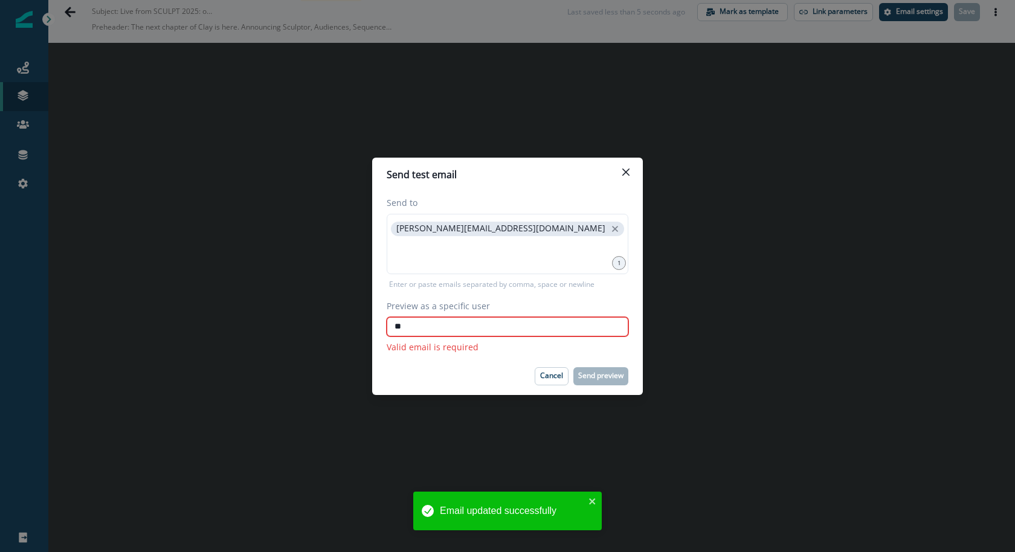
type input "*"
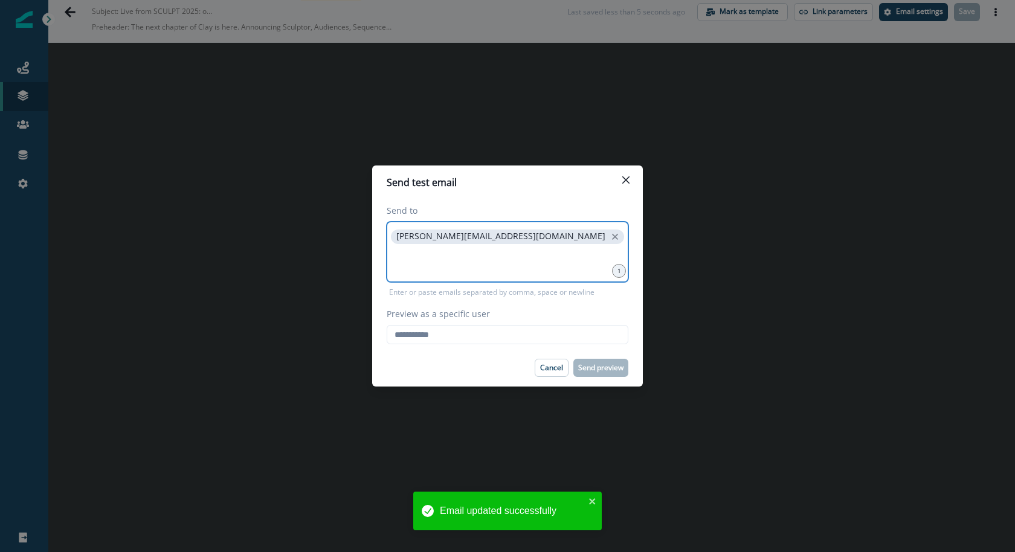
click at [462, 262] on input at bounding box center [508, 262] width 238 height 24
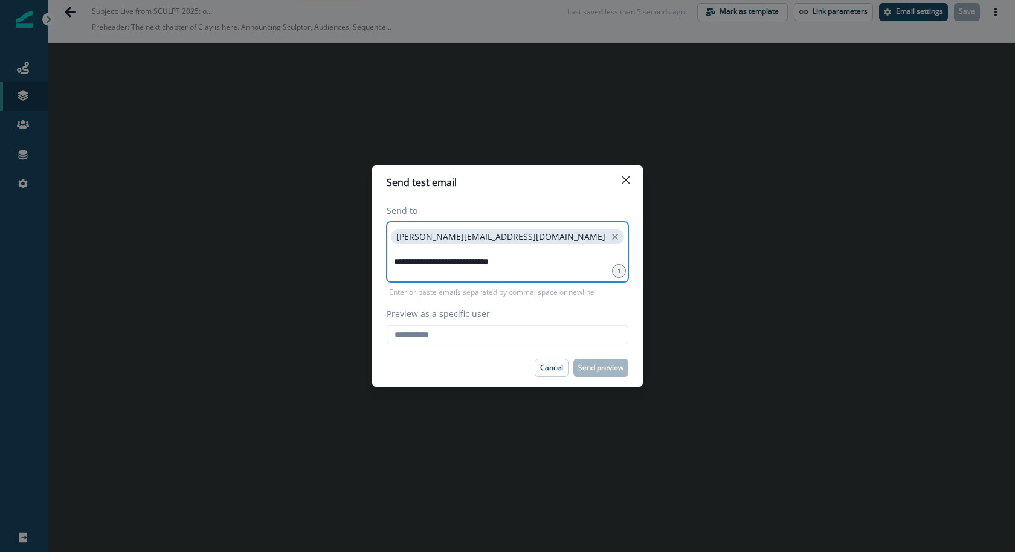
type input "**********"
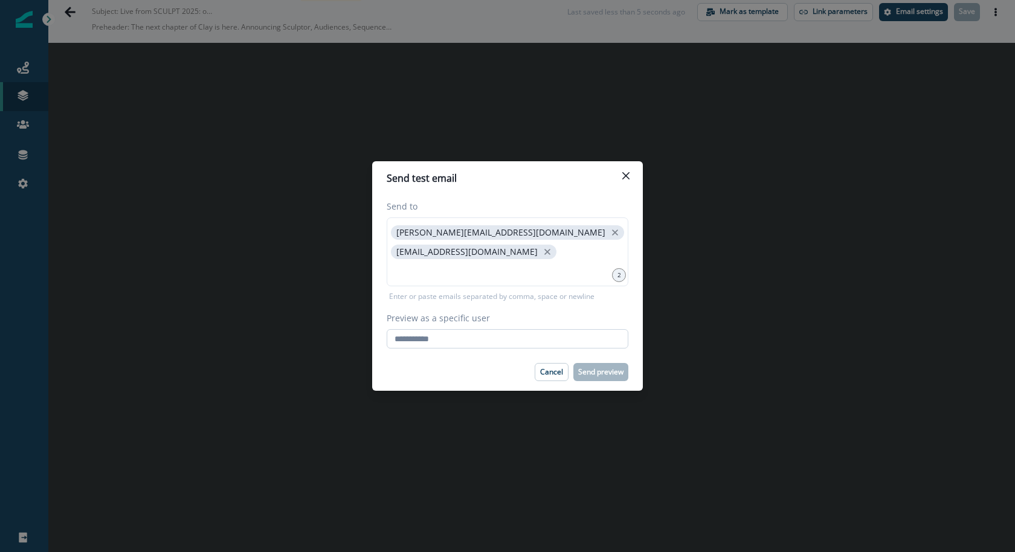
click at [443, 334] on input "Preview as a specific user" at bounding box center [508, 338] width 242 height 19
type input "**********"
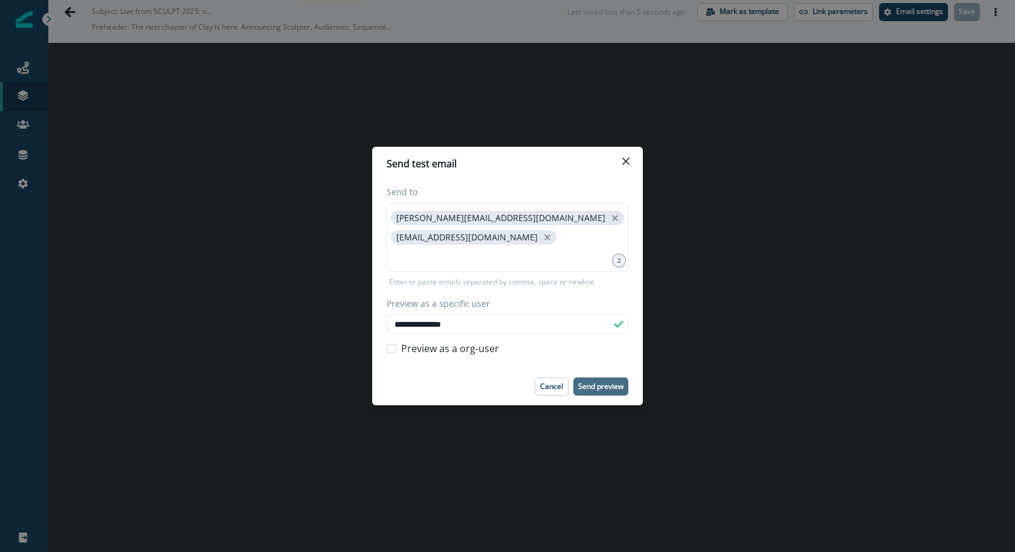
click at [610, 390] on p "Send preview" at bounding box center [600, 387] width 45 height 8
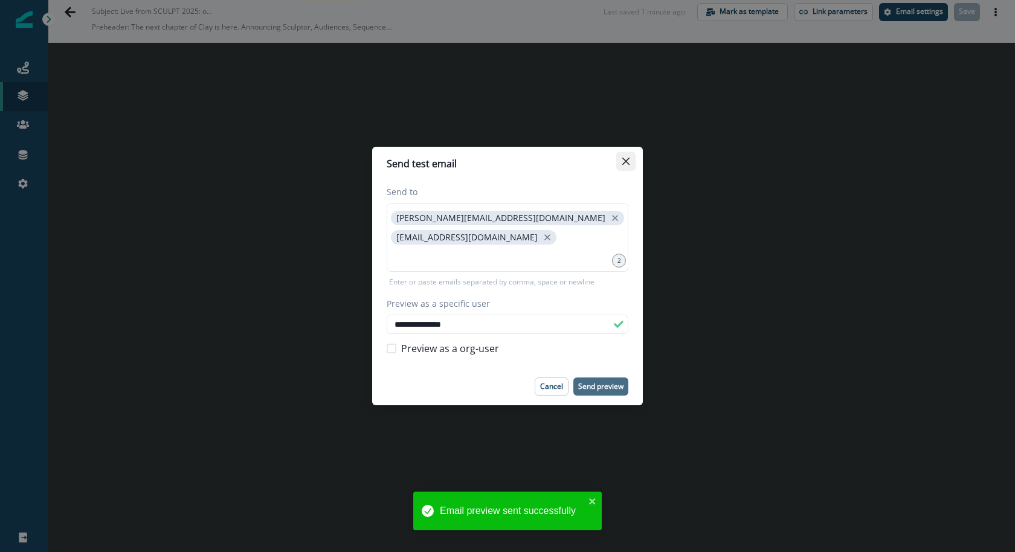
click at [626, 158] on icon "Close" at bounding box center [625, 161] width 7 height 7
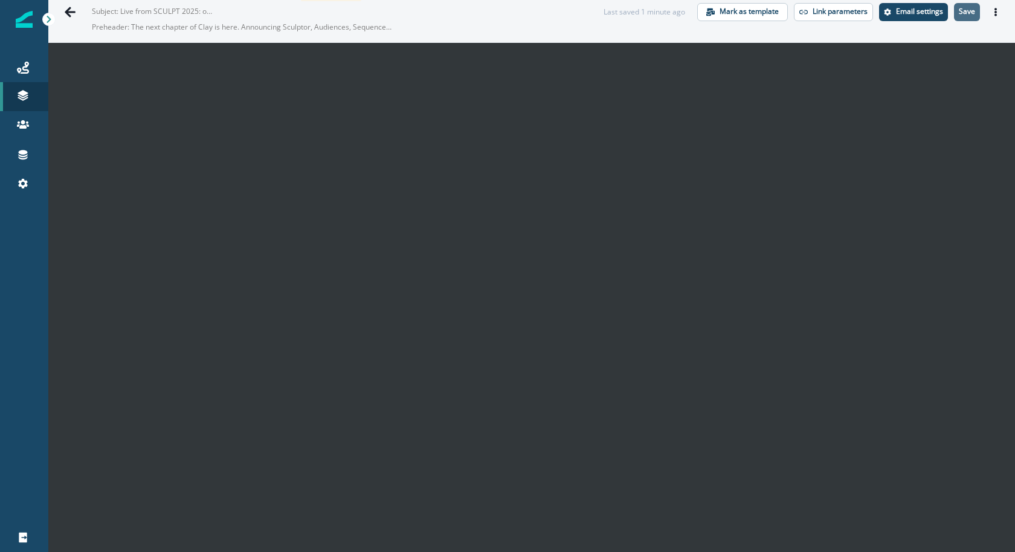
click at [962, 16] on button "Save" at bounding box center [967, 12] width 26 height 18
click at [975, 5] on button "Save" at bounding box center [967, 12] width 26 height 18
click at [996, 12] on icon "Actions" at bounding box center [996, 12] width 2 height 8
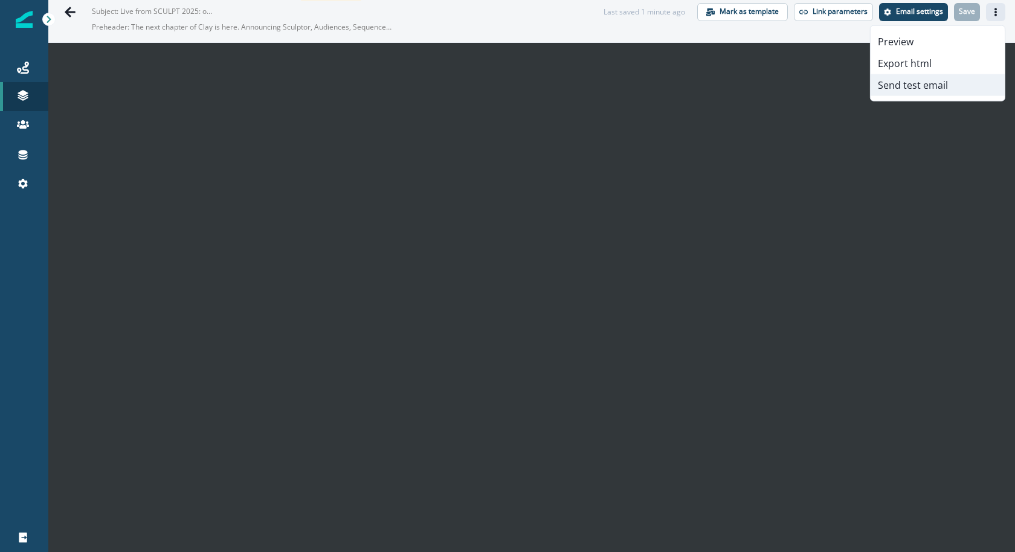
click at [931, 84] on button "Send test email" at bounding box center [938, 85] width 134 height 22
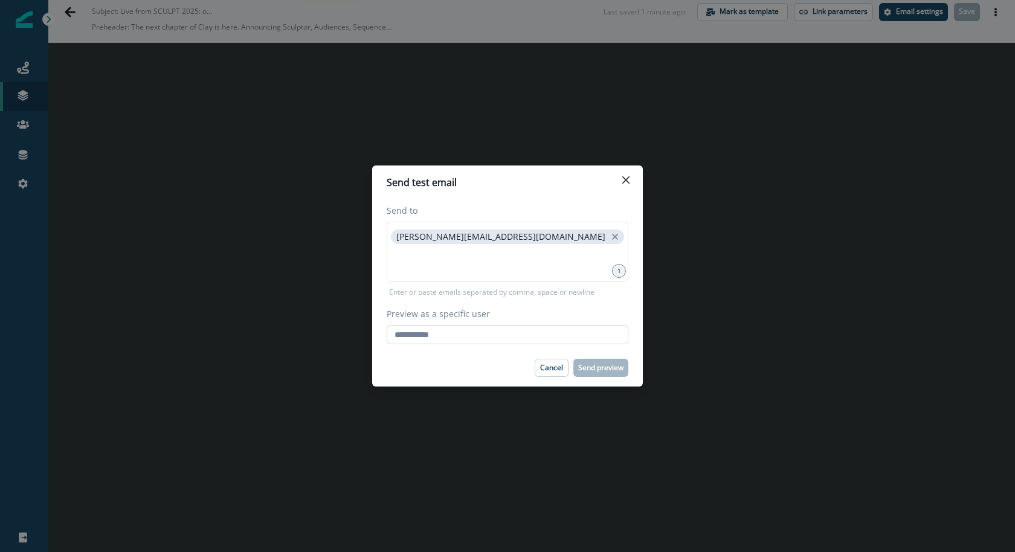
click at [487, 328] on input "Preview as a specific user" at bounding box center [508, 334] width 242 height 19
click at [499, 335] on input "**********" at bounding box center [508, 334] width 242 height 19
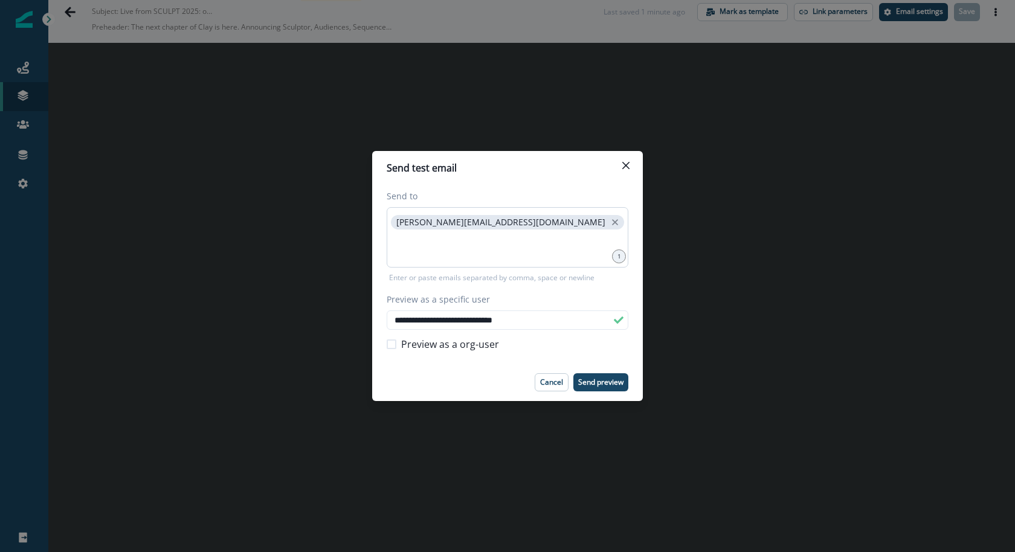
type input "**********"
click at [488, 254] on input at bounding box center [508, 247] width 238 height 24
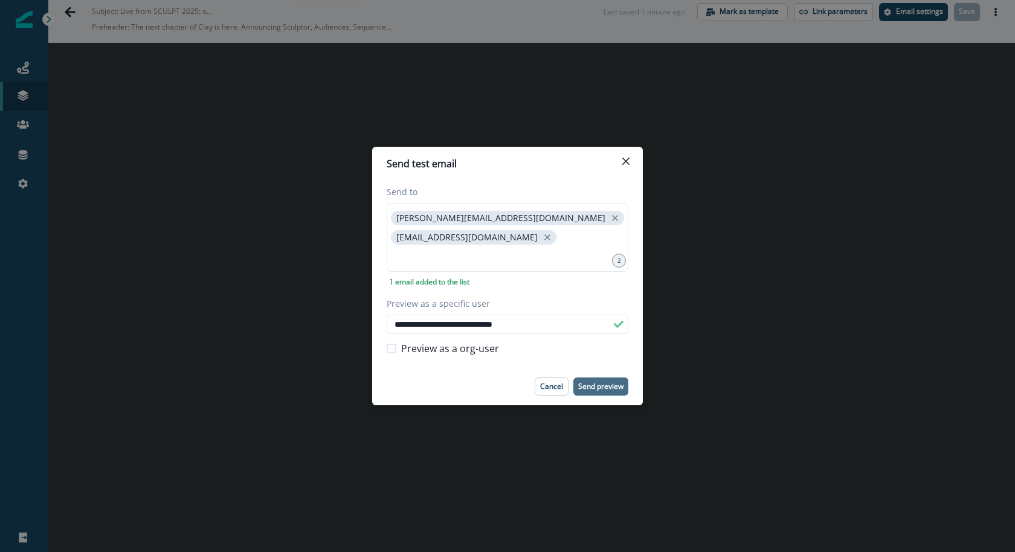
click at [613, 383] on p "Send preview" at bounding box center [600, 387] width 45 height 8
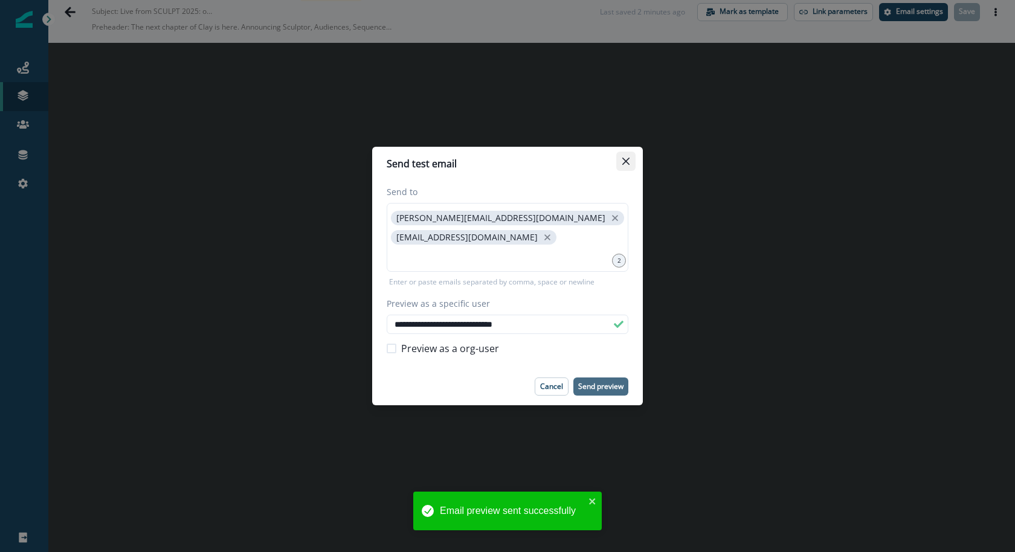
click at [627, 161] on icon "Close" at bounding box center [625, 161] width 7 height 7
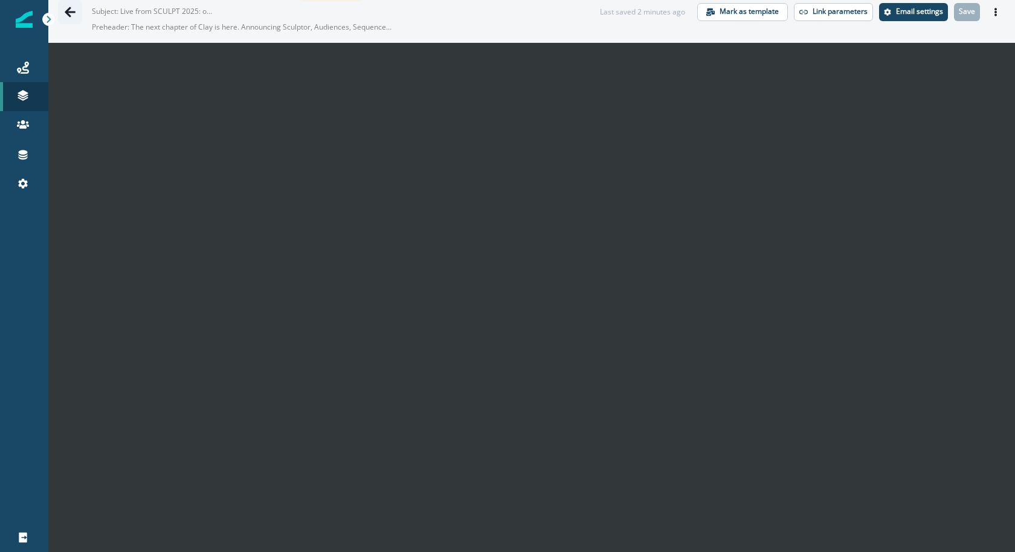
click at [72, 10] on icon "Go back" at bounding box center [70, 12] width 11 height 10
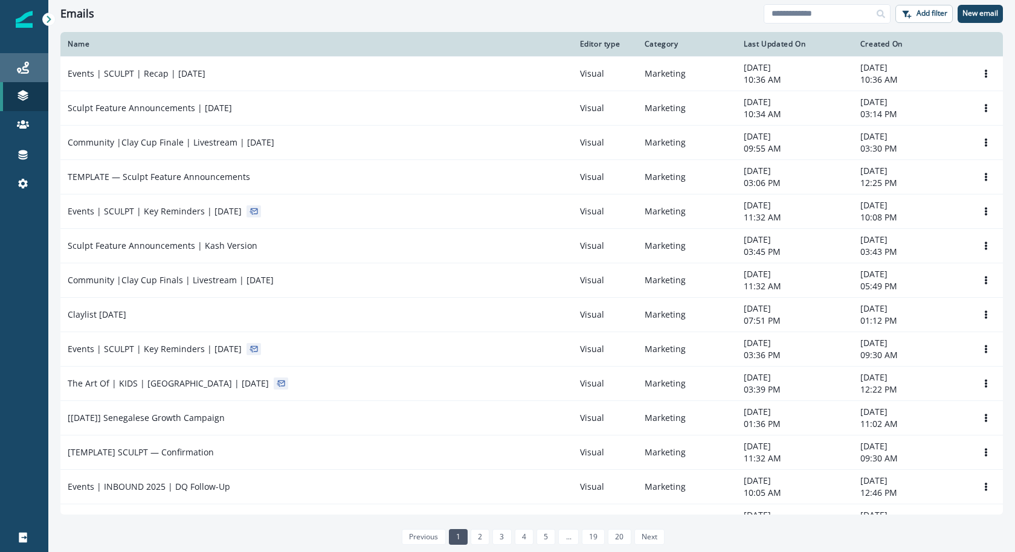
click at [22, 79] on link "Journeys" at bounding box center [24, 67] width 48 height 29
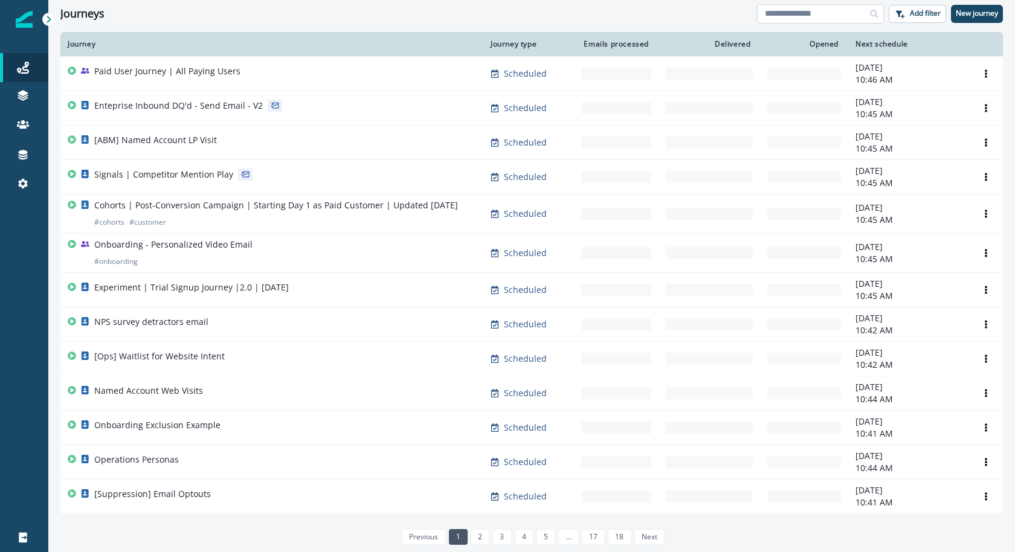
click at [807, 18] on input at bounding box center [820, 13] width 127 height 19
type input "******"
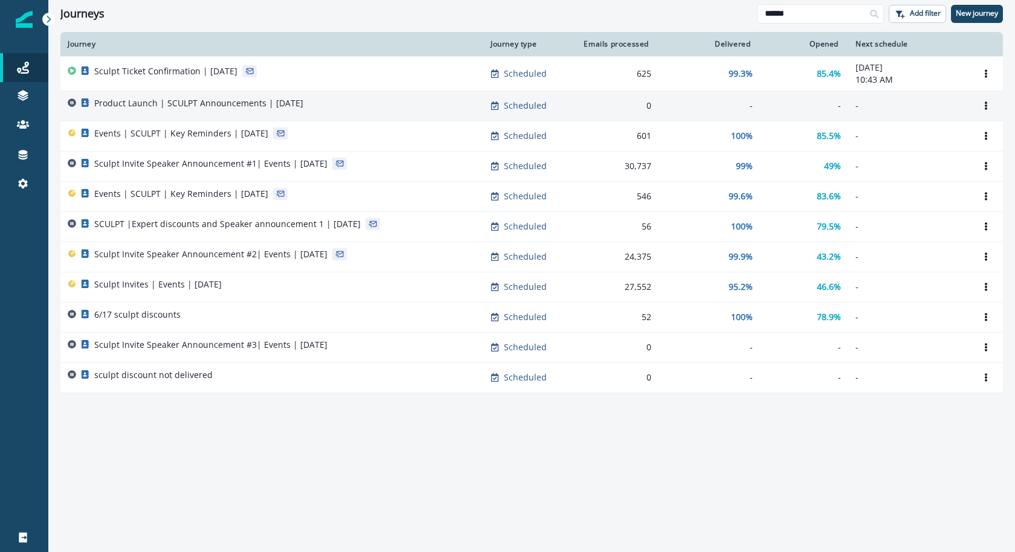
click at [358, 106] on div "Product Launch | SCULPT Announcements | Sep 17" at bounding box center [272, 105] width 409 height 17
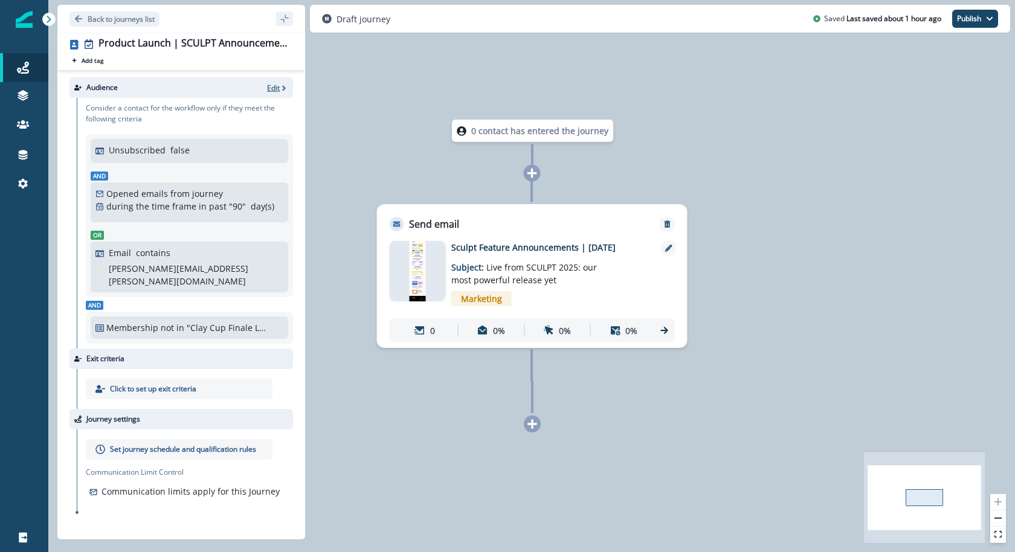
click at [271, 85] on p "Edit" at bounding box center [273, 88] width 13 height 10
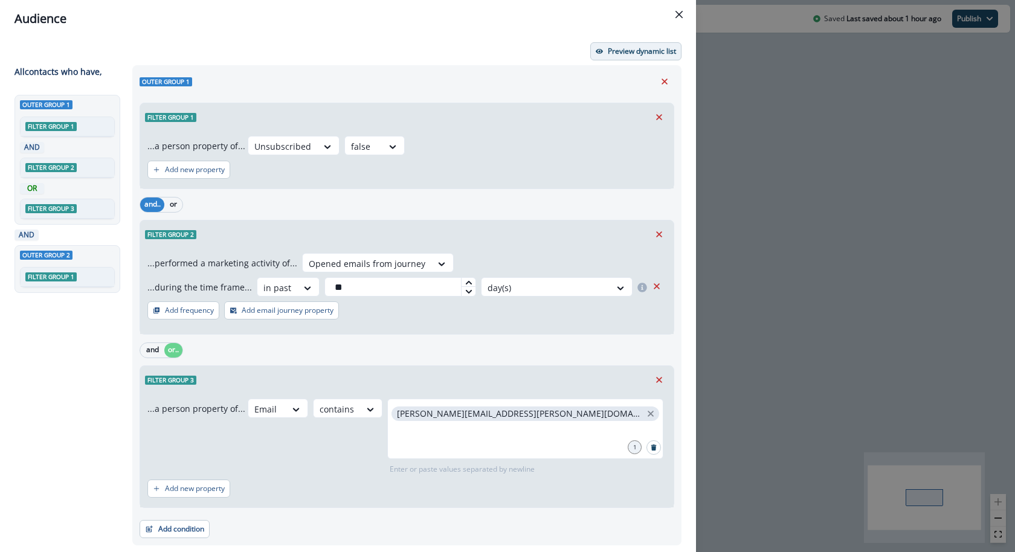
click at [664, 59] on button "Preview dynamic list" at bounding box center [635, 51] width 91 height 18
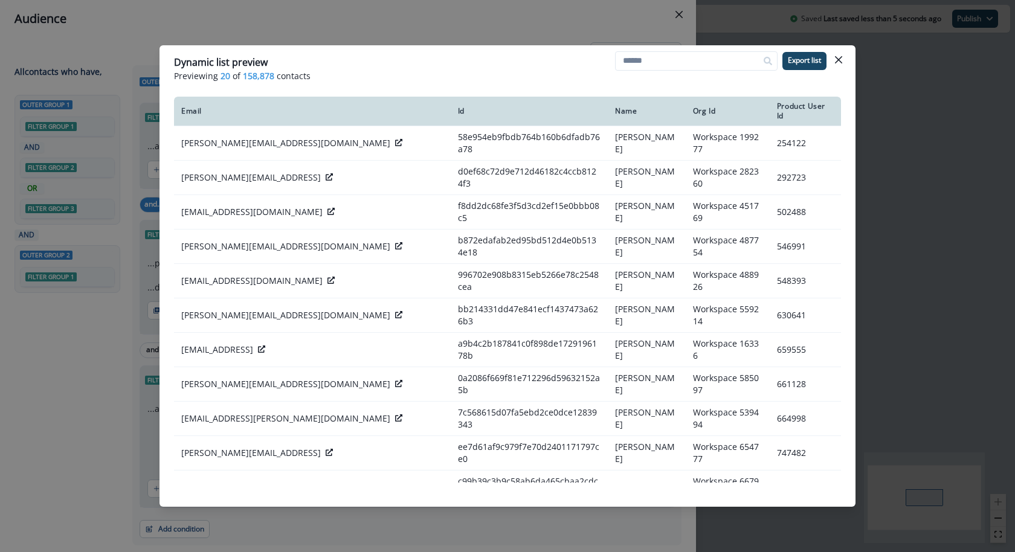
click at [535, 26] on div "Dynamic list preview Previewing 20 of 158,878 contacts Export list Email Id Nam…" at bounding box center [507, 276] width 1015 height 552
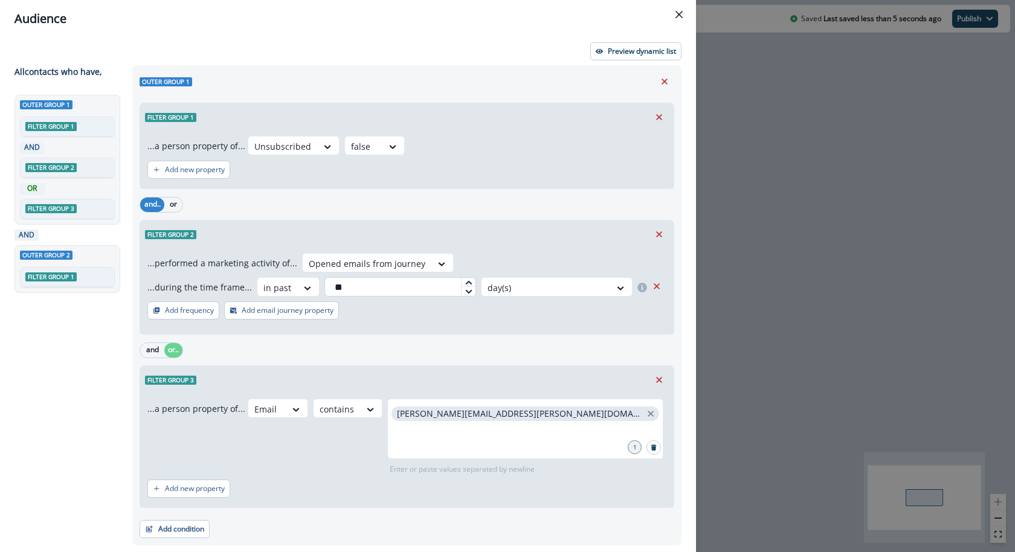
click at [436, 285] on input "**" at bounding box center [401, 286] width 152 height 19
type input "*"
type input "**"
click at [604, 60] on div "Preview dynamic list All contact s who have, Outer group 1 Filter group 1 AND F…" at bounding box center [348, 294] width 696 height 515
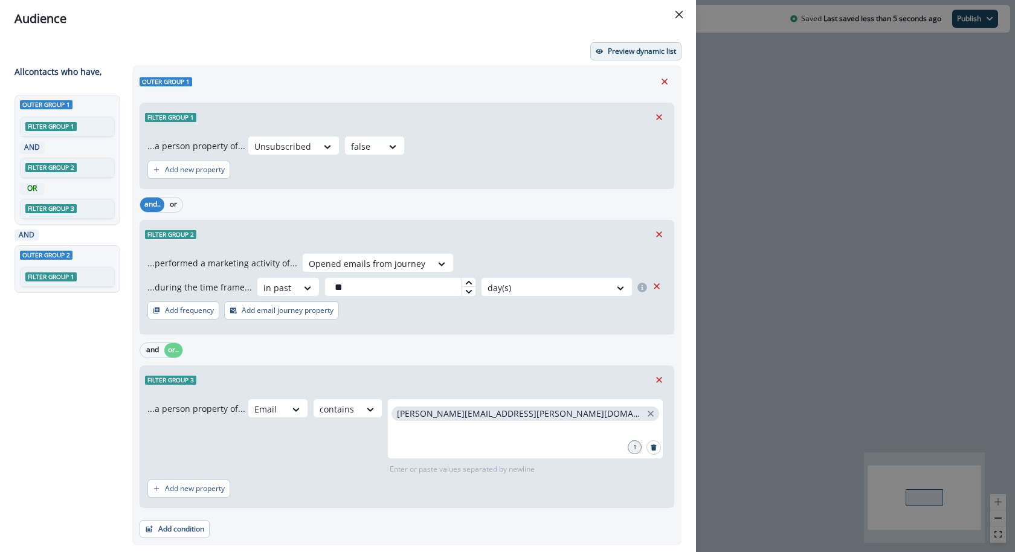
click at [604, 48] on button "Preview dynamic list" at bounding box center [635, 51] width 91 height 18
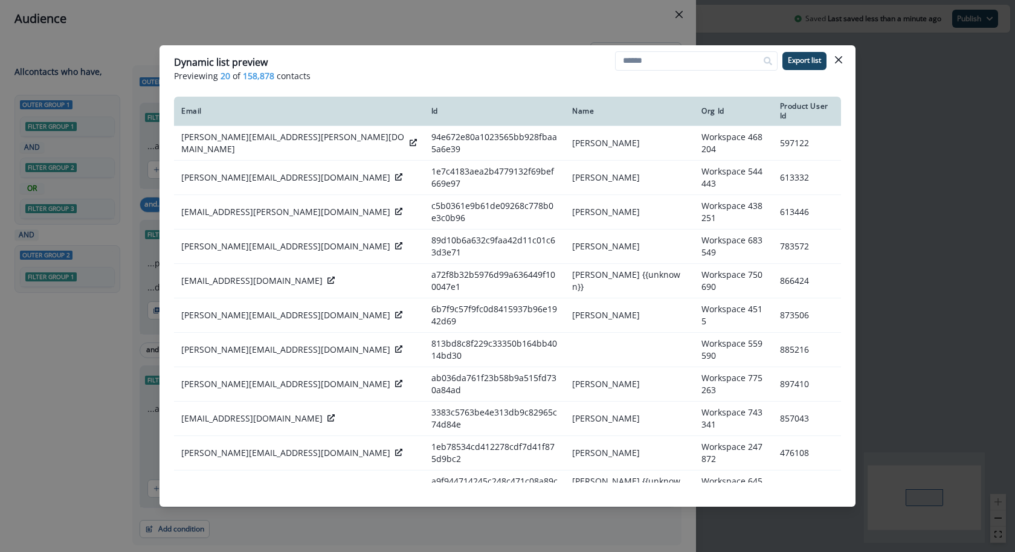
click at [551, 26] on div "Dynamic list preview Previewing 20 of 158,878 contacts Export list Email Id Nam…" at bounding box center [507, 276] width 1015 height 552
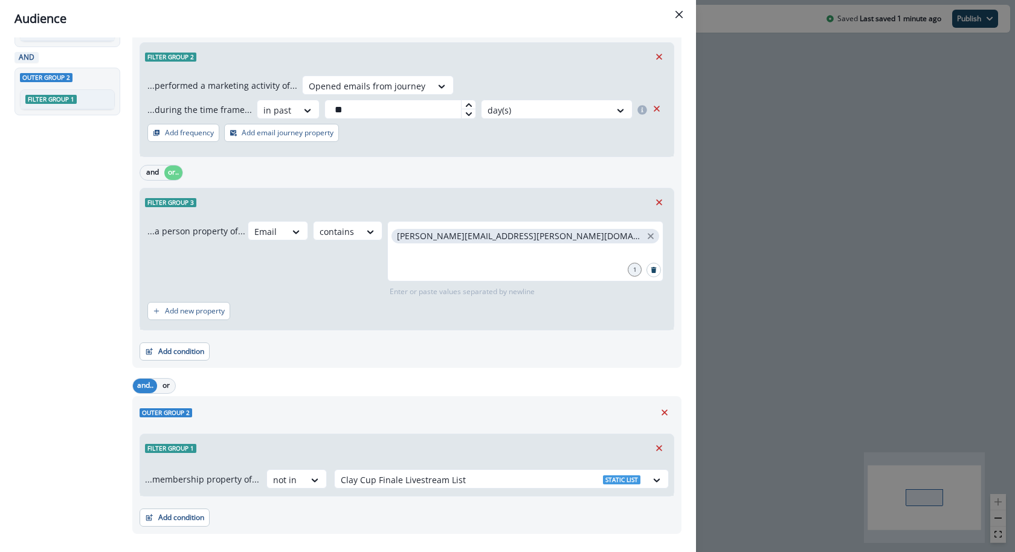
scroll to position [199, 0]
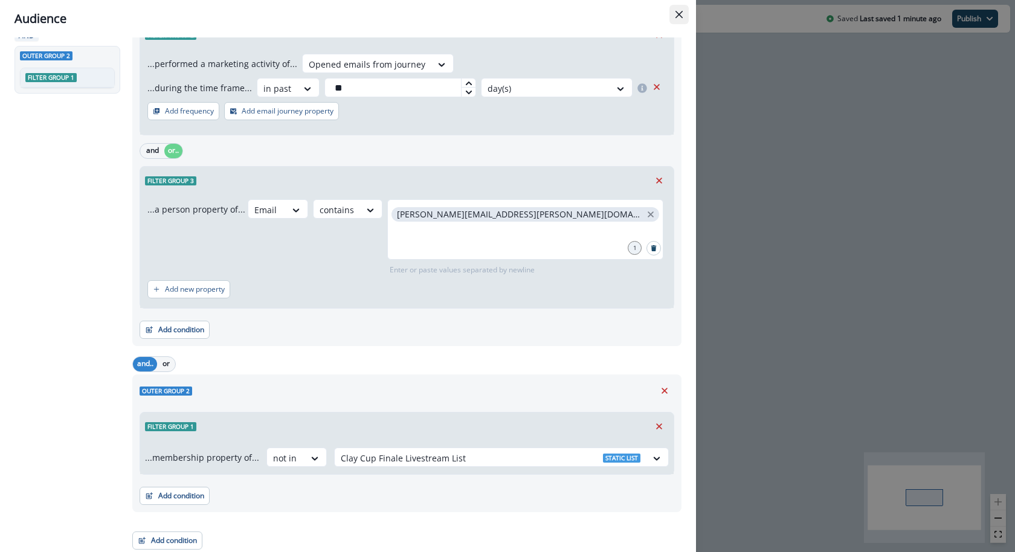
click at [673, 16] on button "Close" at bounding box center [679, 14] width 19 height 19
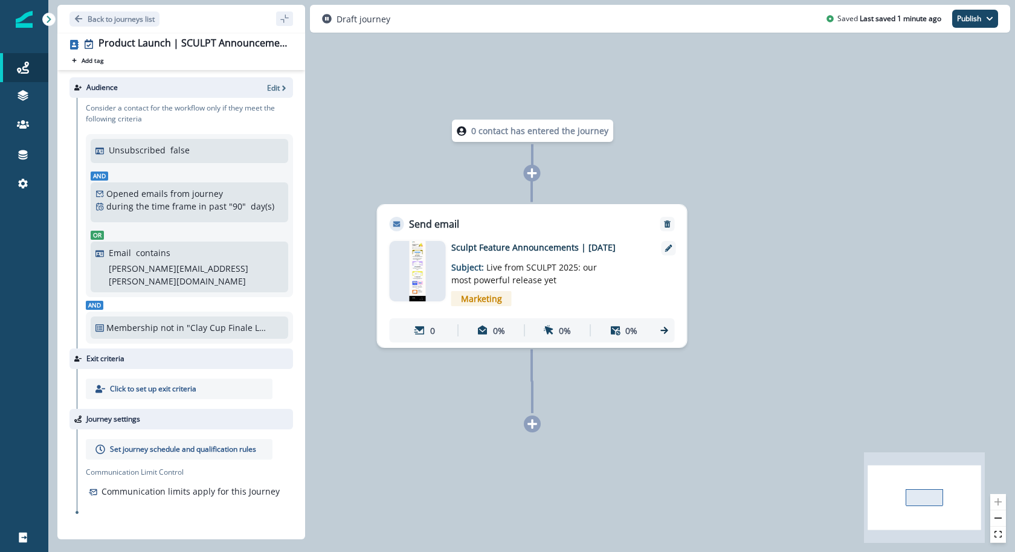
click at [426, 254] on div at bounding box center [418, 271] width 56 height 60
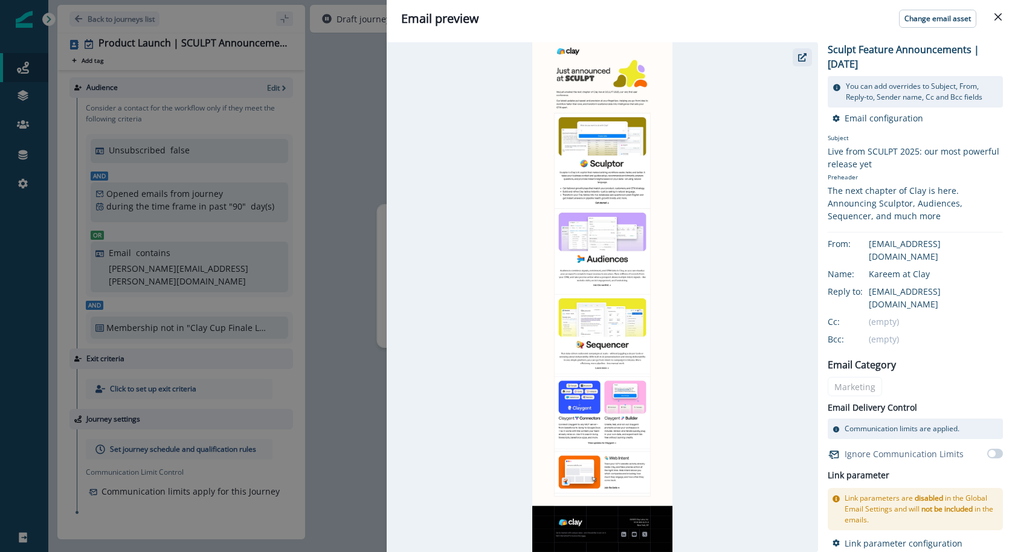
click at [804, 53] on icon "button" at bounding box center [802, 57] width 8 height 8
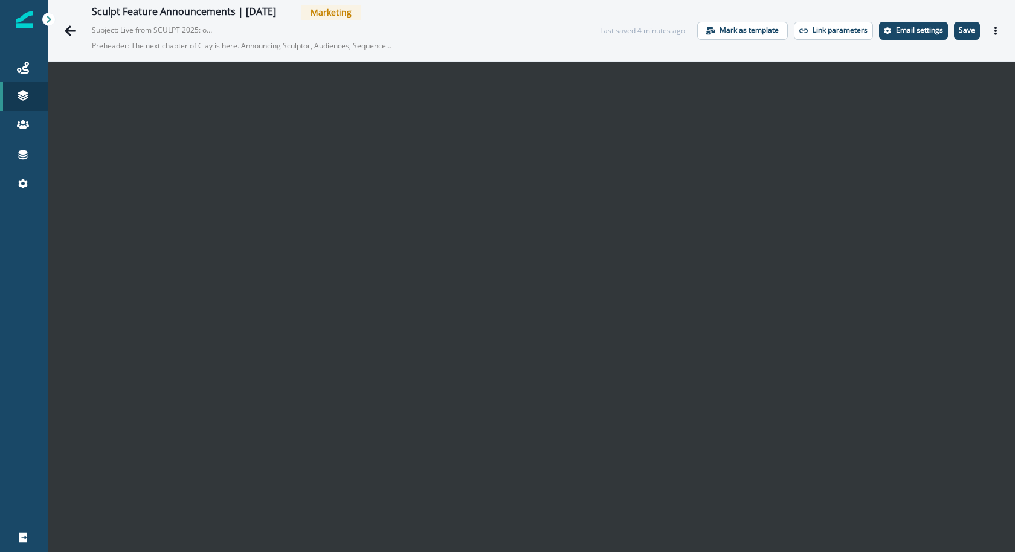
click at [977, 34] on button "Save" at bounding box center [967, 31] width 26 height 18
click at [992, 29] on icon "Actions" at bounding box center [996, 31] width 8 height 8
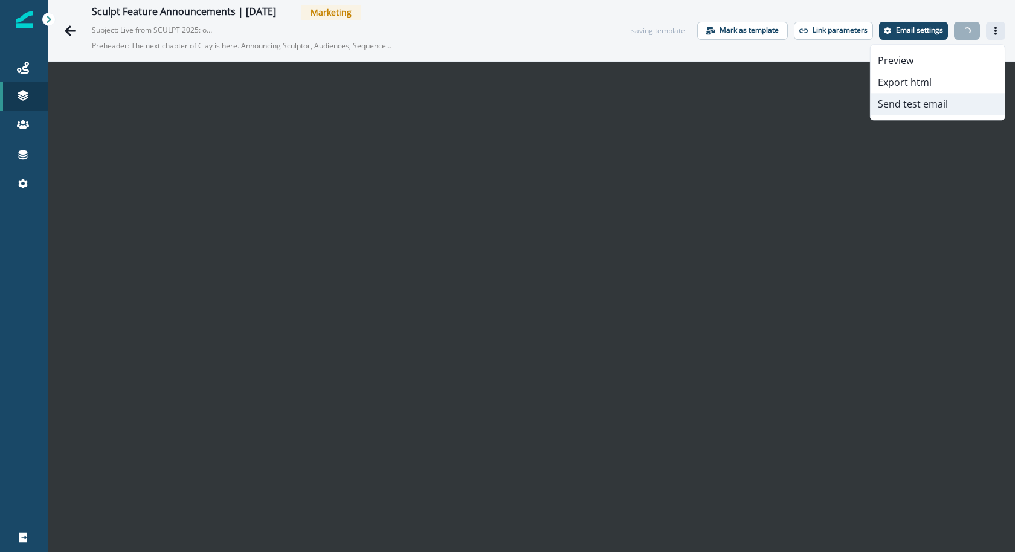
click at [940, 111] on button "Send test email" at bounding box center [938, 104] width 134 height 22
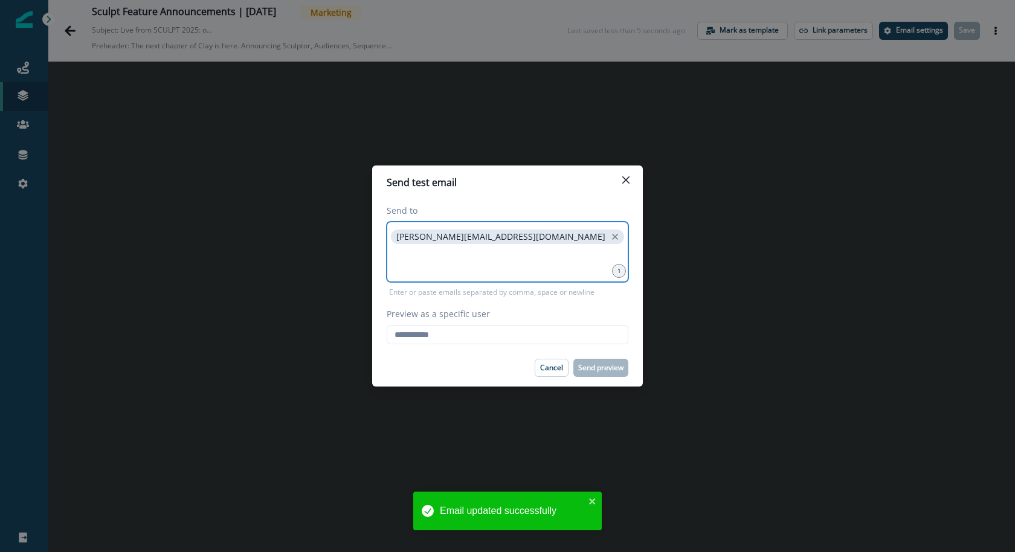
click at [490, 263] on input at bounding box center [508, 262] width 238 height 24
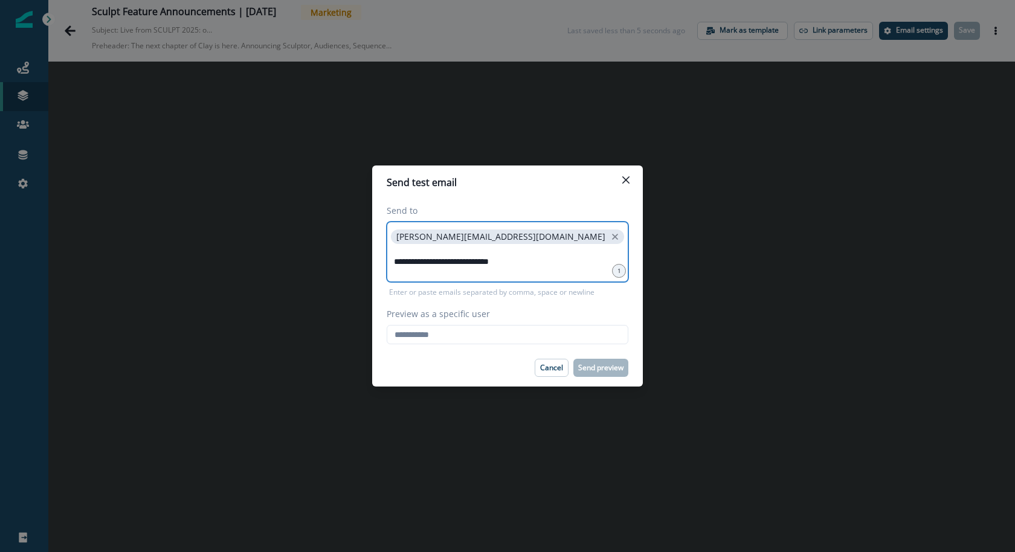
type input "**********"
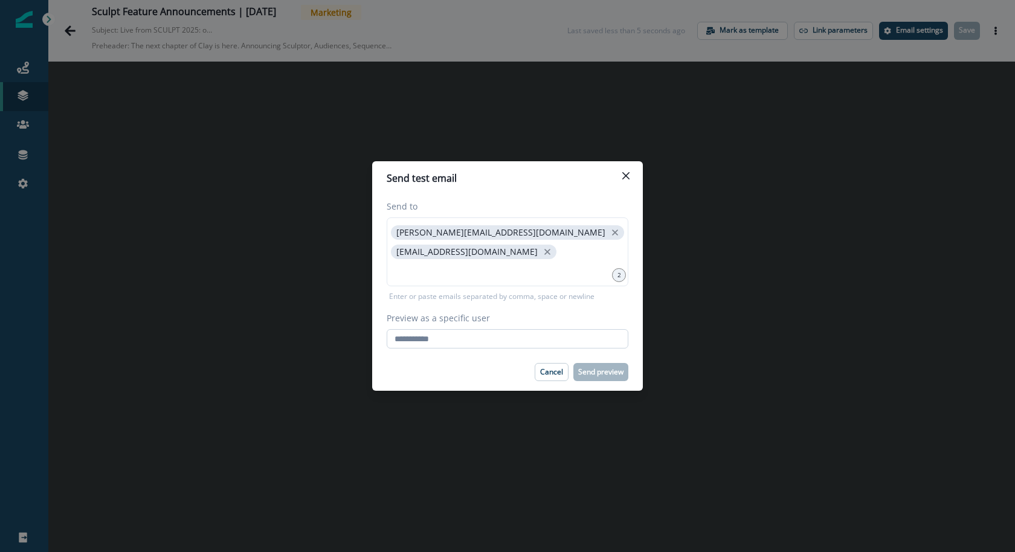
click at [462, 344] on input "Preview as a specific user" at bounding box center [508, 338] width 242 height 19
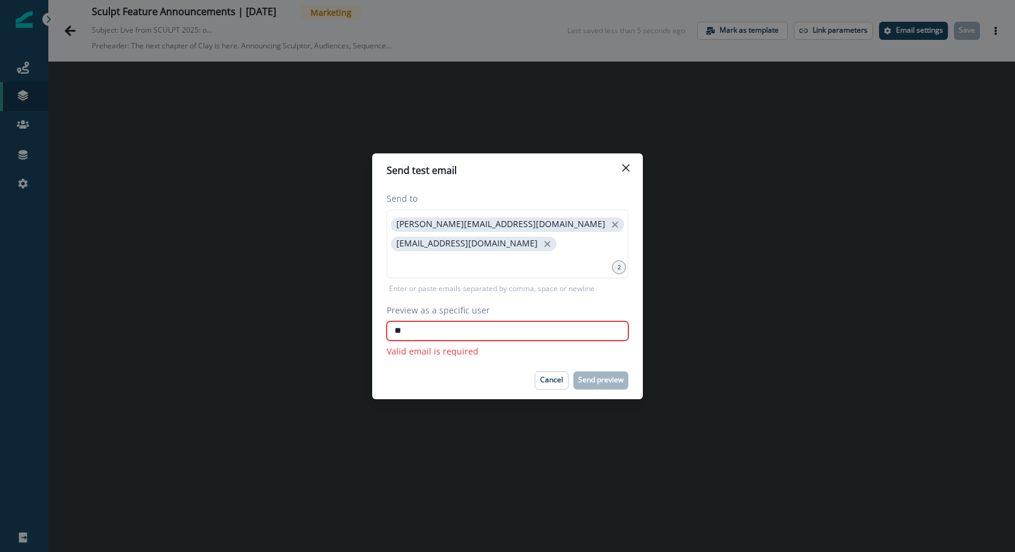
type input "*"
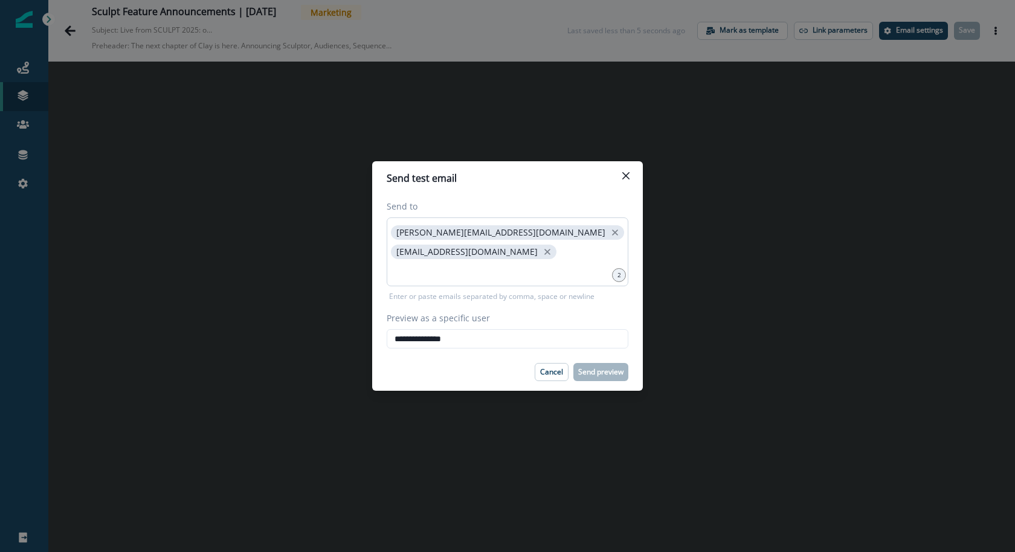
type input "**********"
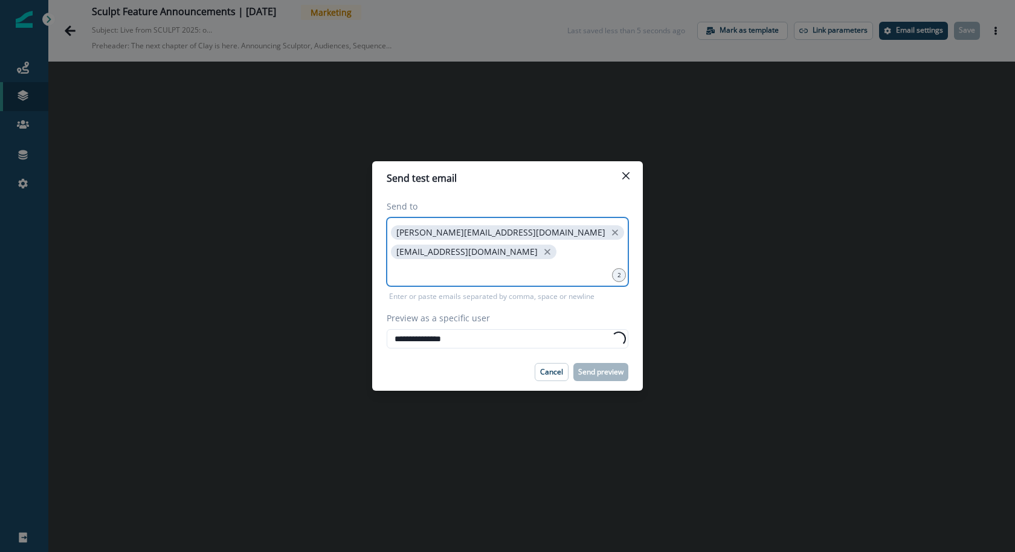
click at [460, 273] on input at bounding box center [508, 271] width 238 height 24
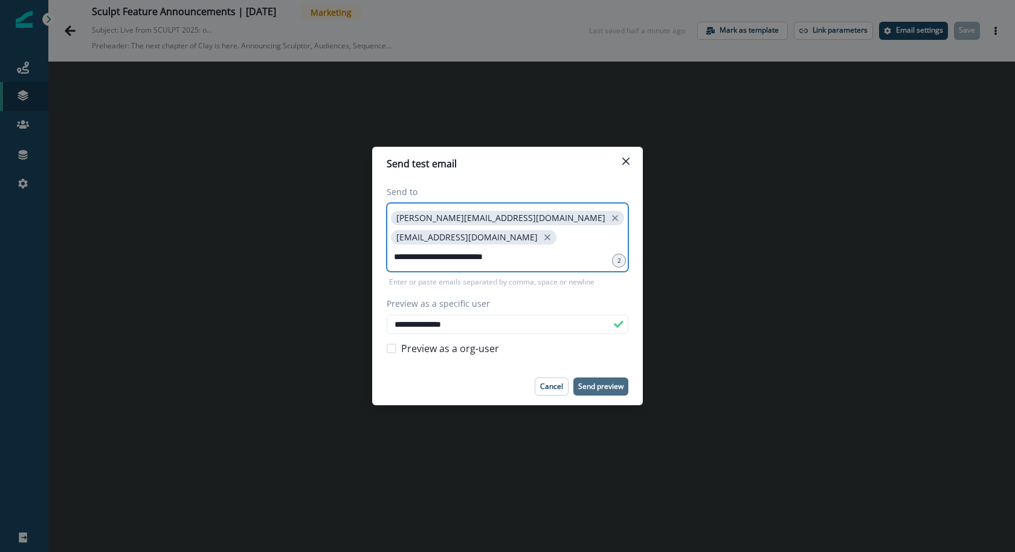
type input "**********"
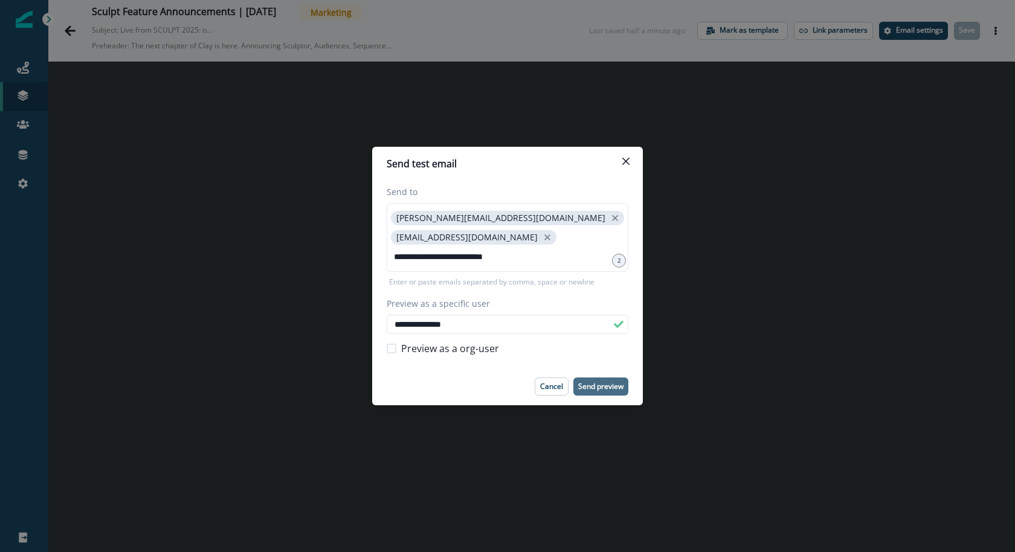
click at [601, 389] on p "Send preview" at bounding box center [600, 387] width 45 height 8
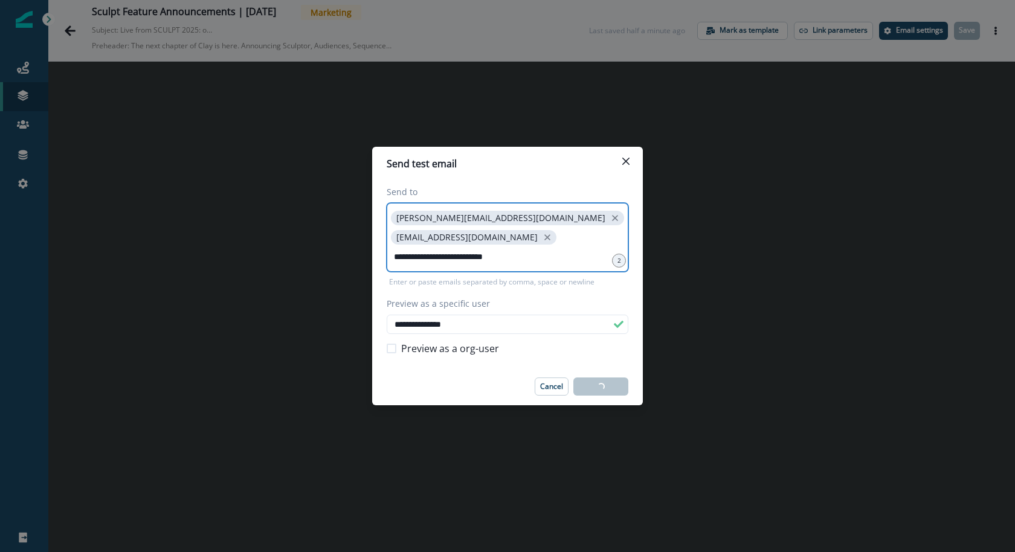
click at [551, 257] on input "**********" at bounding box center [508, 257] width 238 height 24
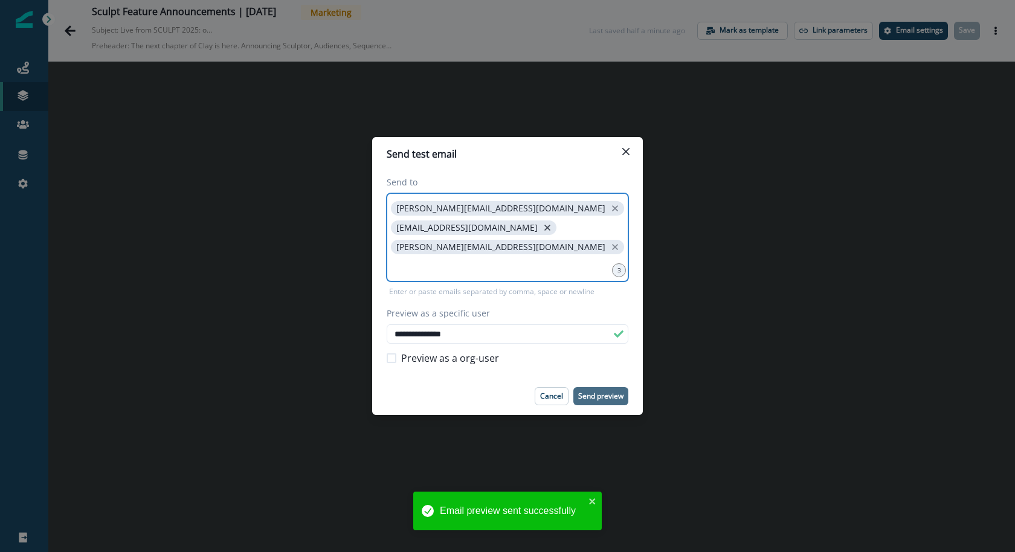
click at [545, 227] on icon "close" at bounding box center [548, 228] width 6 height 6
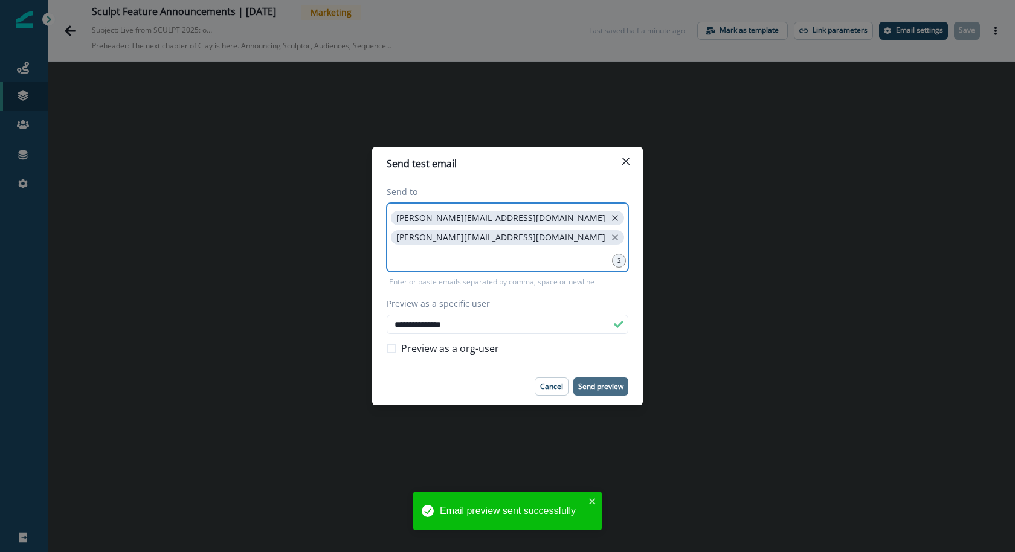
click at [610, 217] on icon "close" at bounding box center [615, 218] width 11 height 11
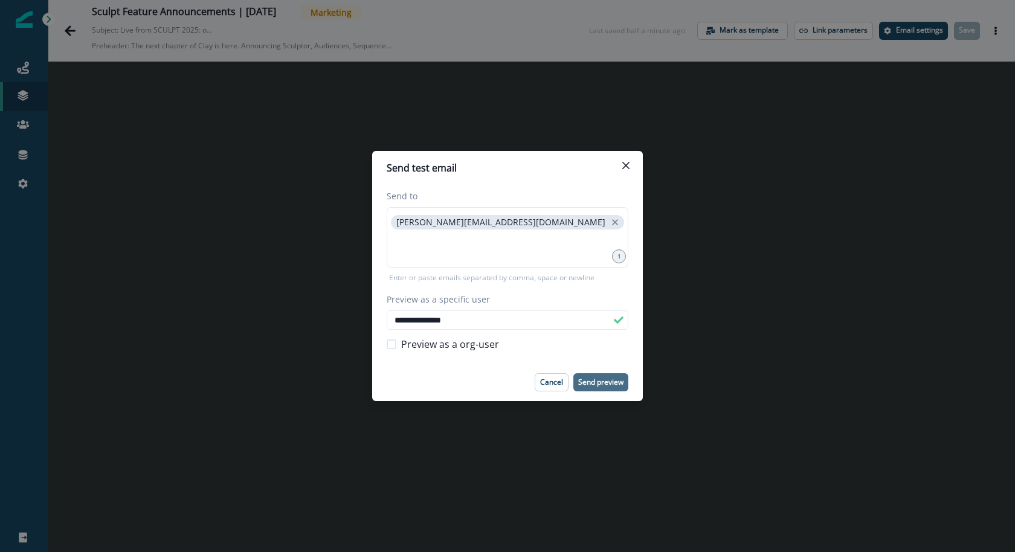
click at [599, 383] on p "Send preview" at bounding box center [600, 382] width 45 height 8
click at [529, 253] on input at bounding box center [508, 247] width 238 height 24
click at [610, 378] on p "Send preview" at bounding box center [600, 382] width 45 height 8
click at [67, 31] on div "**********" at bounding box center [507, 276] width 1015 height 552
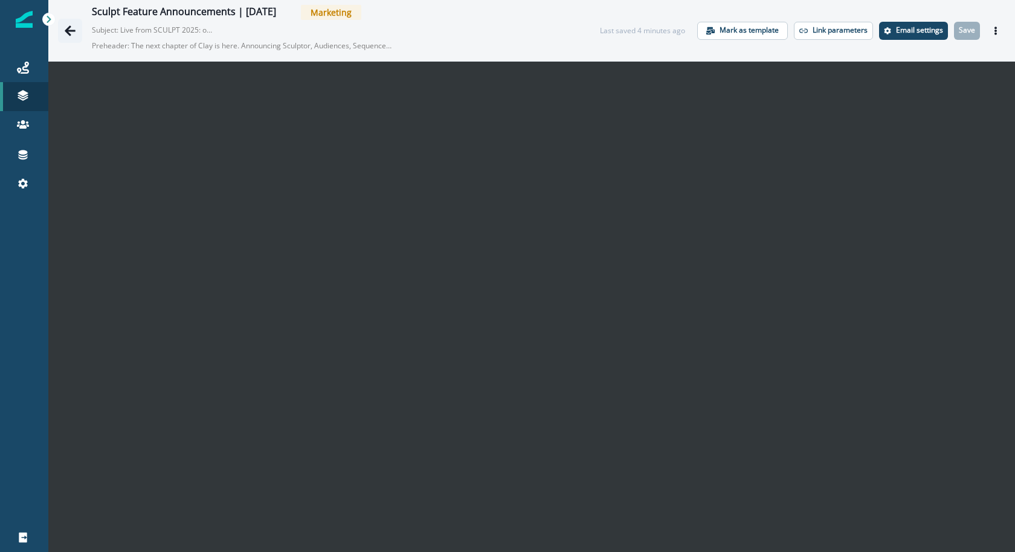
click at [67, 28] on icon "Go back" at bounding box center [70, 30] width 11 height 10
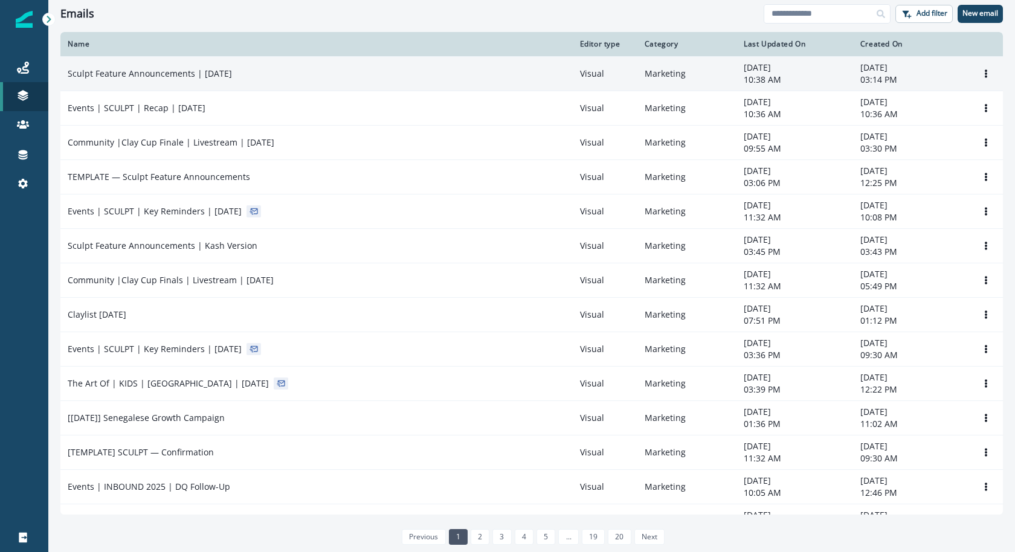
click at [457, 56] on td "Sculpt Feature Announcements | [DATE]" at bounding box center [316, 73] width 512 height 34
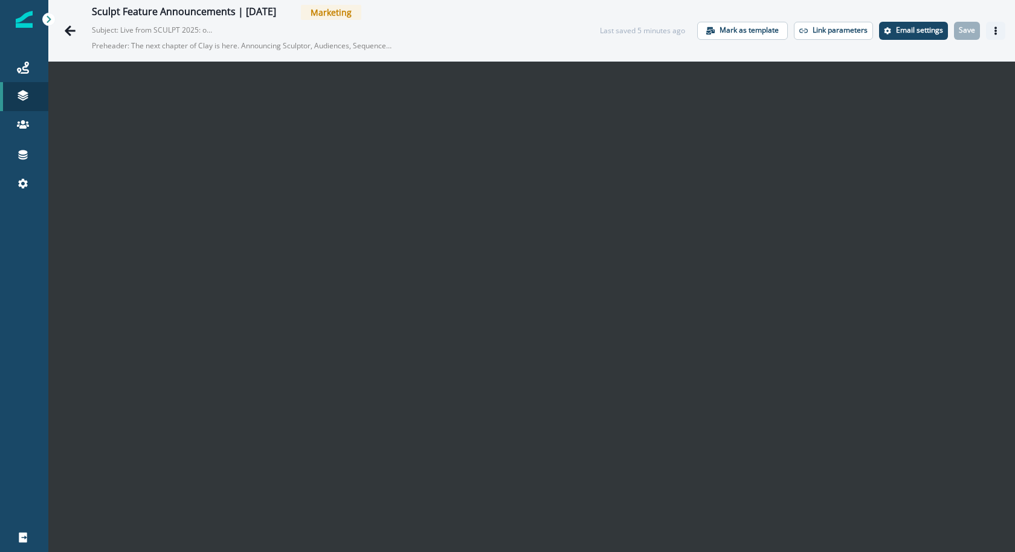
click at [1000, 30] on icon "Actions" at bounding box center [996, 31] width 8 height 8
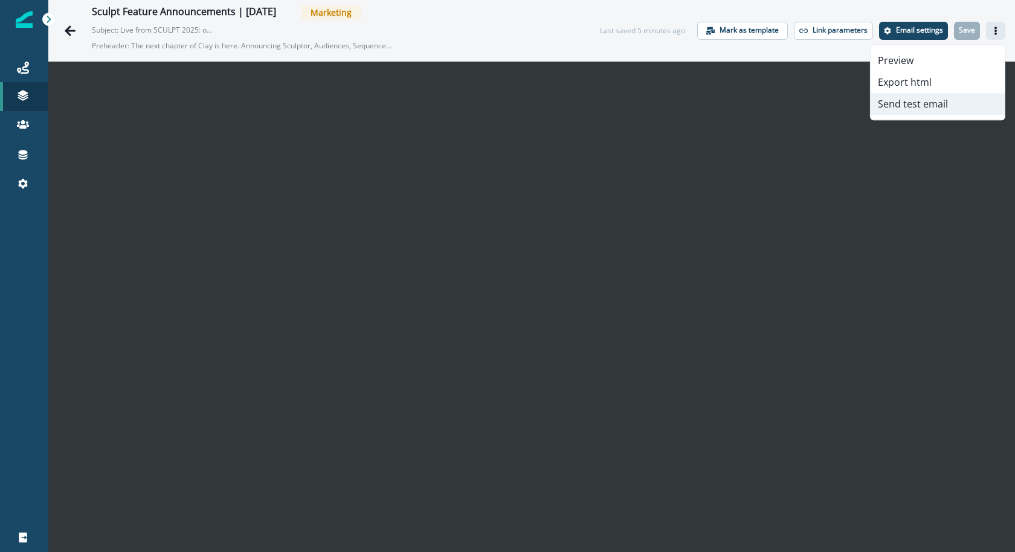
click at [951, 109] on button "Send test email" at bounding box center [938, 104] width 134 height 22
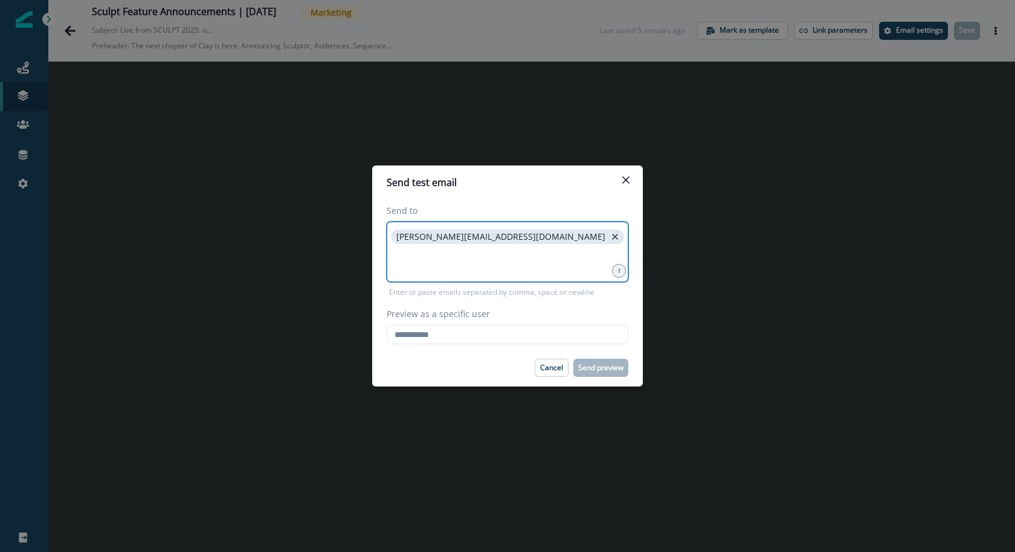
click at [610, 241] on icon "close" at bounding box center [615, 236] width 11 height 11
type input "**********"
click at [465, 337] on input "Preview as a specific user" at bounding box center [508, 334] width 242 height 19
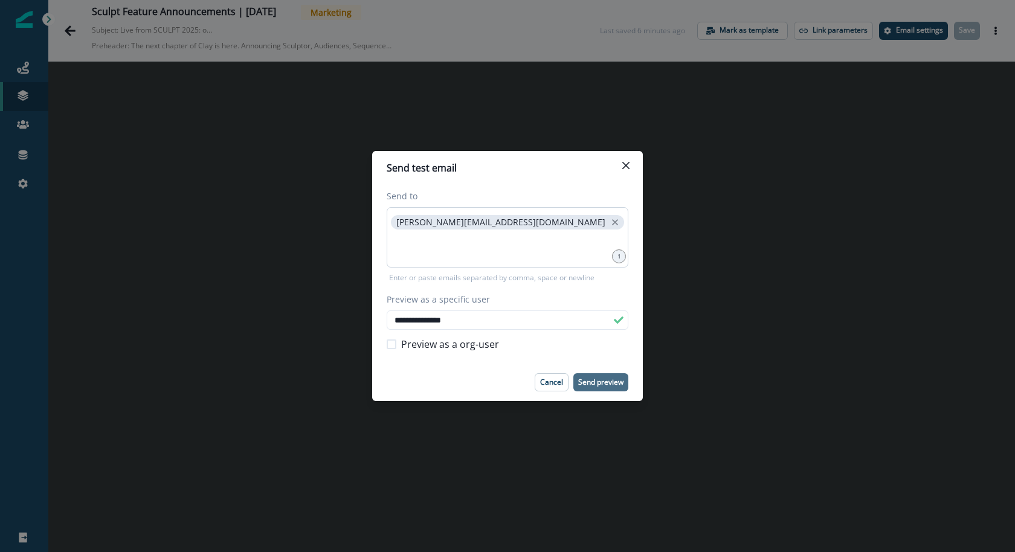
type input "**********"
click at [596, 382] on p "Send preview" at bounding box center [600, 382] width 45 height 8
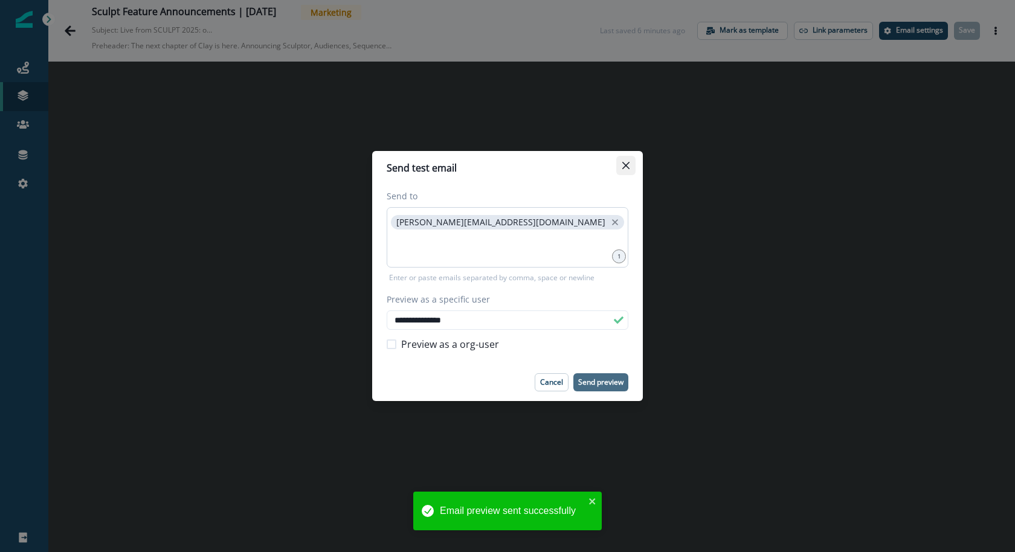
click at [621, 166] on button "Close" at bounding box center [625, 165] width 19 height 19
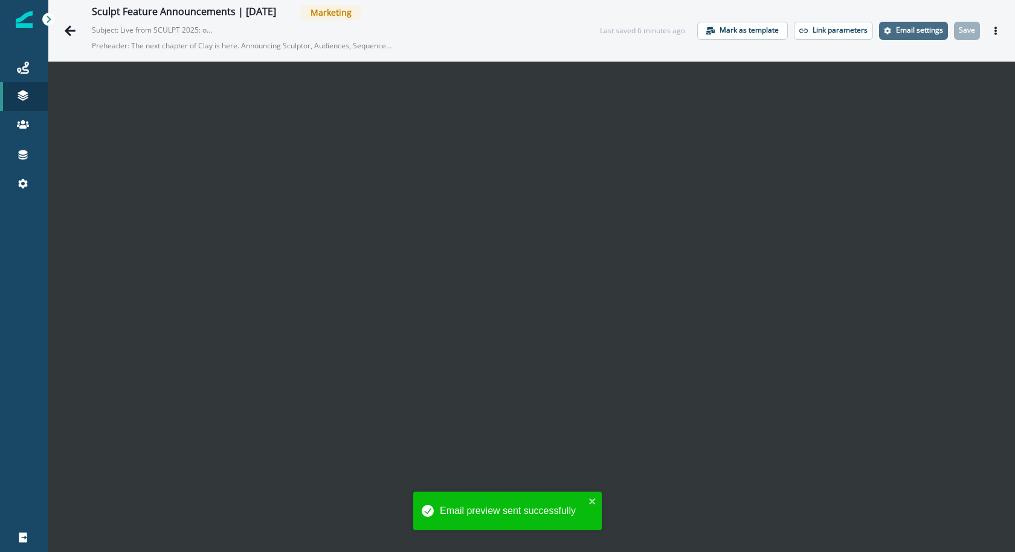
click at [912, 25] on button "Email settings" at bounding box center [913, 31] width 69 height 18
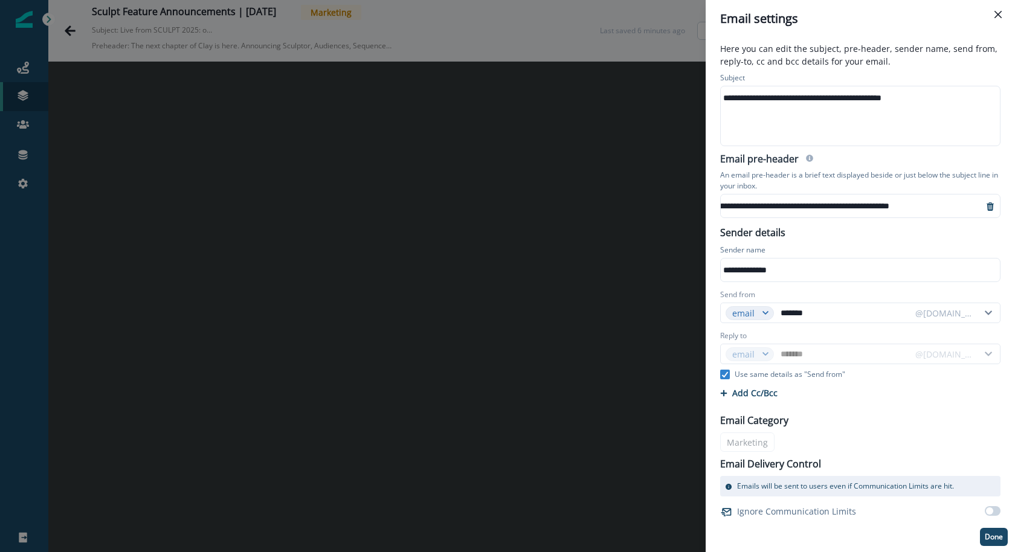
scroll to position [0, 110]
click at [79, 44] on div "**********" at bounding box center [507, 276] width 1015 height 552
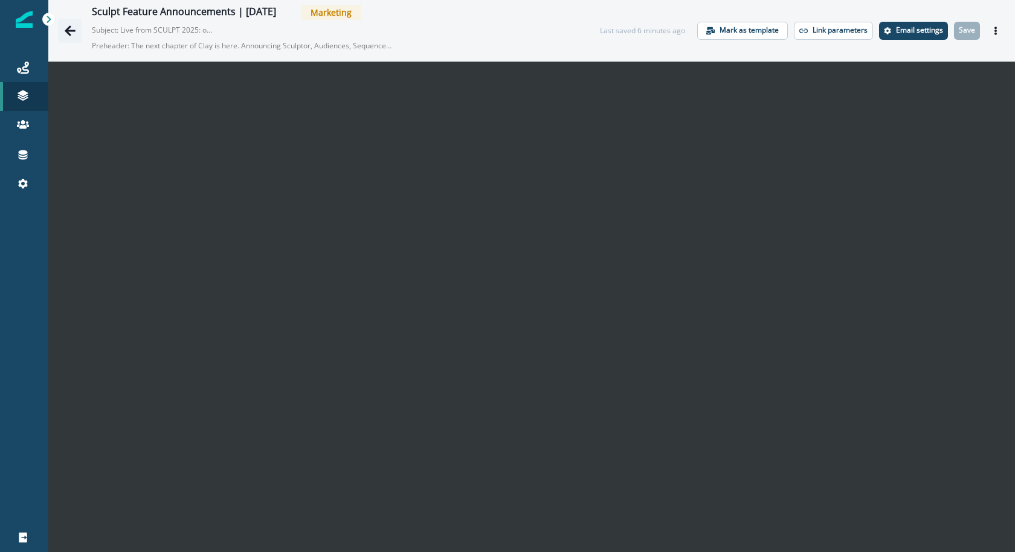
click at [68, 30] on icon "Go back" at bounding box center [70, 30] width 11 height 10
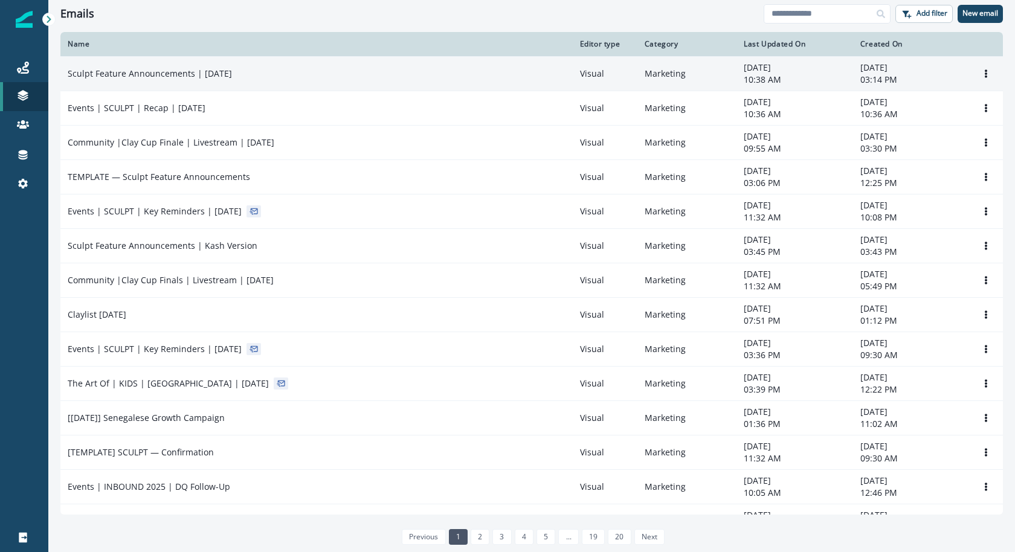
click at [377, 81] on td "Sculpt Feature Announcements | [DATE]" at bounding box center [316, 73] width 512 height 34
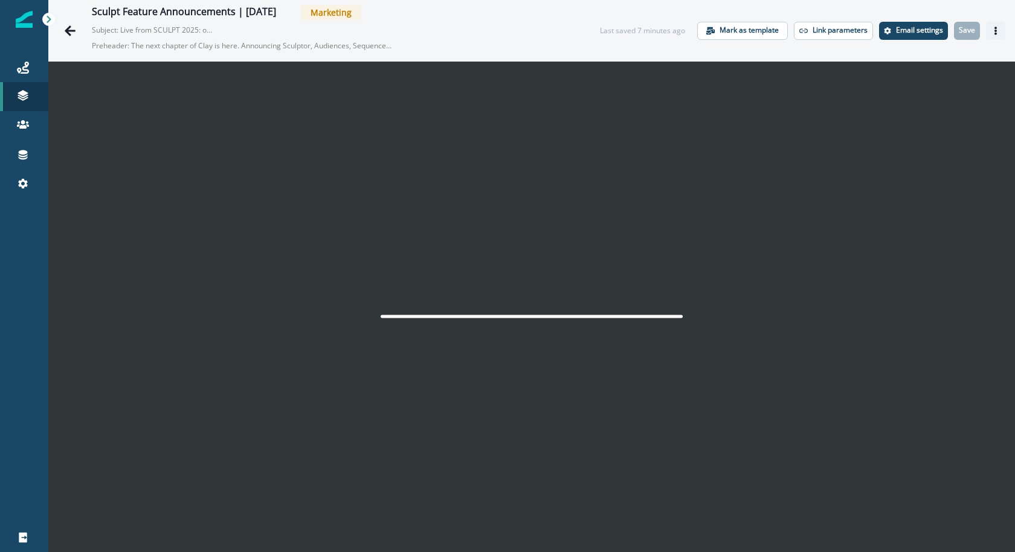
click at [1000, 30] on button "Actions" at bounding box center [995, 31] width 19 height 18
click at [73, 35] on icon "Go back" at bounding box center [70, 31] width 12 height 12
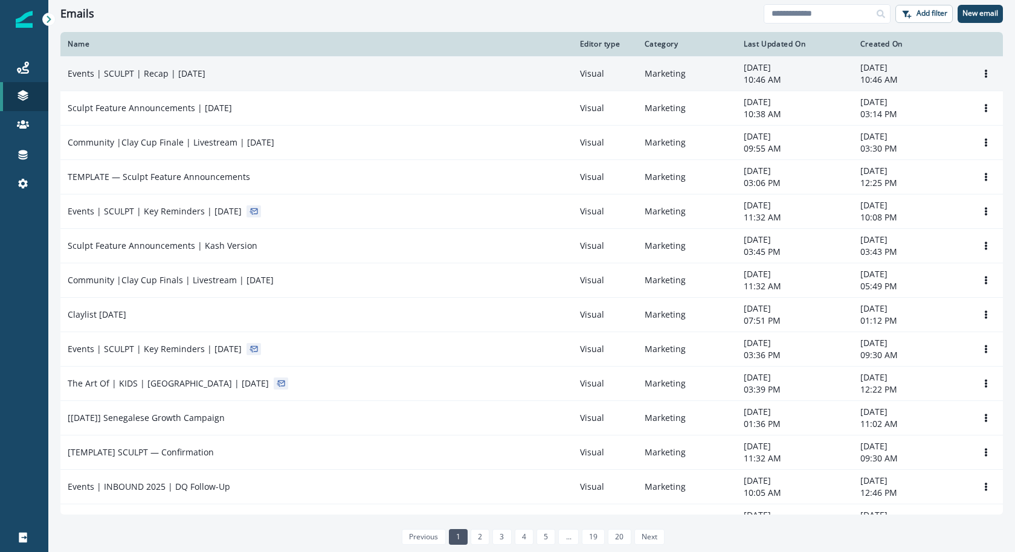
click at [226, 74] on div "Events | SCULPT | Recap | Sep 18" at bounding box center [317, 74] width 498 height 12
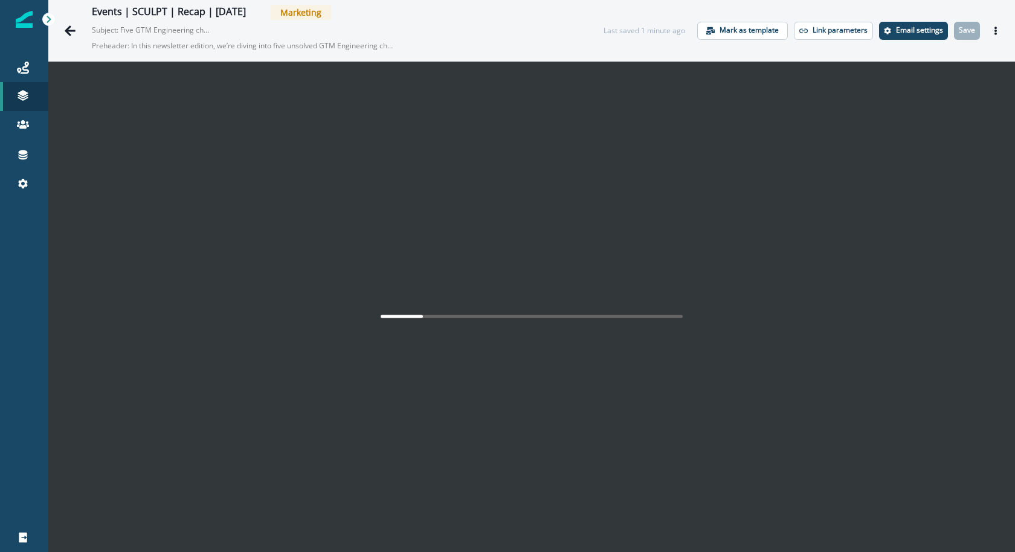
click at [66, 16] on div "Events | SCULPT | Recap | Sep 18 Marketing Subject: Five GTM Engineering challe…" at bounding box center [319, 30] width 522 height 51
click at [74, 43] on div "Events | SCULPT | Recap | Sep 18 Marketing Subject: Five GTM Engineering challe…" at bounding box center [319, 30] width 522 height 51
click at [73, 34] on icon "Go back" at bounding box center [70, 31] width 12 height 12
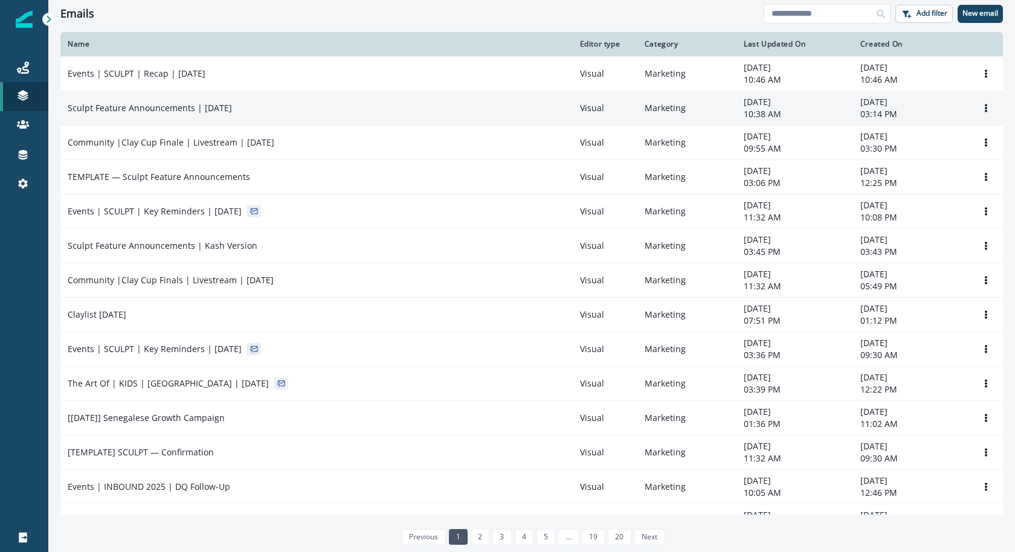
click at [217, 113] on p "Sculpt Feature Announcements | [DATE]" at bounding box center [150, 108] width 164 height 12
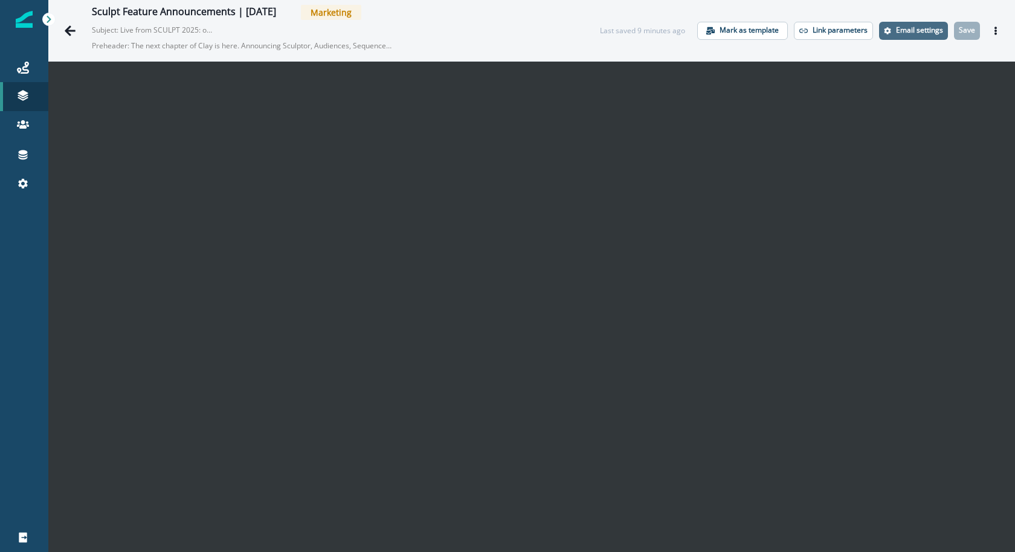
click at [914, 35] on button "Email settings" at bounding box center [913, 31] width 69 height 18
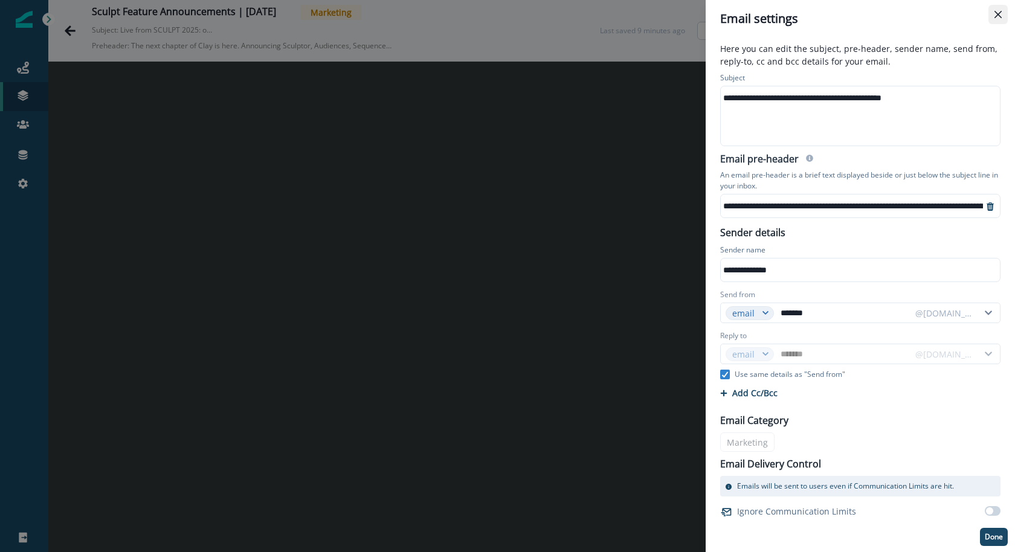
click at [995, 23] on button "Close" at bounding box center [998, 14] width 19 height 19
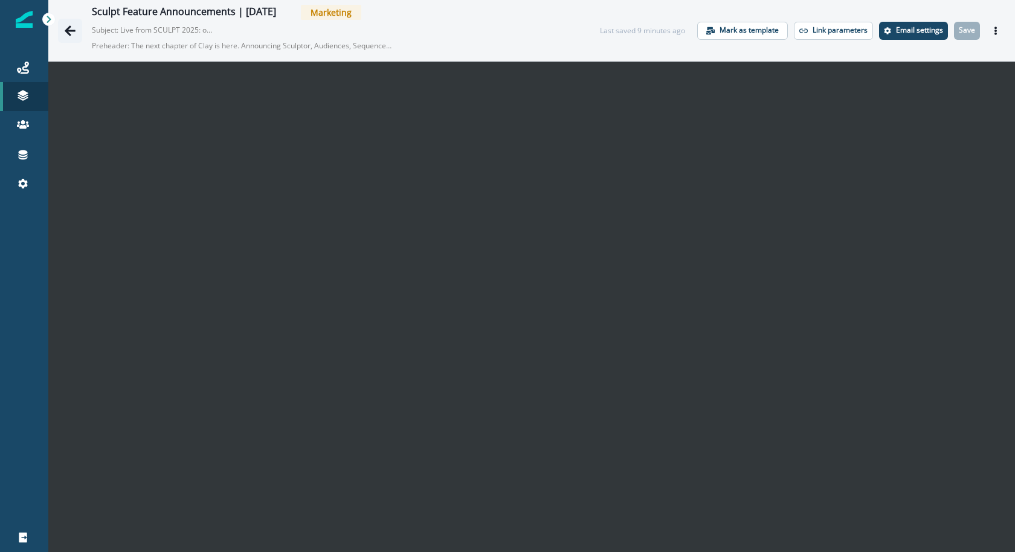
click at [66, 29] on icon "Go back" at bounding box center [70, 30] width 11 height 10
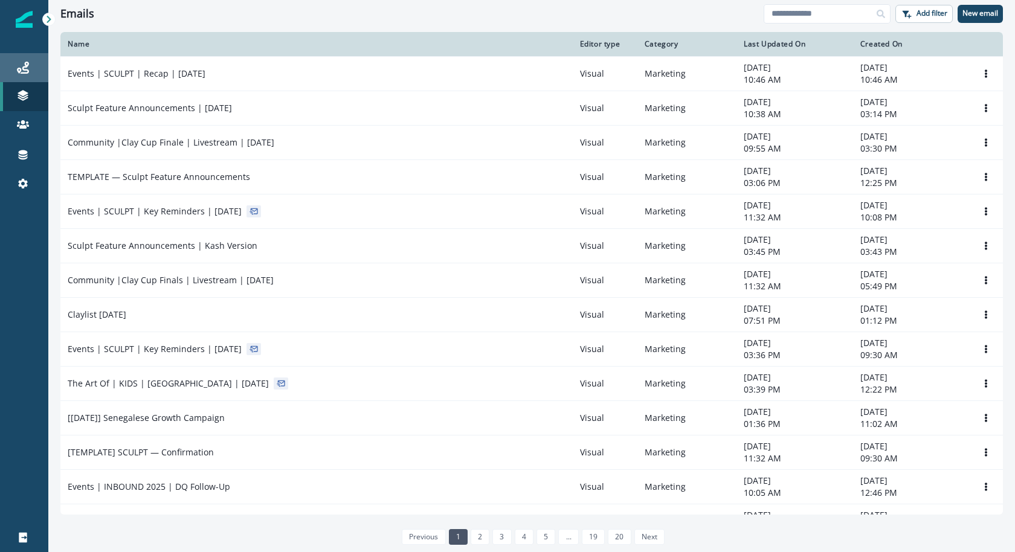
click at [33, 63] on div "Journeys" at bounding box center [24, 67] width 39 height 15
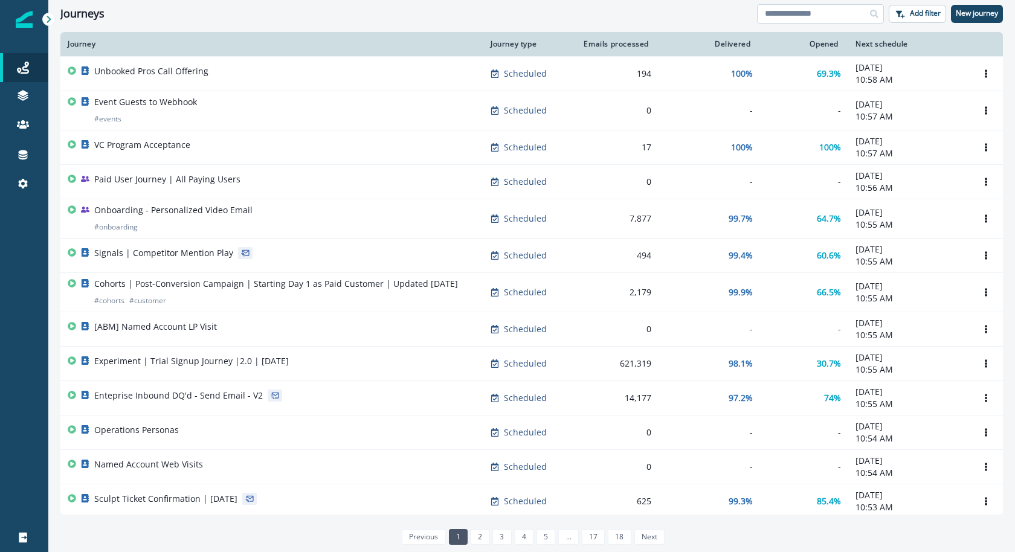
click at [808, 10] on input at bounding box center [820, 13] width 127 height 19
type input "******"
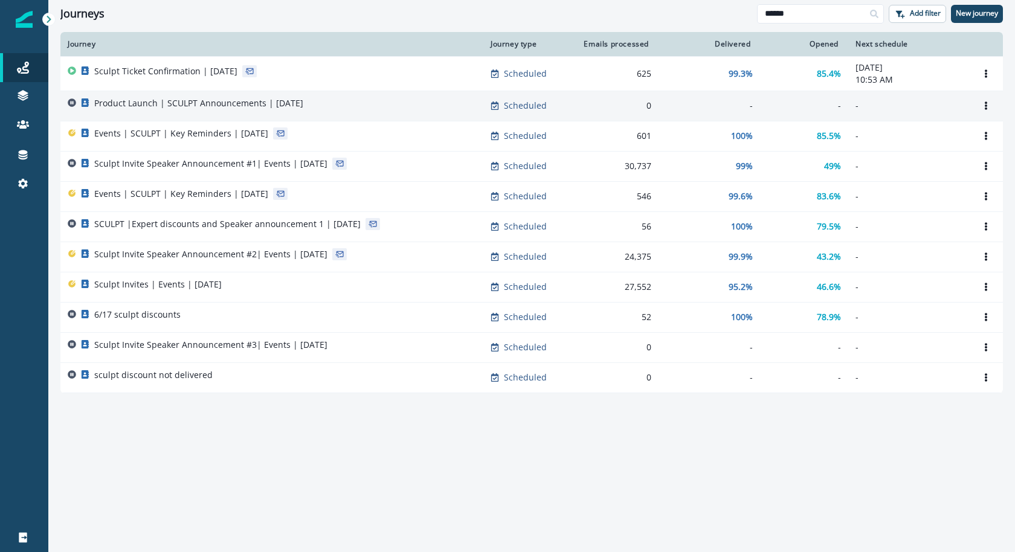
click at [373, 102] on div "Product Launch | SCULPT Announcements | Sep 17" at bounding box center [272, 105] width 409 height 17
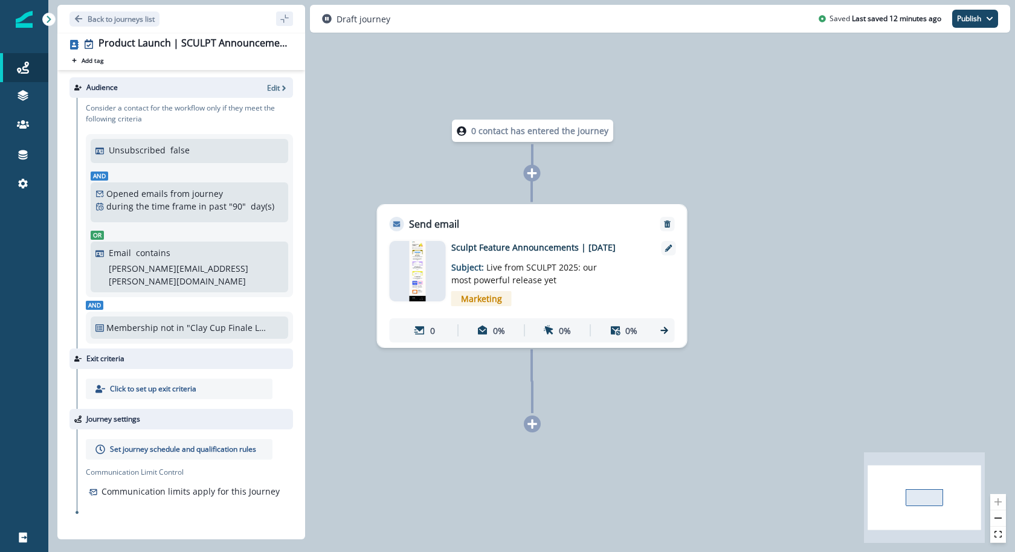
click at [409, 266] on img at bounding box center [417, 271] width 17 height 60
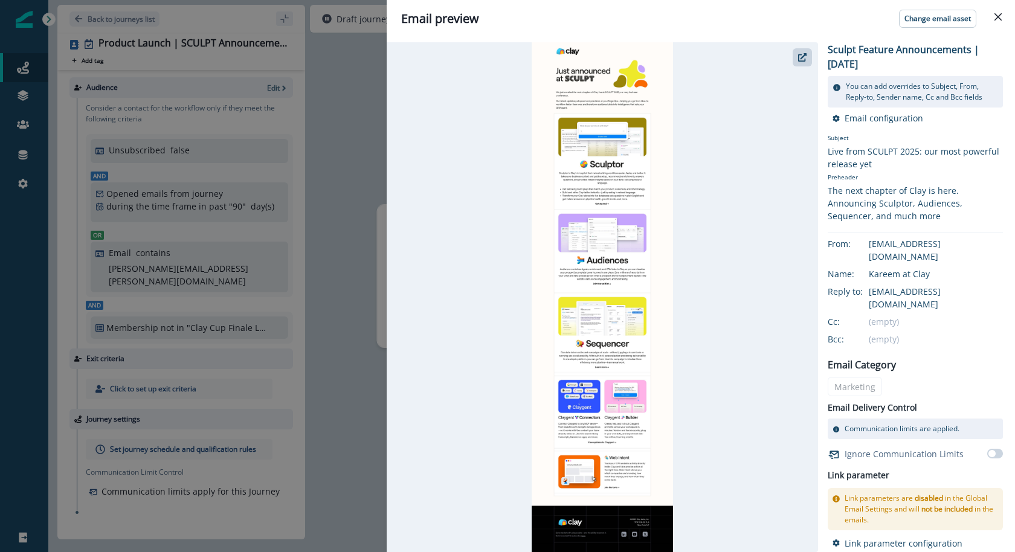
click at [397, 154] on div at bounding box center [602, 297] width 431 height 510
click at [348, 160] on div "Email preview Change email asset Sculpt Feature Announcements | September 17 Yo…" at bounding box center [507, 276] width 1015 height 552
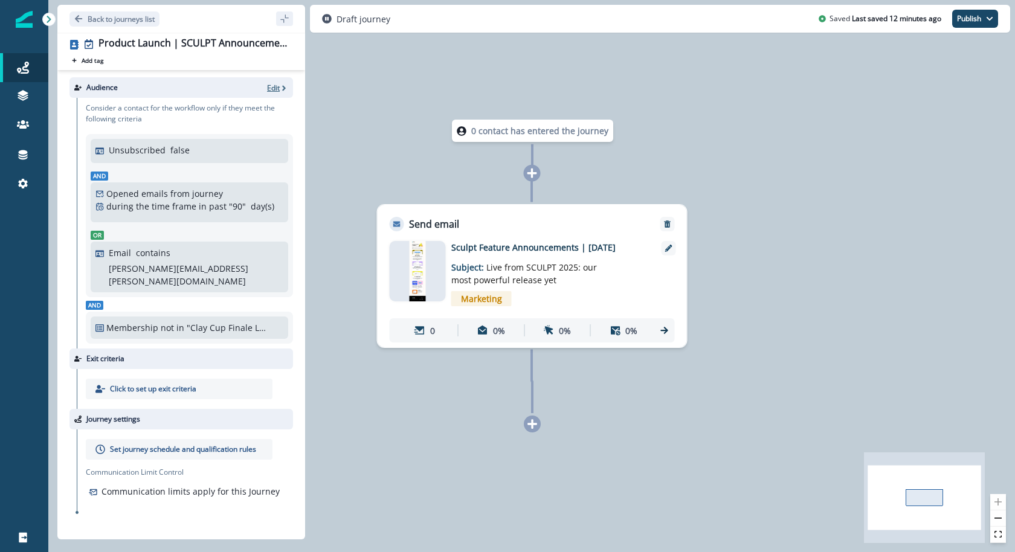
click at [271, 84] on p "Edit" at bounding box center [273, 88] width 13 height 10
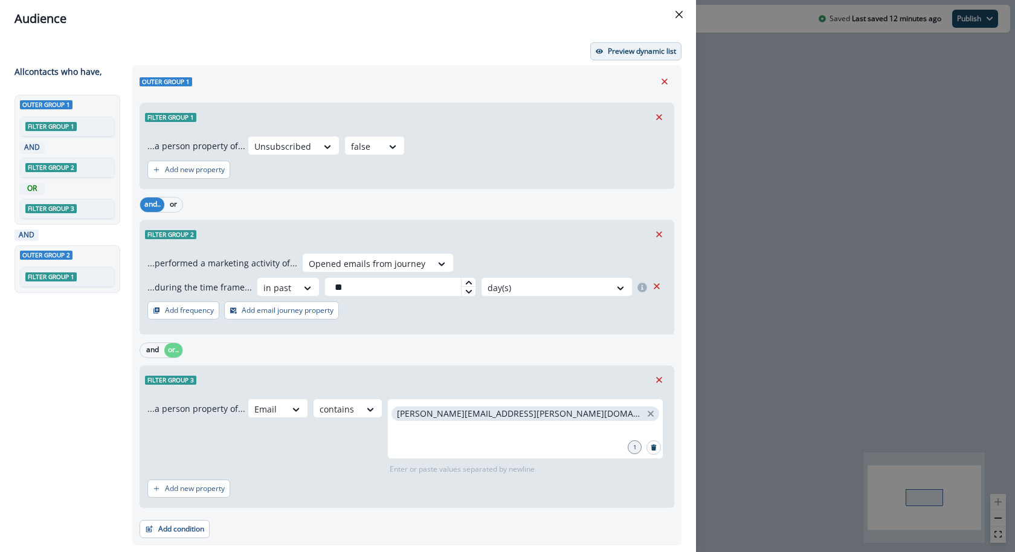
click at [612, 47] on p "Preview dynamic list" at bounding box center [642, 51] width 68 height 8
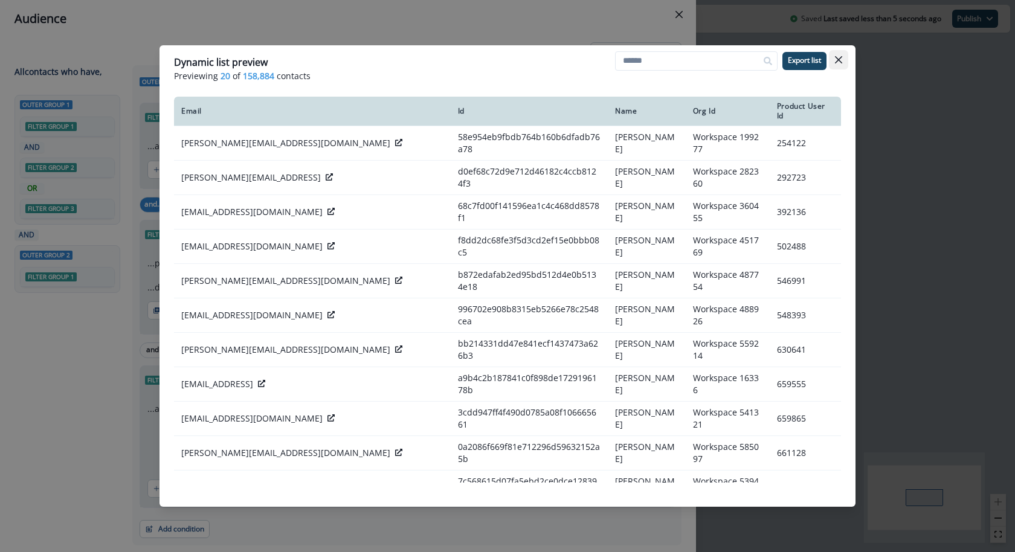
click at [844, 57] on button "Close" at bounding box center [838, 59] width 19 height 19
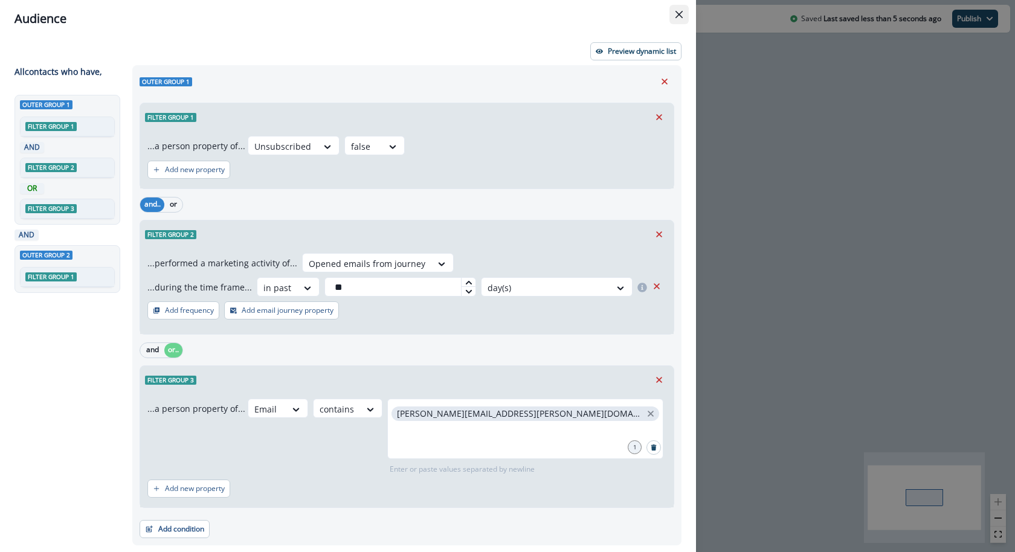
click at [674, 11] on button "Close" at bounding box center [679, 14] width 19 height 19
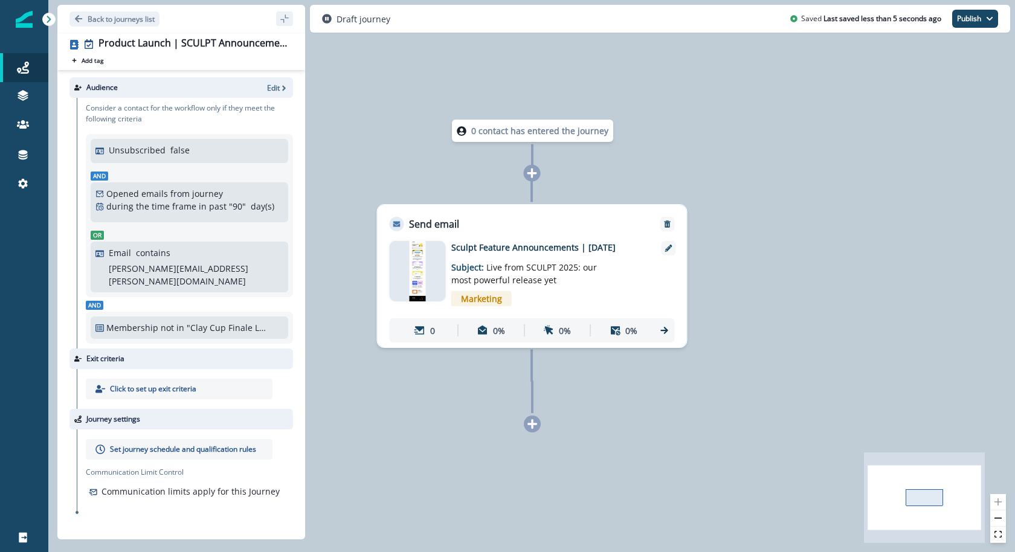
click at [418, 271] on img at bounding box center [417, 271] width 17 height 60
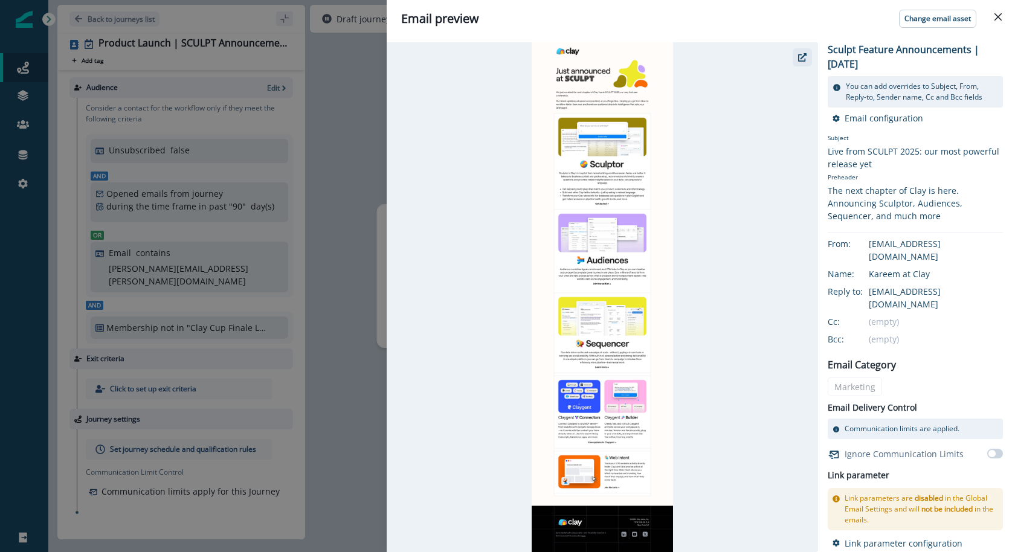
click at [806, 60] on icon "button" at bounding box center [802, 57] width 8 height 8
click at [997, 15] on icon "Close" at bounding box center [998, 16] width 7 height 7
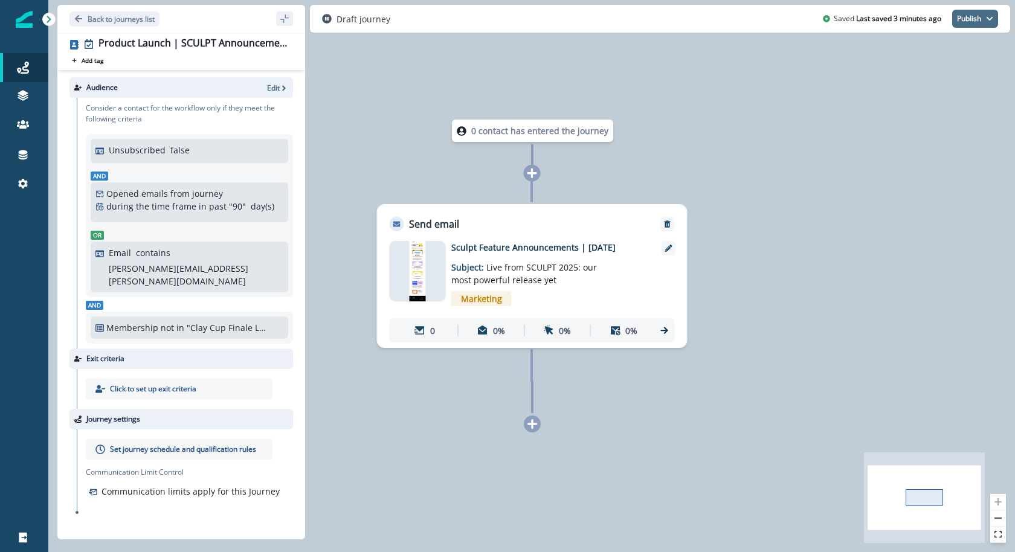
click at [978, 27] on button "Publish" at bounding box center [975, 19] width 46 height 18
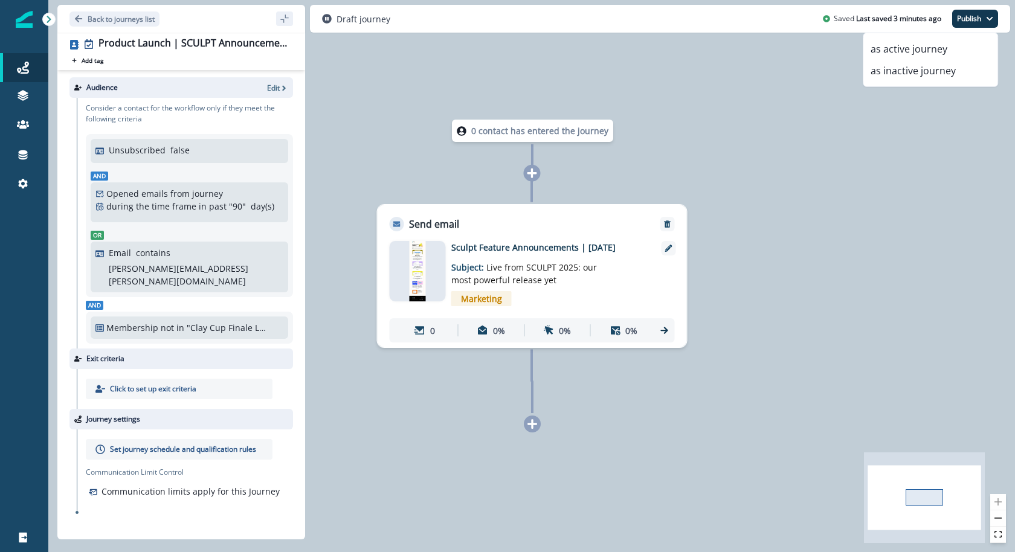
click at [433, 269] on div at bounding box center [418, 271] width 56 height 60
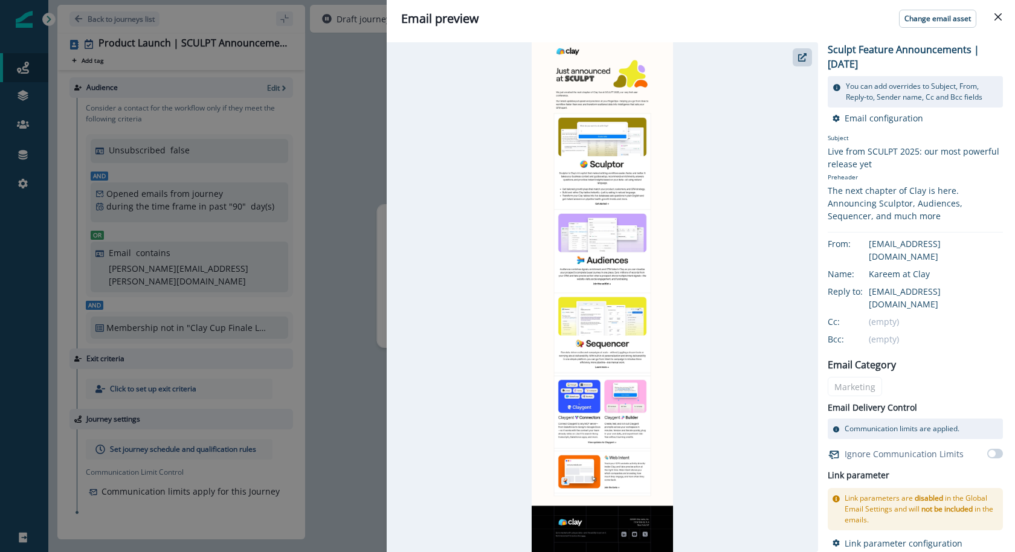
click at [378, 139] on div "Email preview Change email asset Sculpt Feature Announcements | September 17 Yo…" at bounding box center [507, 276] width 1015 height 552
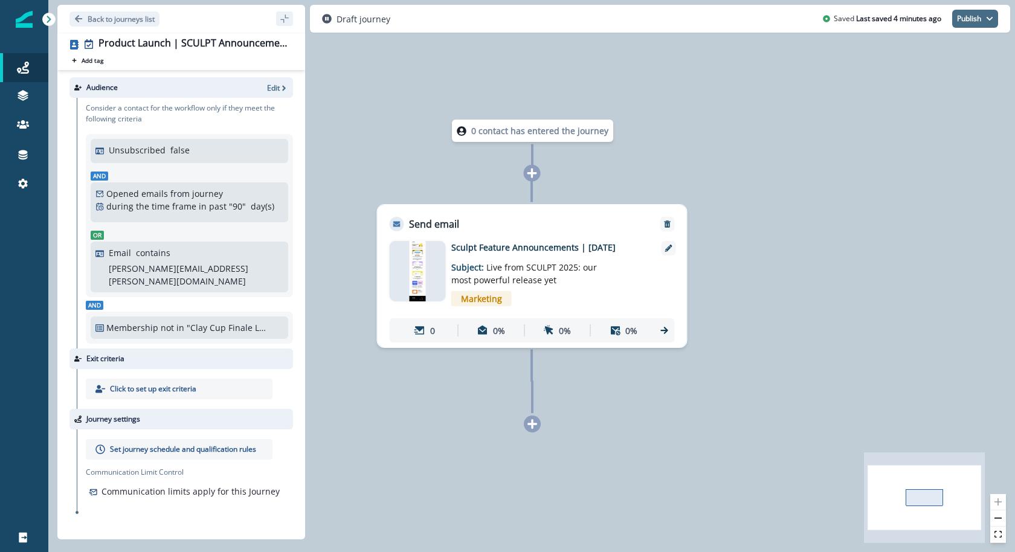
click at [989, 18] on icon "button" at bounding box center [990, 19] width 6 height 4
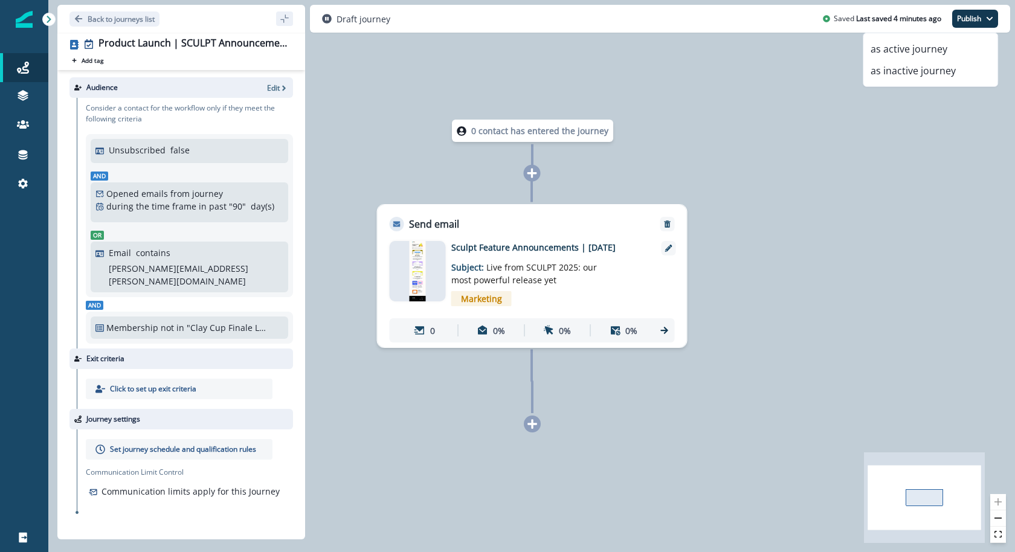
click at [605, 162] on div "0 contact has entered the journey Send email Email asset changed, journey repor…" at bounding box center [531, 276] width 967 height 552
click at [402, 271] on div at bounding box center [418, 271] width 56 height 60
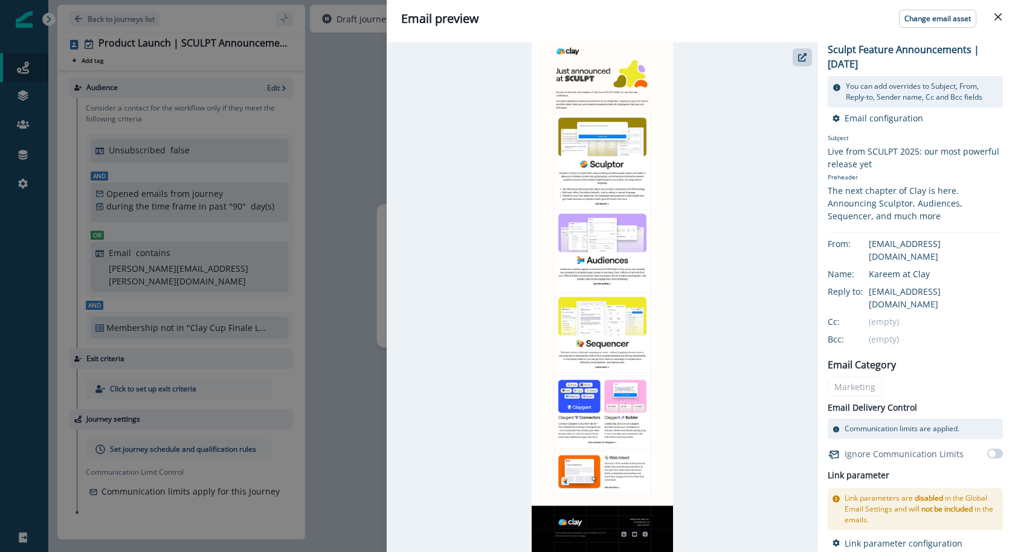
click at [335, 128] on div "Email preview Change email asset Sculpt Feature Announcements | September 17 Yo…" at bounding box center [507, 276] width 1015 height 552
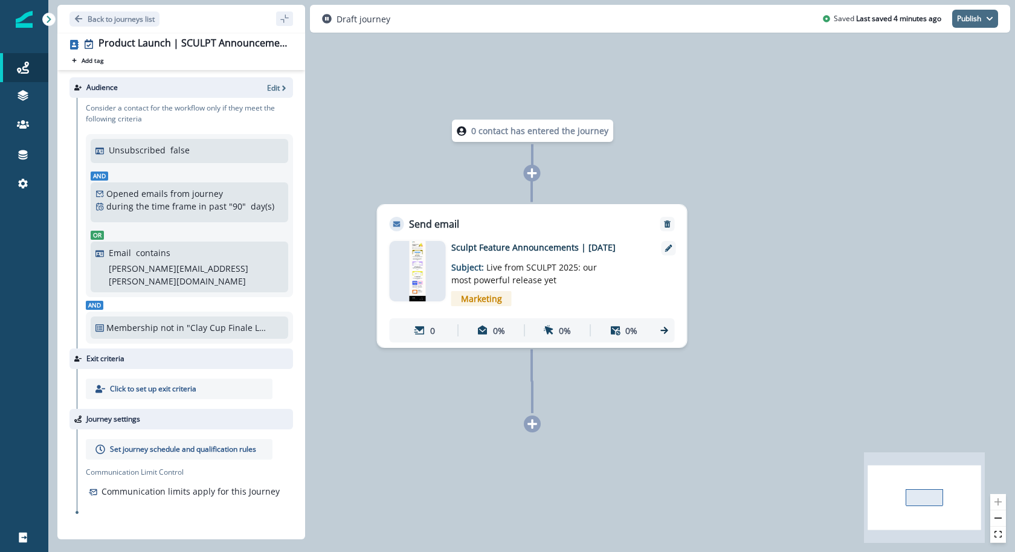
click at [982, 21] on button "Publish" at bounding box center [975, 19] width 46 height 18
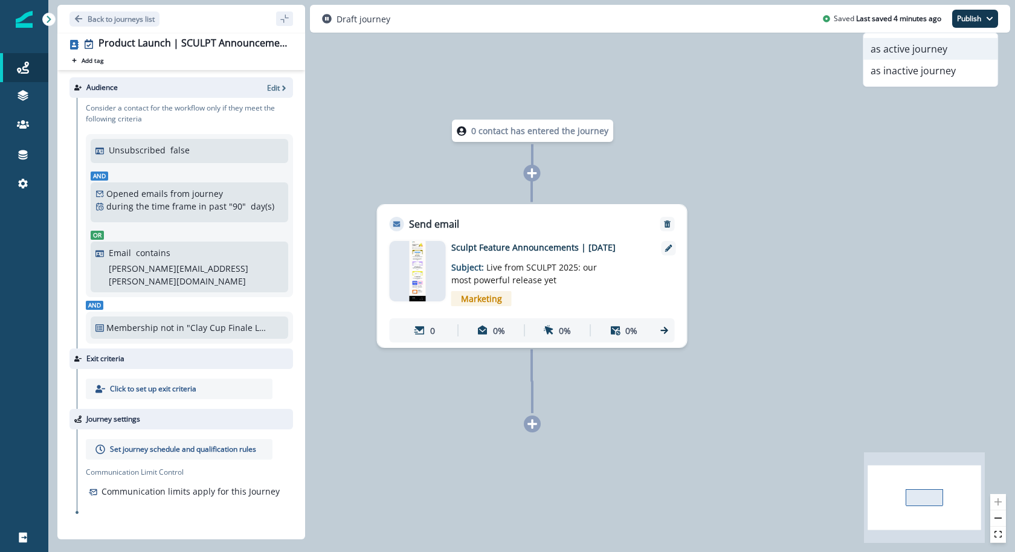
click at [961, 46] on button "as active journey" at bounding box center [931, 49] width 134 height 22
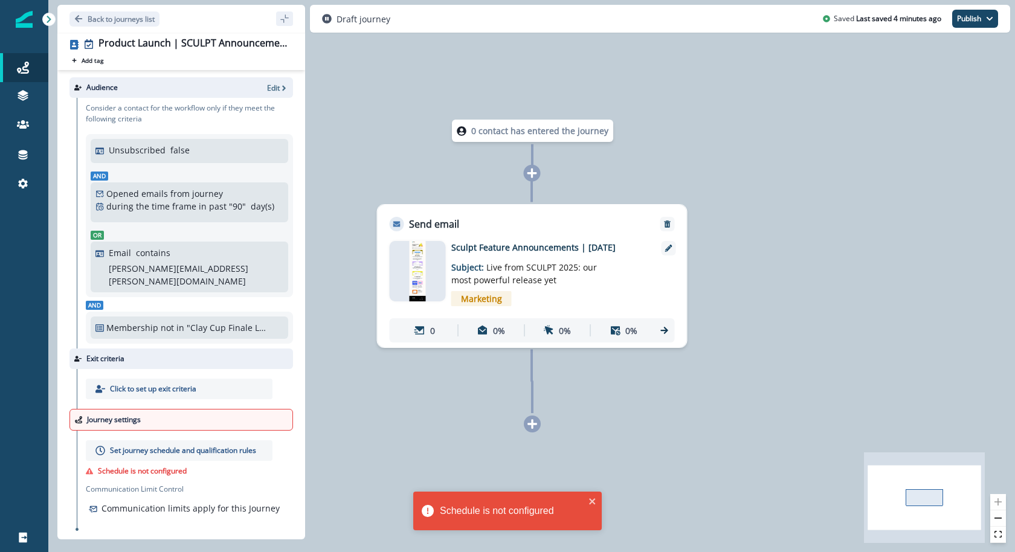
click at [196, 445] on p "Set journey schedule and qualification rules" at bounding box center [183, 450] width 146 height 11
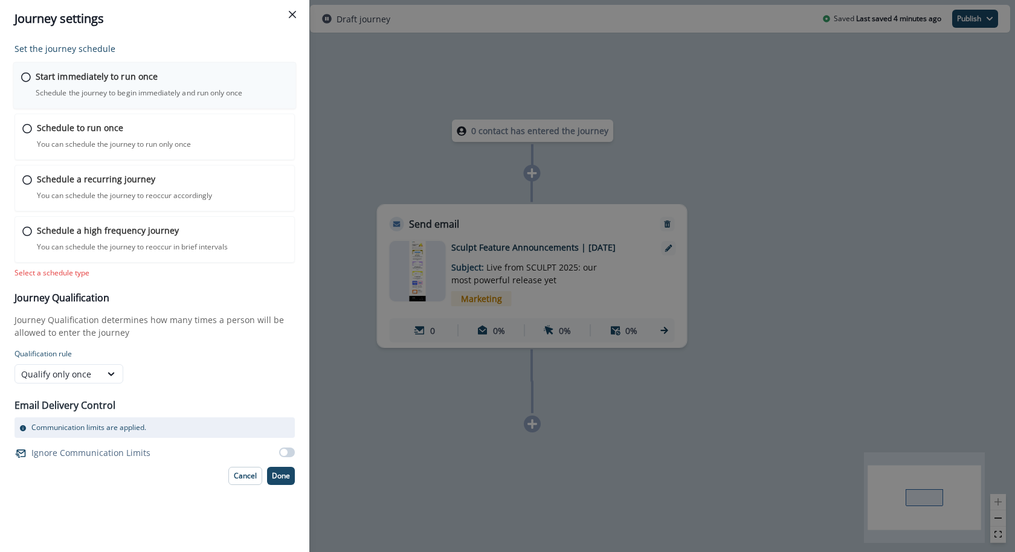
click at [152, 80] on p "Start immediately to run once" at bounding box center [97, 76] width 122 height 13
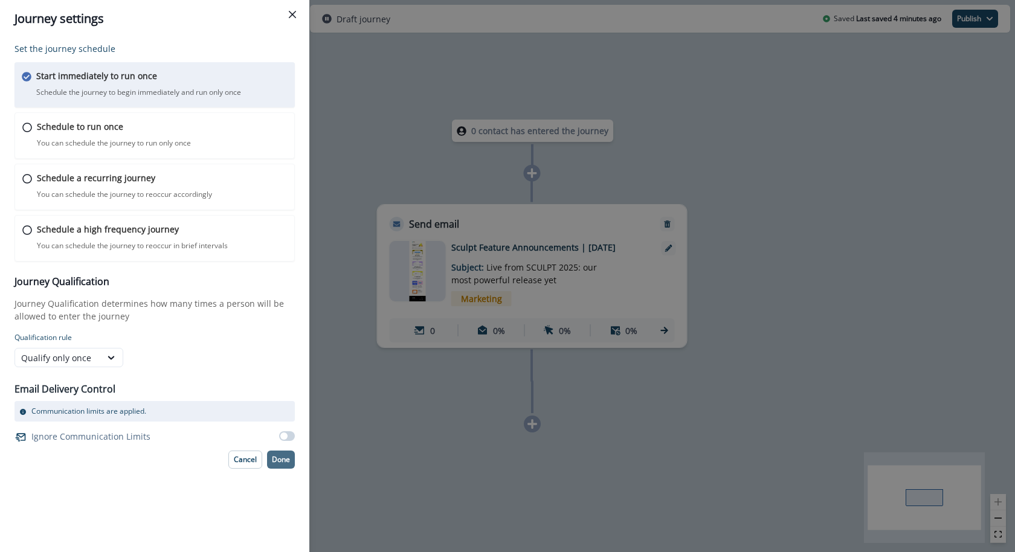
click at [285, 459] on p "Done" at bounding box center [281, 460] width 18 height 8
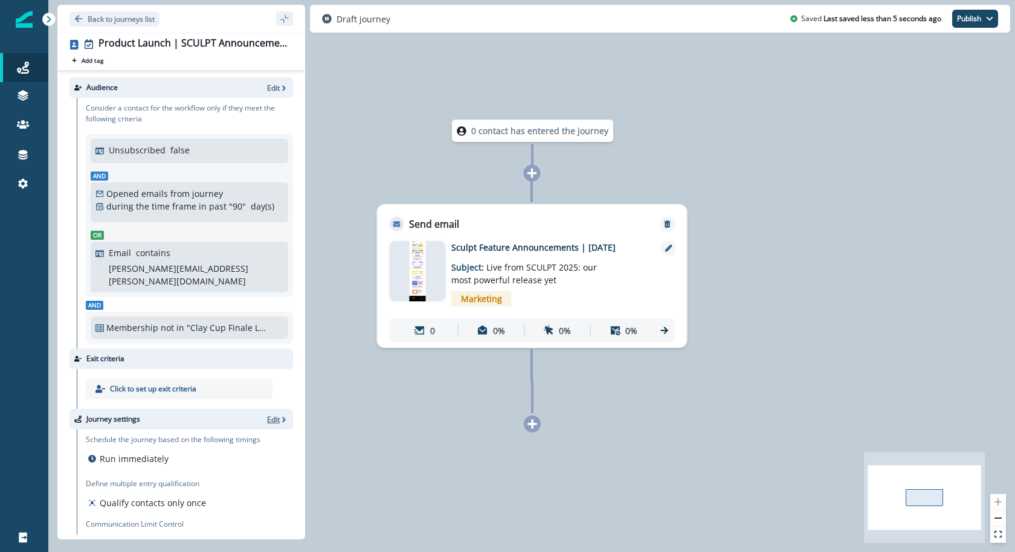
click at [277, 415] on p "Edit" at bounding box center [273, 420] width 13 height 10
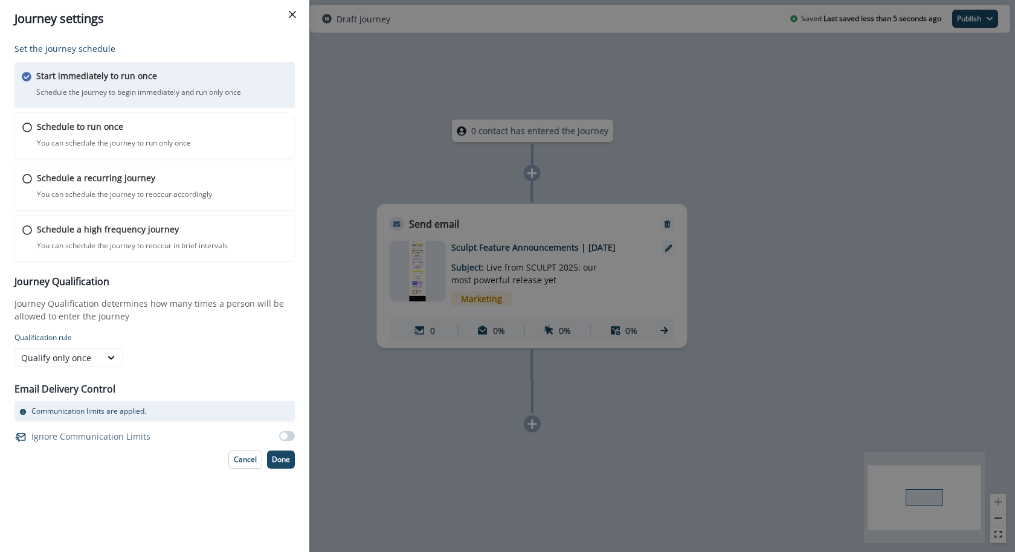
click at [286, 437] on span at bounding box center [283, 436] width 7 height 7
click at [285, 451] on button "Done" at bounding box center [281, 460] width 28 height 18
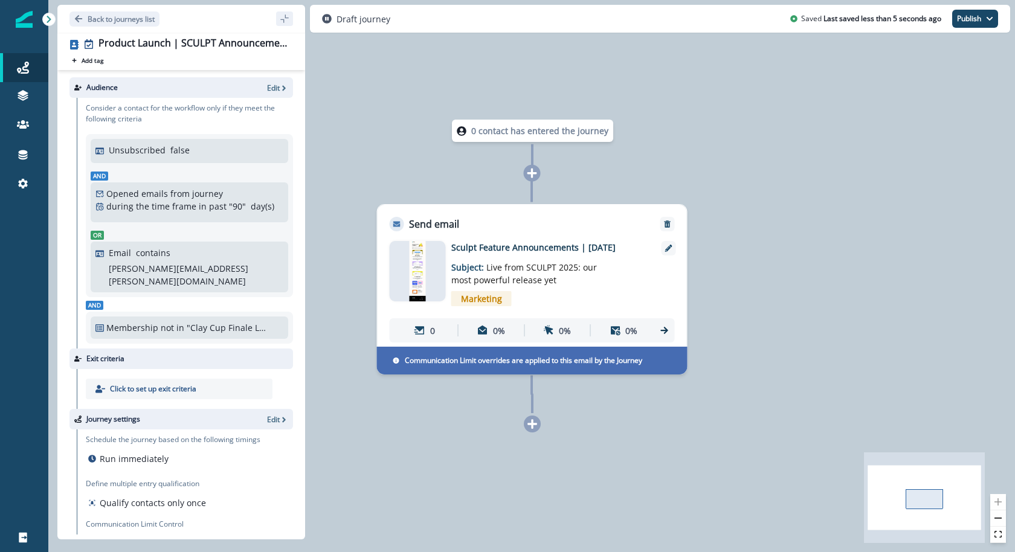
click at [987, 31] on div "Draft journey Saved Last saved less than 5 seconds ago Publish as active journe…" at bounding box center [660, 19] width 700 height 28
click at [983, 17] on button "Publish" at bounding box center [975, 19] width 46 height 18
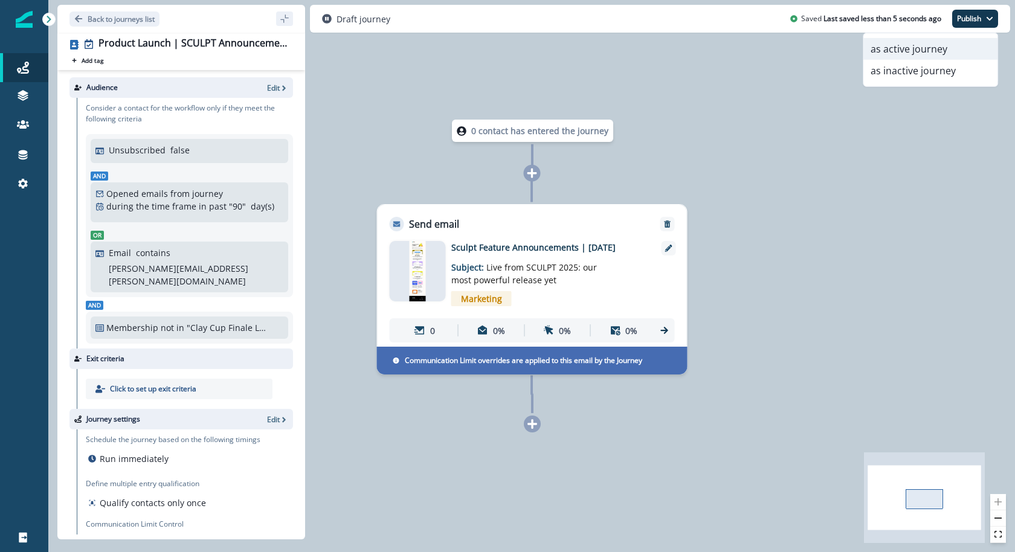
click at [970, 48] on button "as active journey" at bounding box center [931, 49] width 134 height 22
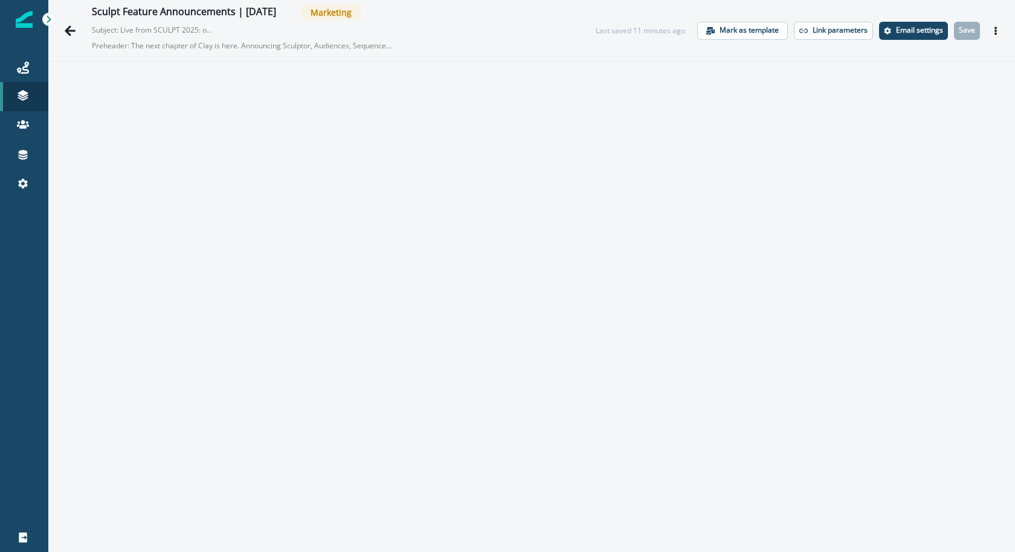
click at [998, 25] on button "Actions" at bounding box center [995, 31] width 19 height 18
click at [965, 96] on button "Send test email" at bounding box center [938, 104] width 134 height 22
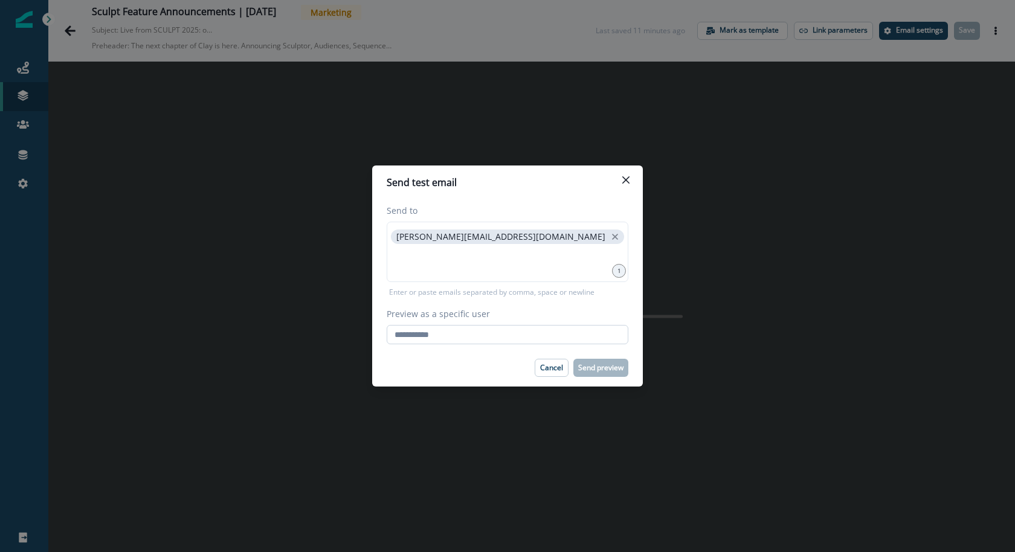
click at [541, 334] on input "Preview as a specific user" at bounding box center [508, 334] width 242 height 19
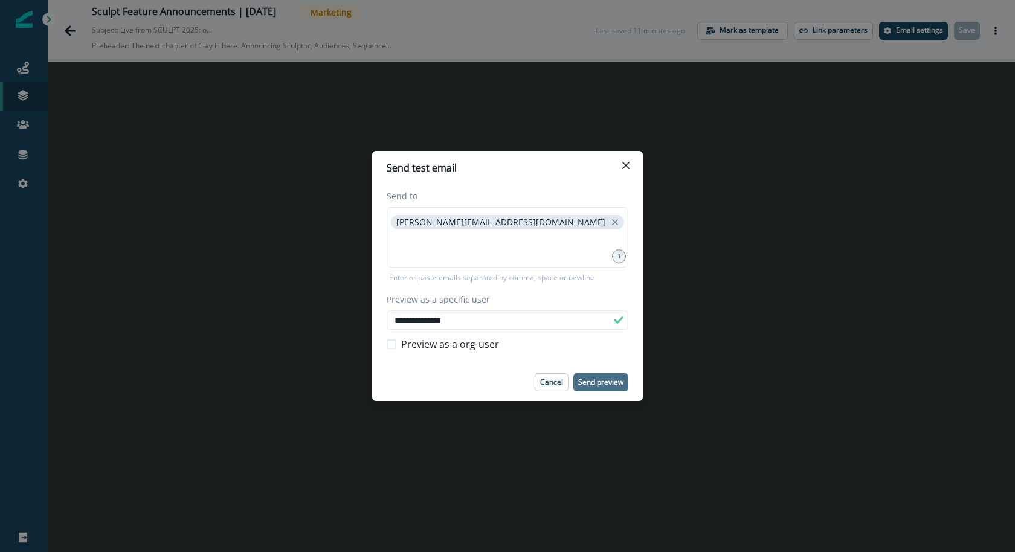
type input "**********"
click at [592, 387] on p "Send preview" at bounding box center [600, 382] width 45 height 8
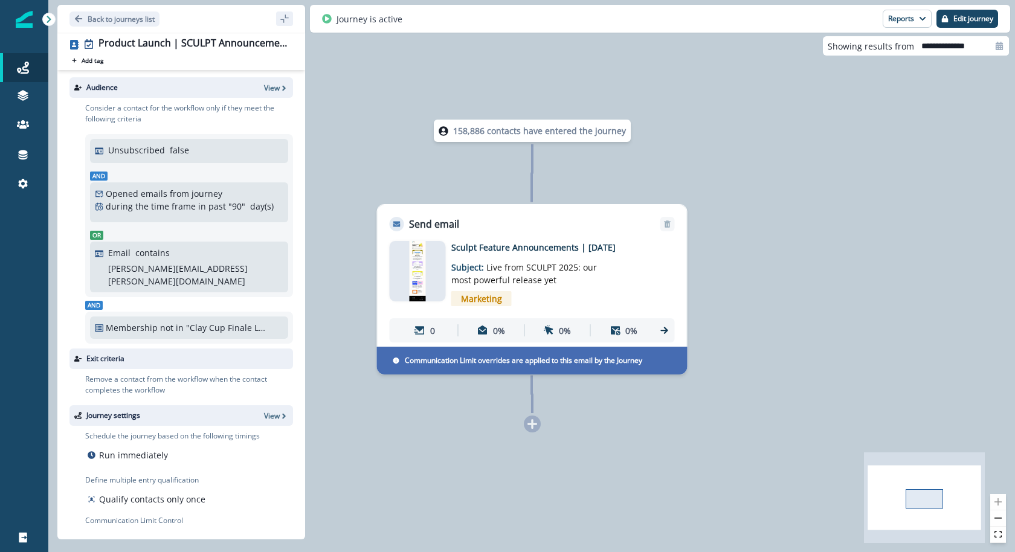
click at [416, 270] on img at bounding box center [417, 271] width 17 height 60
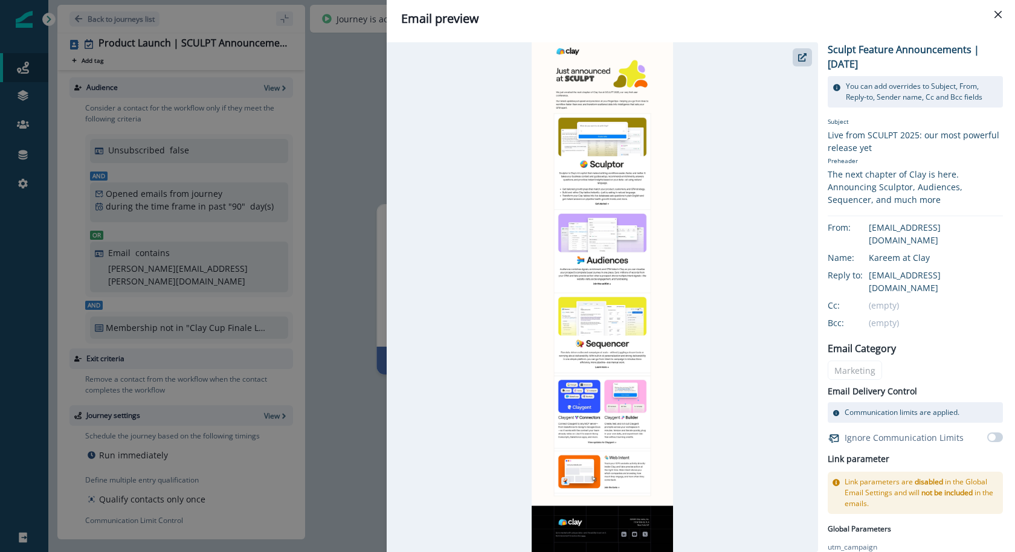
click at [358, 122] on div "Email preview Sculpt Feature Announcements | [DATE] You can add overrides to Su…" at bounding box center [507, 276] width 1015 height 552
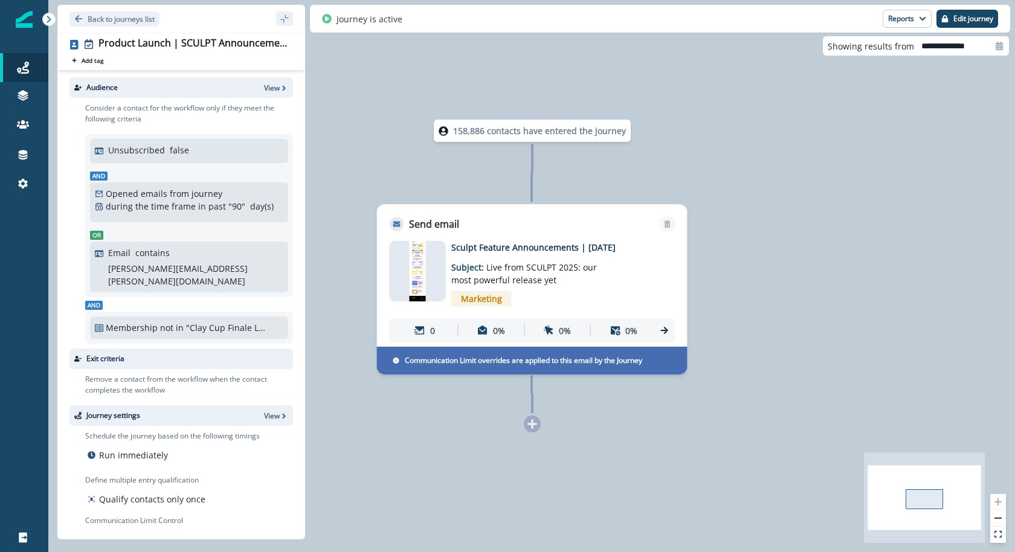
click at [426, 252] on div at bounding box center [418, 271] width 56 height 60
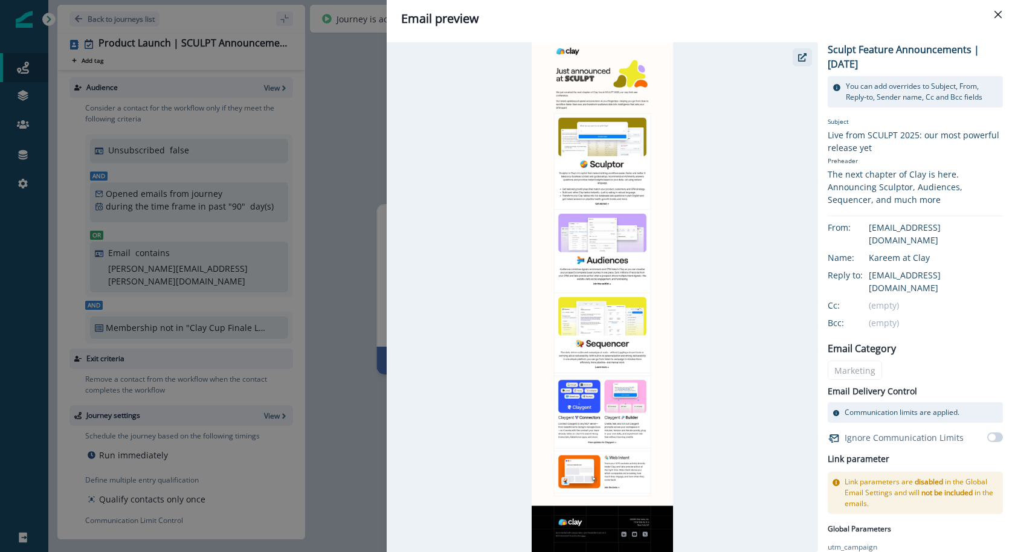
click at [800, 59] on icon "button" at bounding box center [802, 57] width 8 height 8
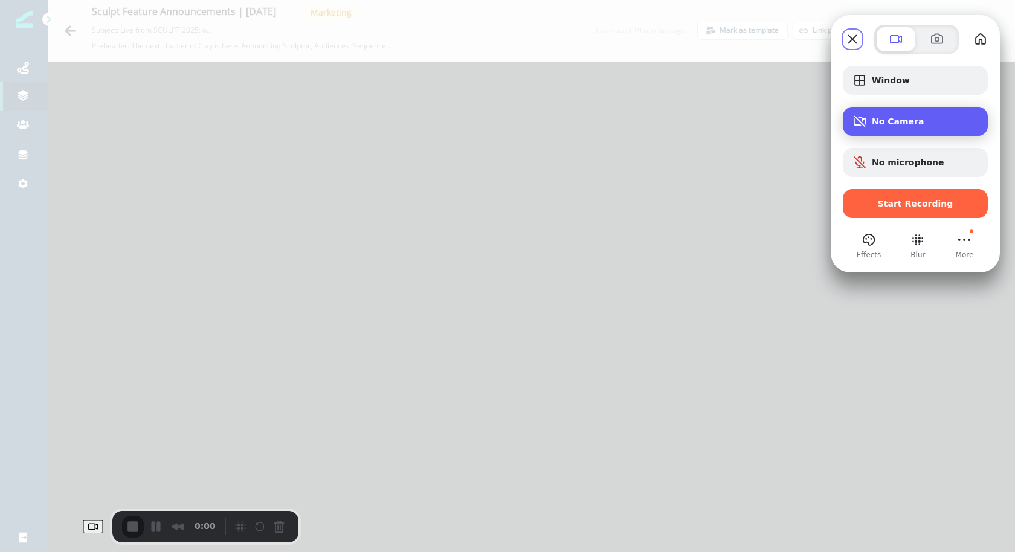
click at [901, 135] on div "No Camera" at bounding box center [915, 121] width 145 height 29
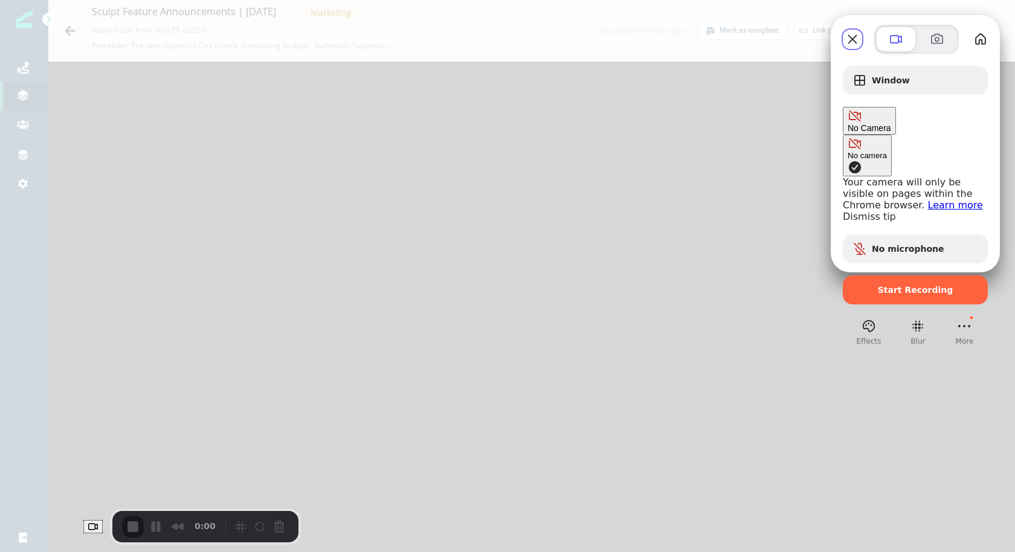
click at [876, 128] on div "No Camera" at bounding box center [870, 121] width 44 height 24
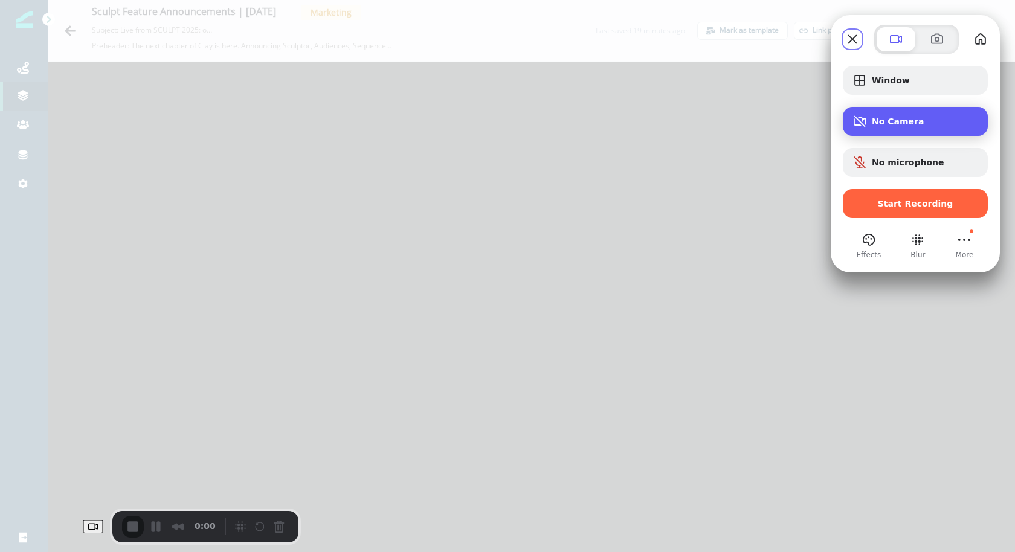
click at [876, 128] on div "No Camera" at bounding box center [915, 121] width 145 height 29
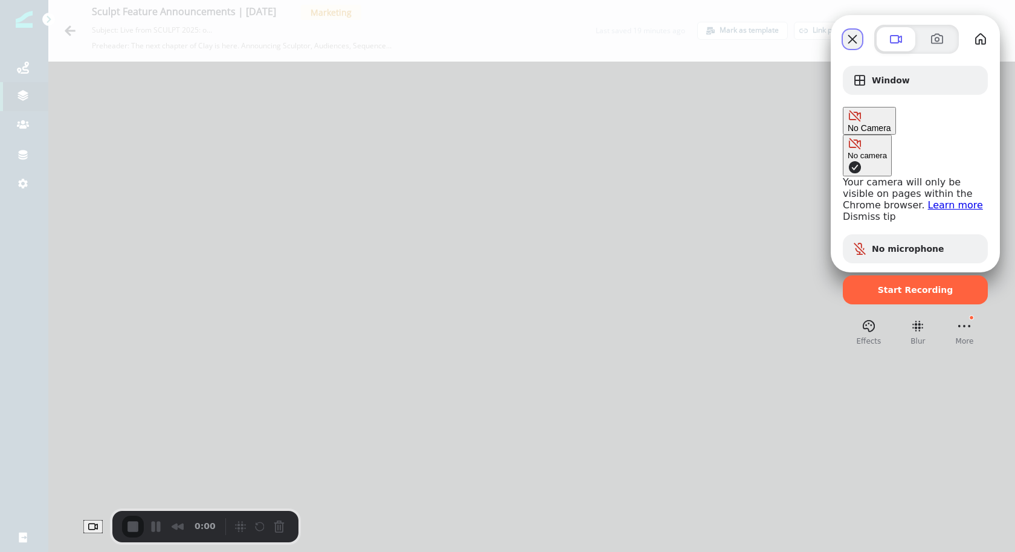
click at [854, 36] on button "Close" at bounding box center [852, 39] width 19 height 19
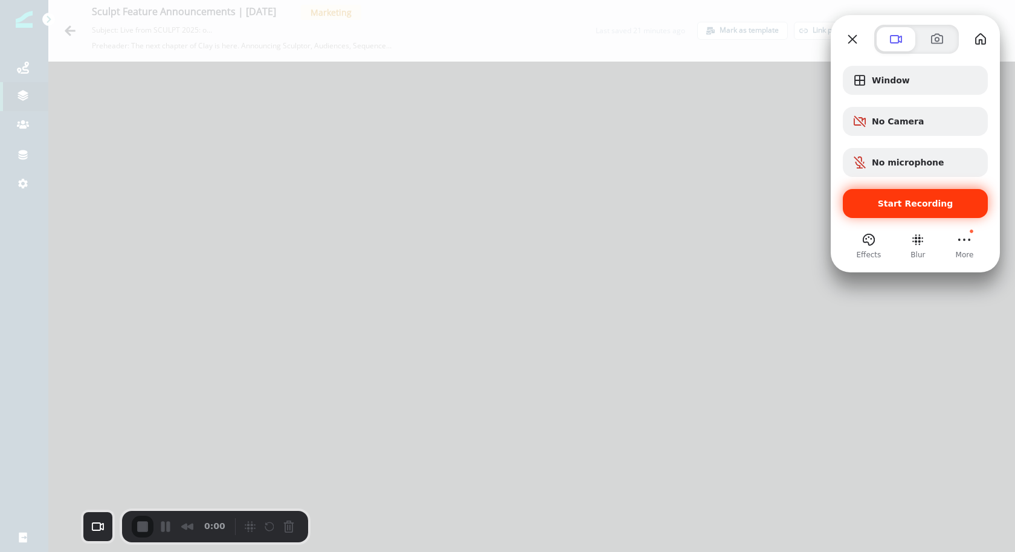
click at [917, 202] on span "Start Recording" at bounding box center [916, 204] width 76 height 10
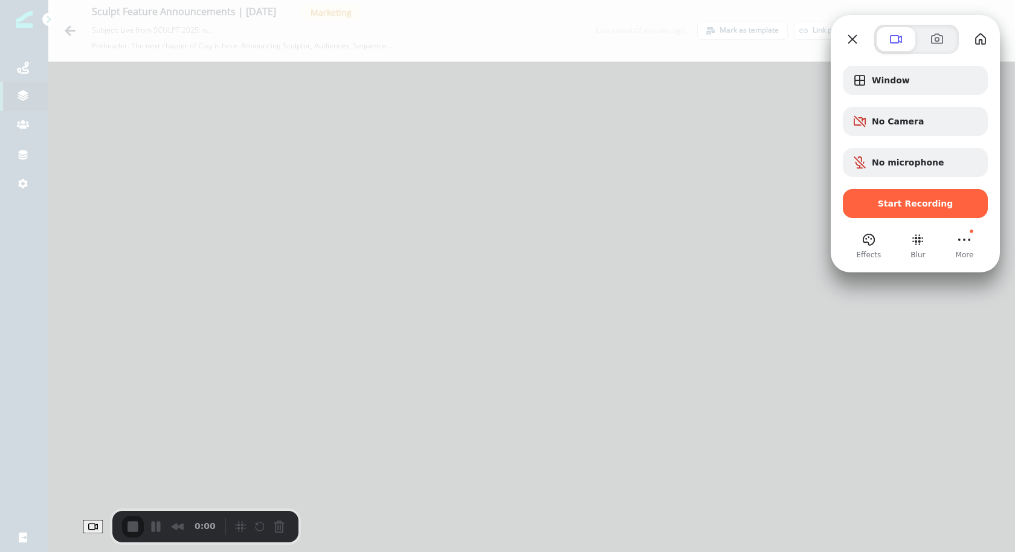
click at [976, 251] on div "Effects Blur More" at bounding box center [915, 245] width 145 height 30
click at [969, 241] on button "More (23 unread)" at bounding box center [964, 239] width 19 height 19
click at [221, 519] on div "Recorder controls - play pause" at bounding box center [255, 526] width 68 height 19
click at [658, 303] on div at bounding box center [507, 276] width 1015 height 552
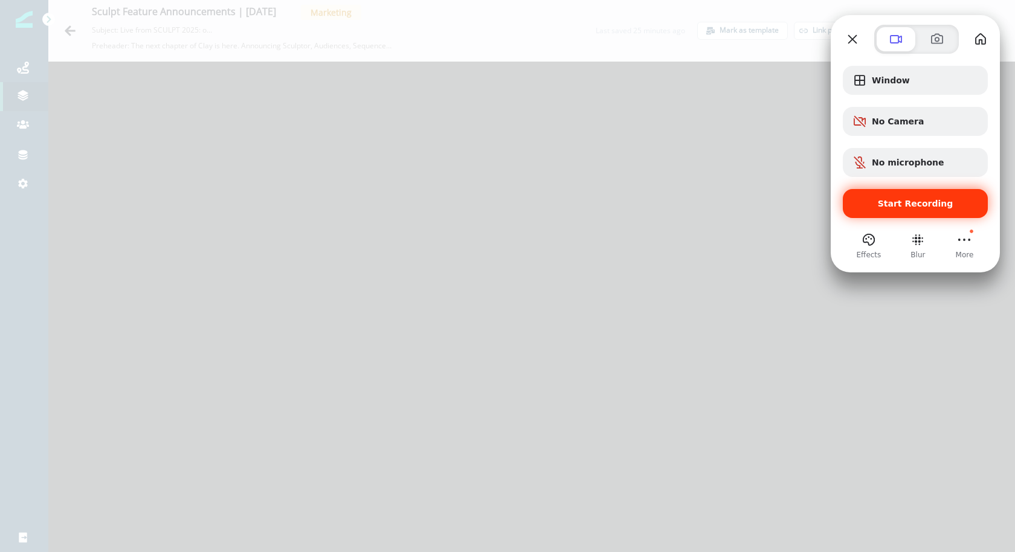
click at [900, 200] on span "Start Recording" at bounding box center [916, 204] width 76 height 10
